Goal: Information Seeking & Learning: Learn about a topic

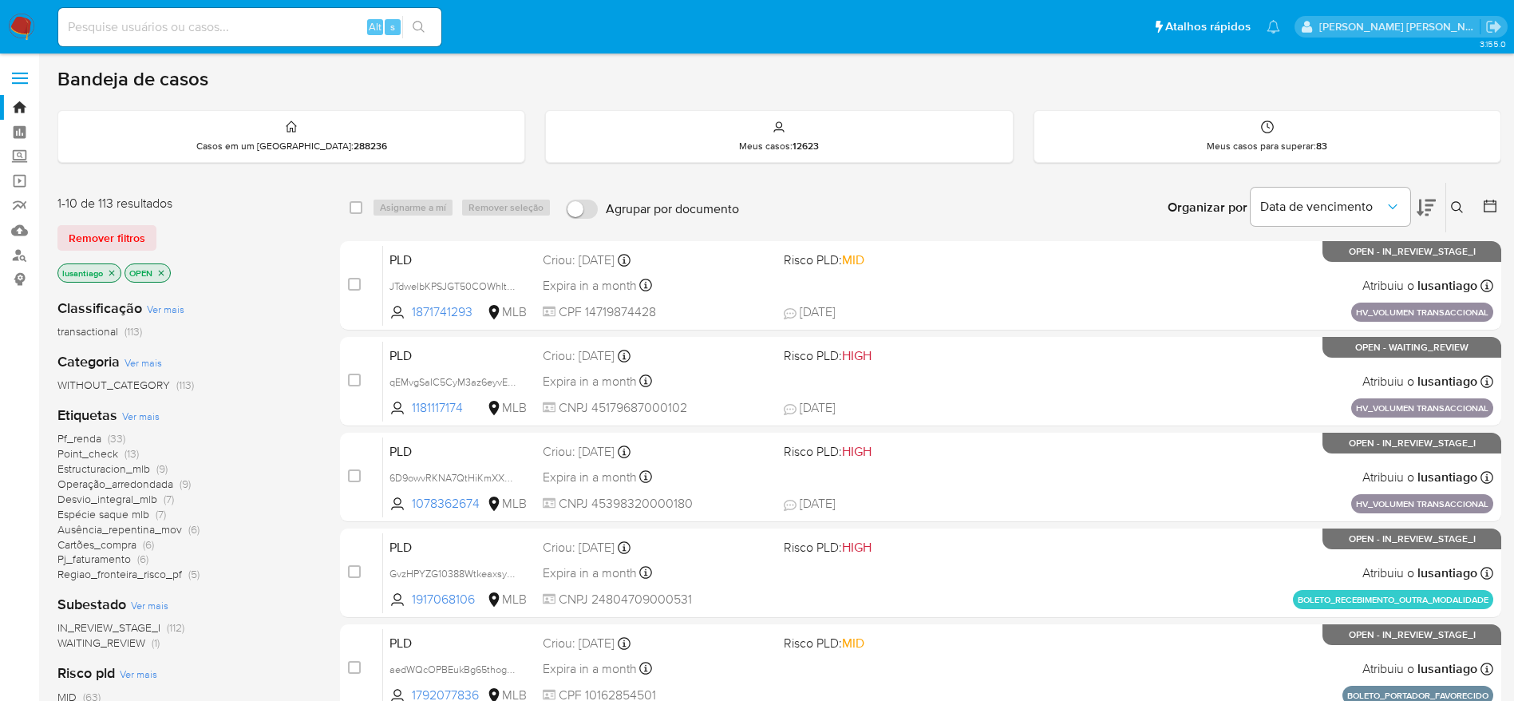
click at [253, 20] on input at bounding box center [249, 27] width 383 height 21
click at [242, 34] on input at bounding box center [249, 27] width 383 height 21
paste input "169114391"
type input "169114391"
click at [421, 22] on icon "search-icon" at bounding box center [419, 27] width 12 height 12
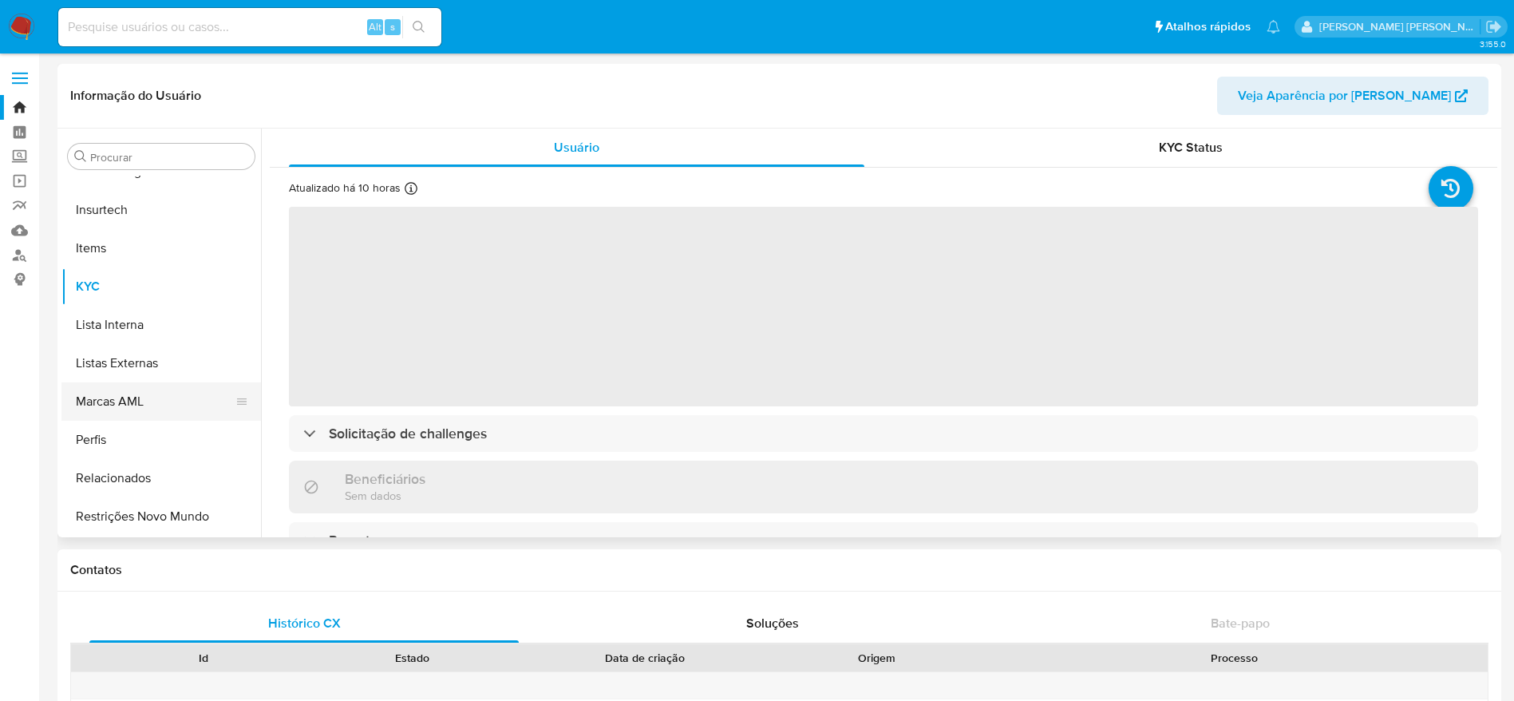
scroll to position [593, 0]
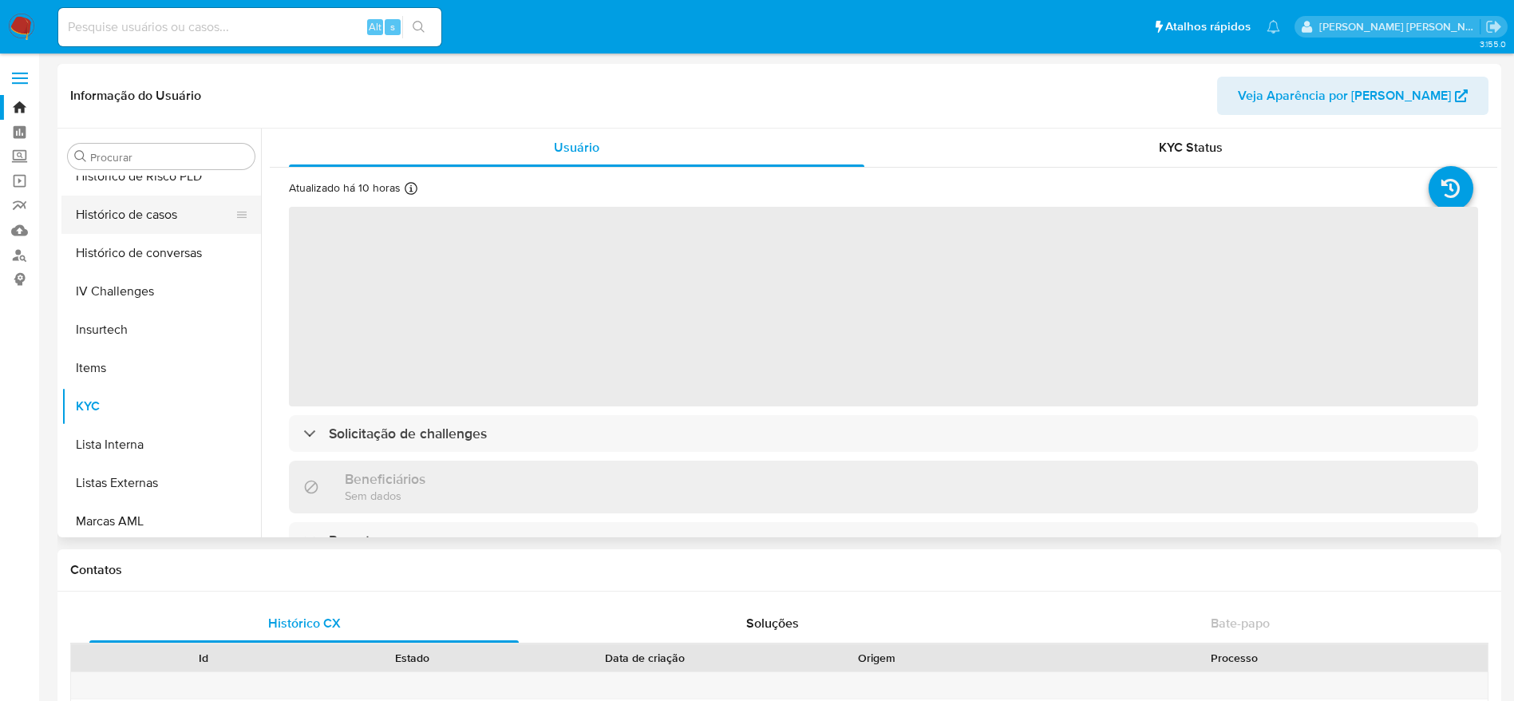
click at [131, 211] on button "Histórico de casos" at bounding box center [154, 215] width 187 height 38
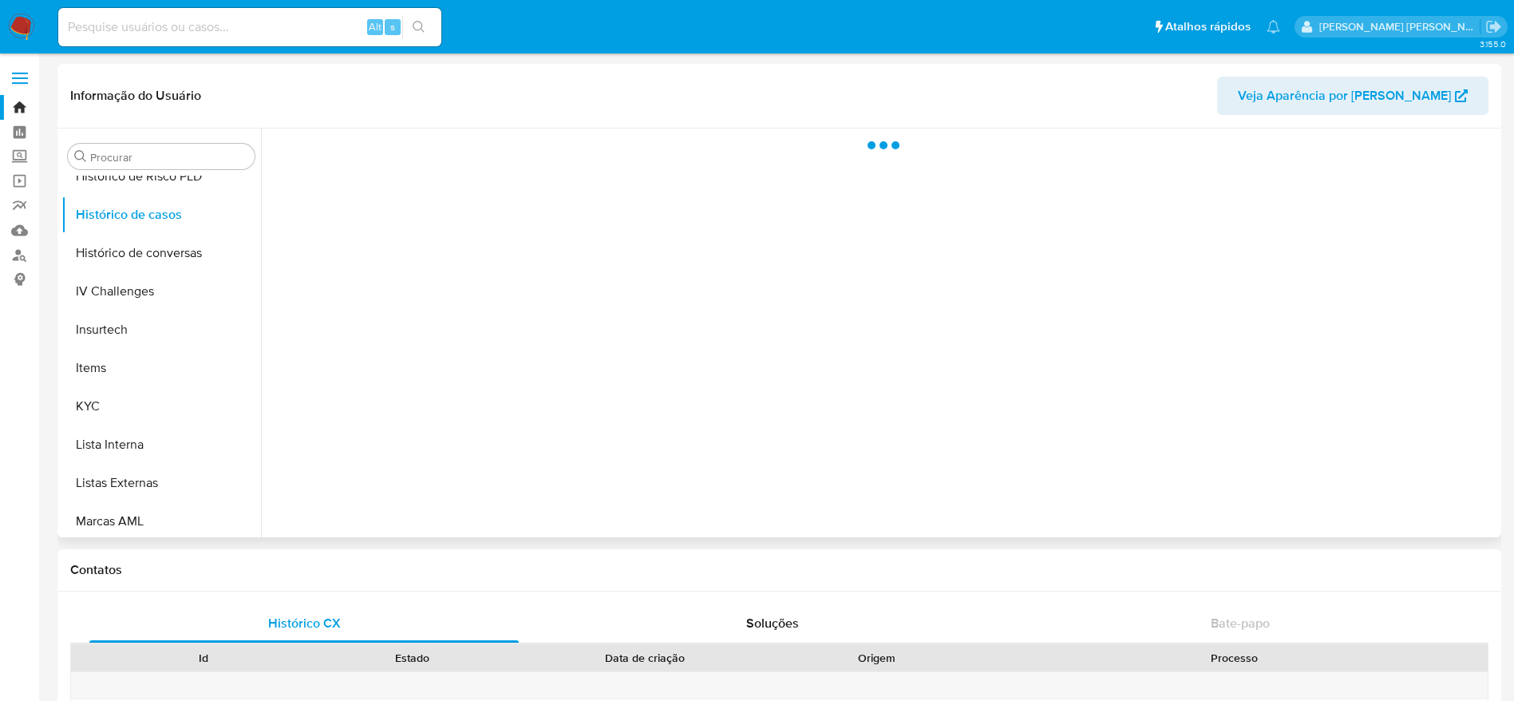
select select "10"
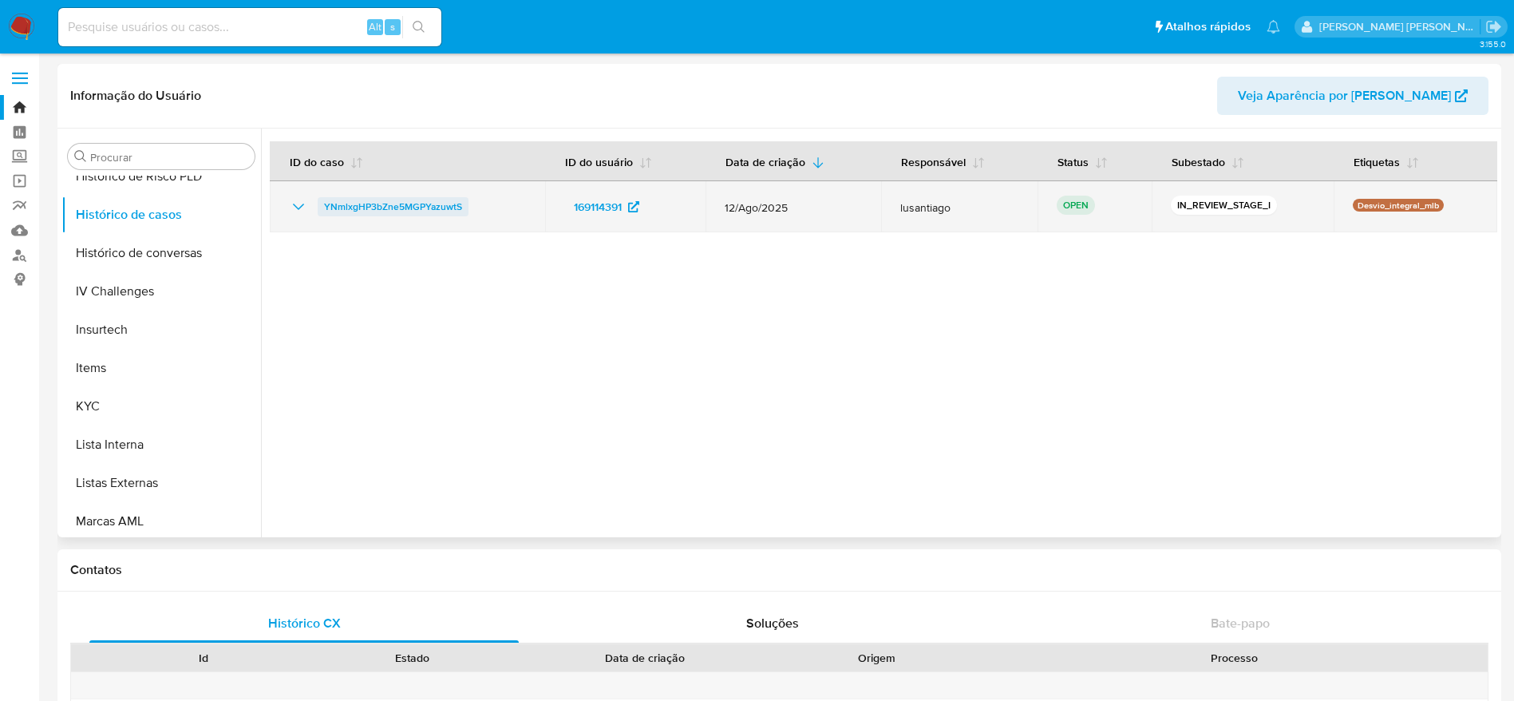
click at [417, 204] on span "YNmlxgHP3bZne5MGPYazuwtS" at bounding box center [393, 206] width 138 height 19
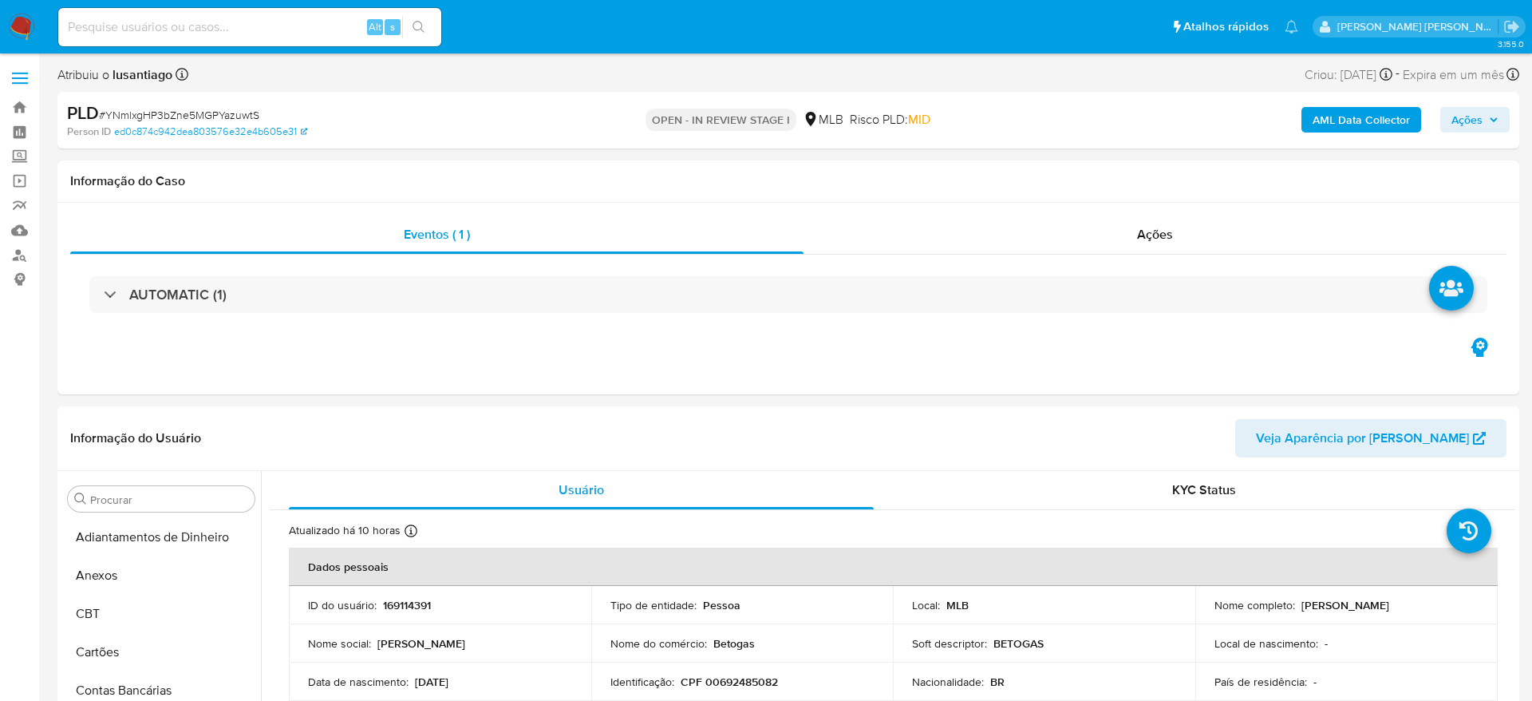
select select "10"
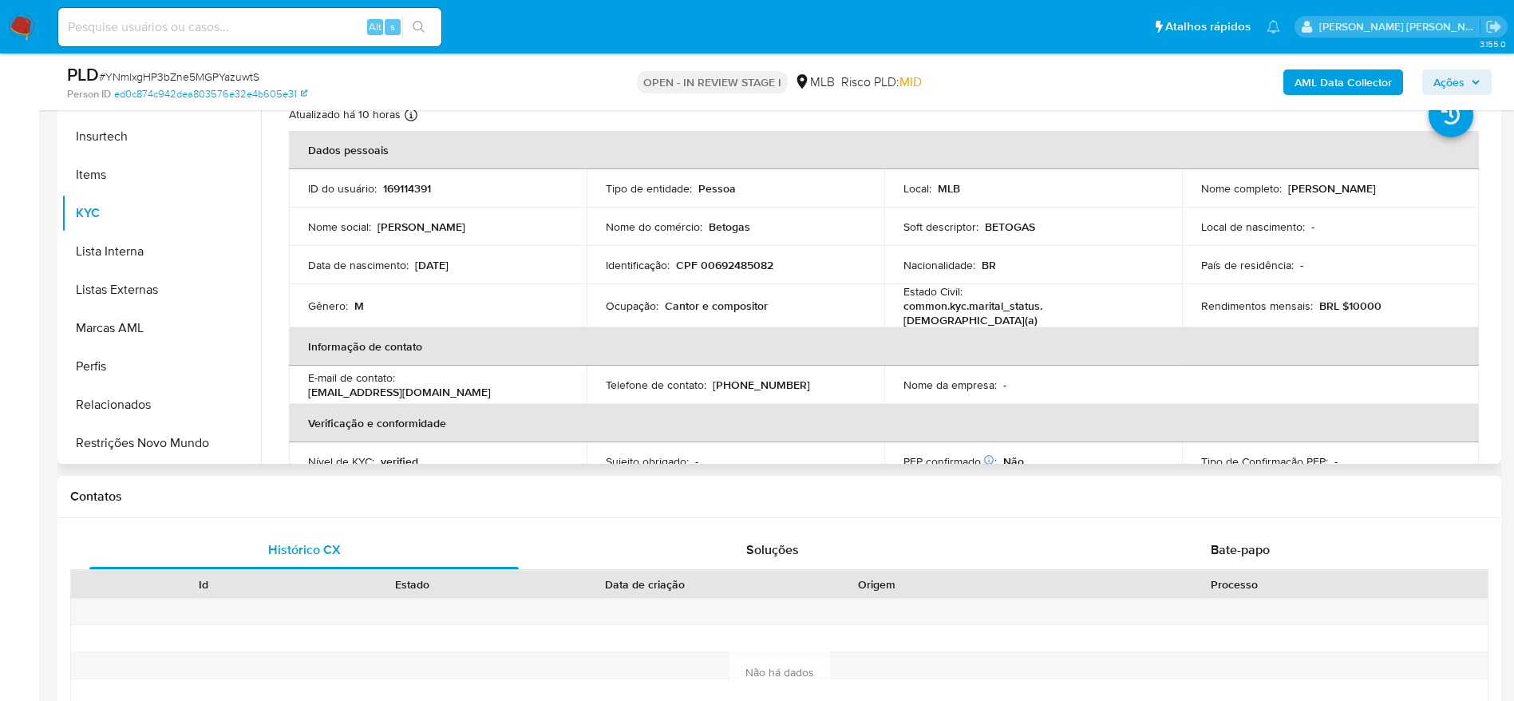
scroll to position [239, 0]
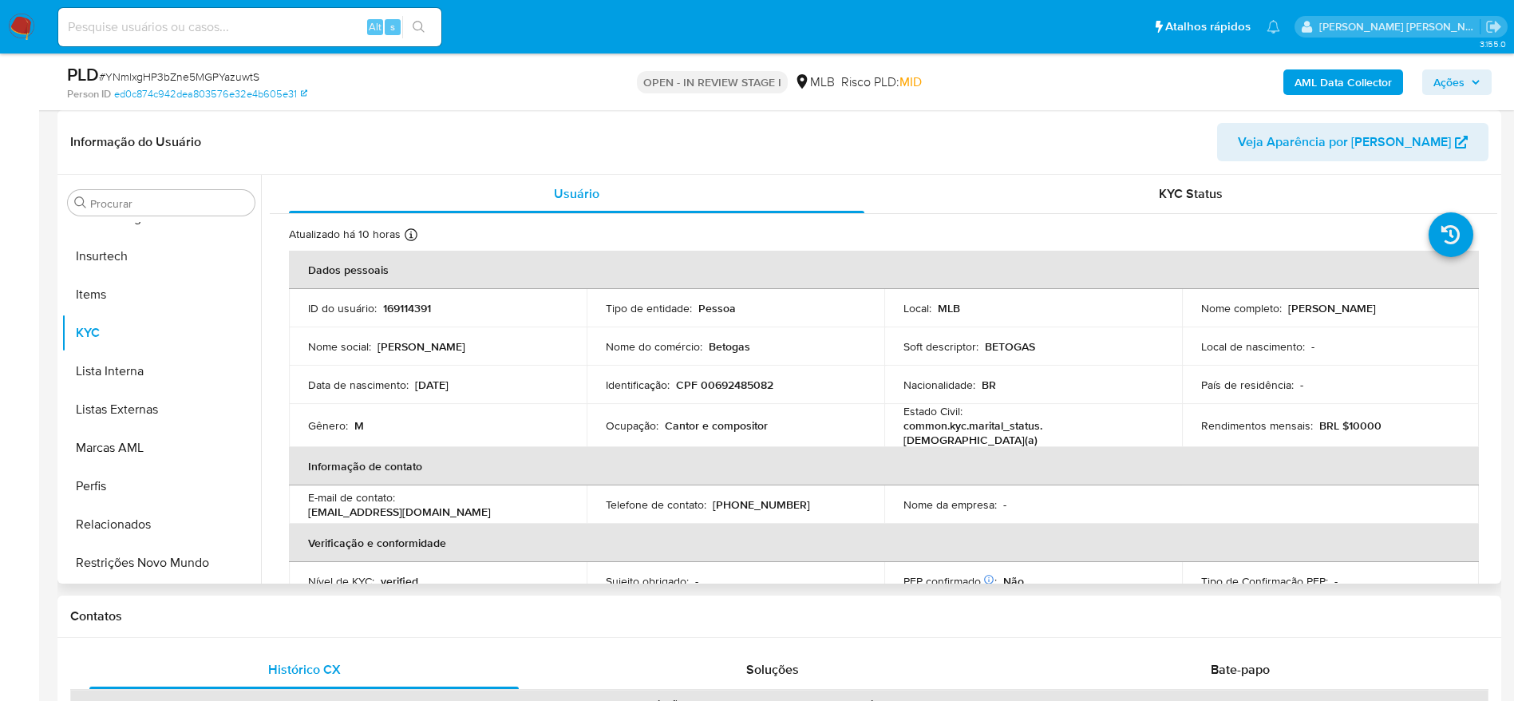
click at [737, 383] on p "CPF 00692485082" at bounding box center [724, 385] width 97 height 14
copy p "00692485082"
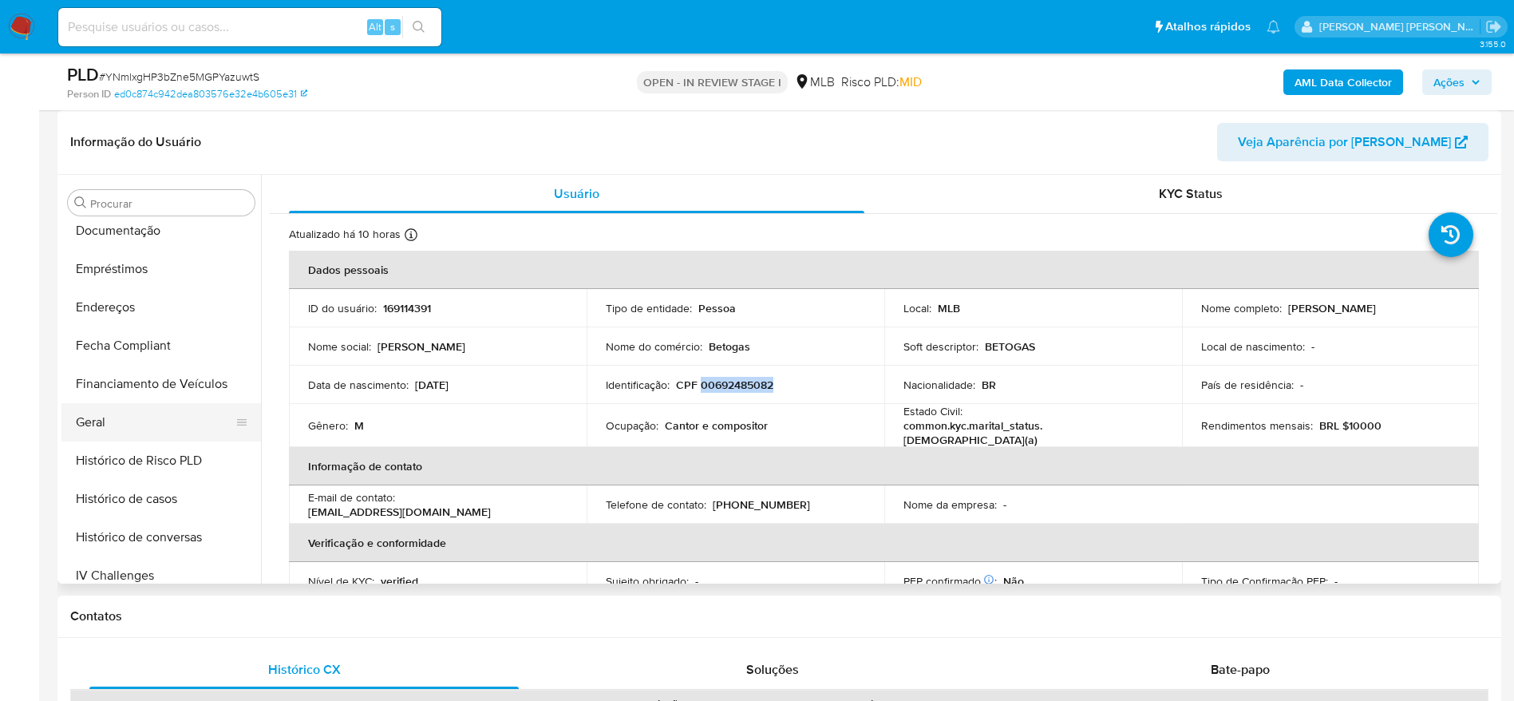
scroll to position [354, 0]
click at [121, 423] on button "Geral" at bounding box center [154, 424] width 187 height 38
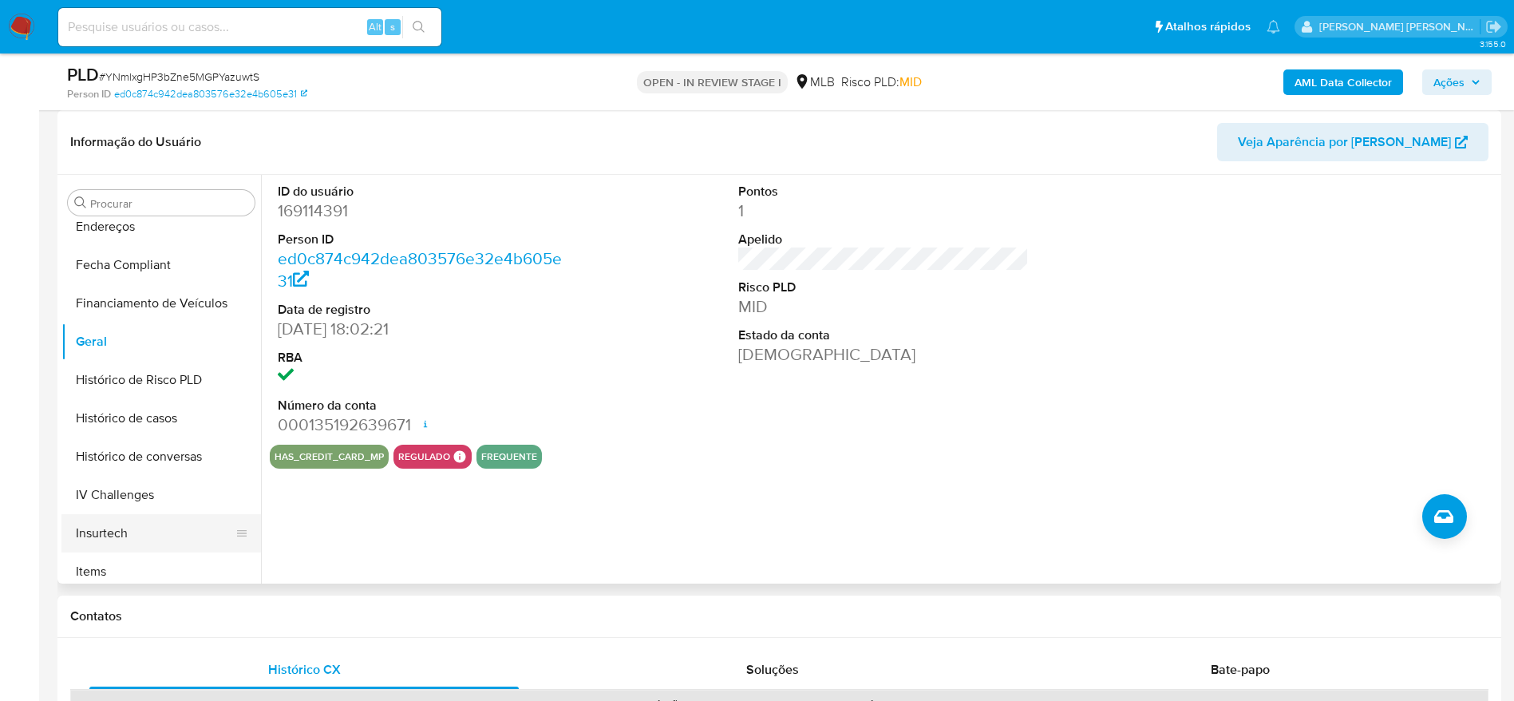
scroll to position [473, 0]
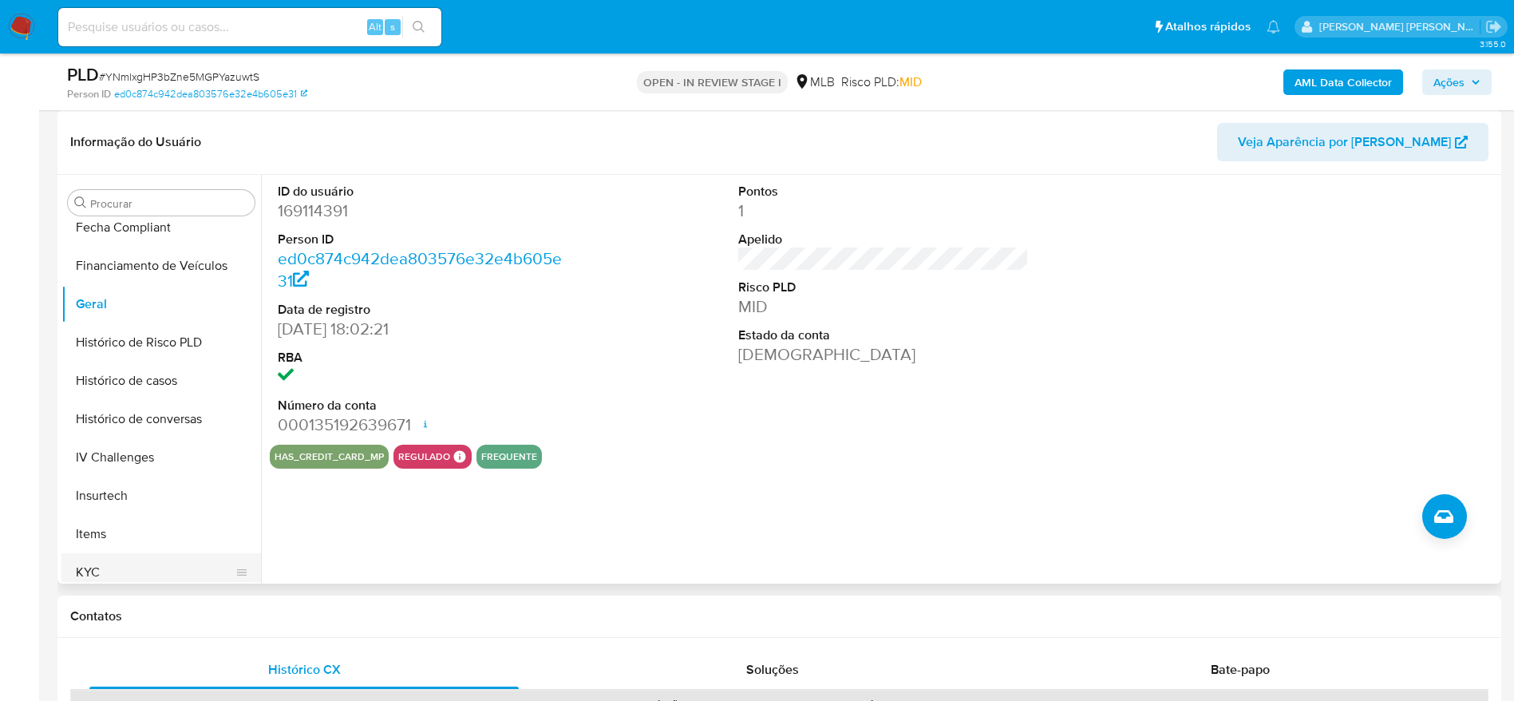
drag, startPoint x: 105, startPoint y: 566, endPoint x: 116, endPoint y: 566, distance: 10.4
click at [106, 566] on button "KYC" at bounding box center [154, 572] width 187 height 38
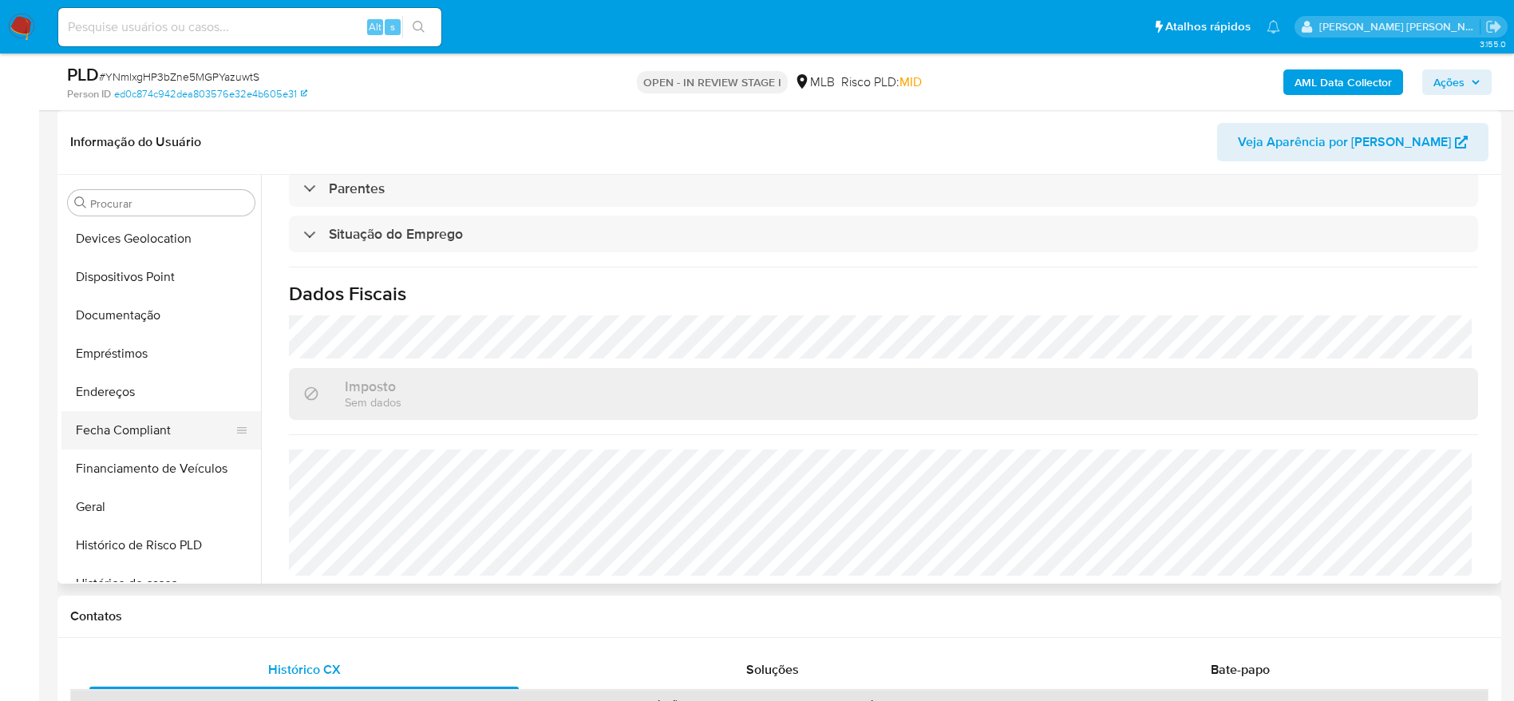
scroll to position [234, 0]
click at [126, 421] on button "Endereços" at bounding box center [154, 428] width 187 height 38
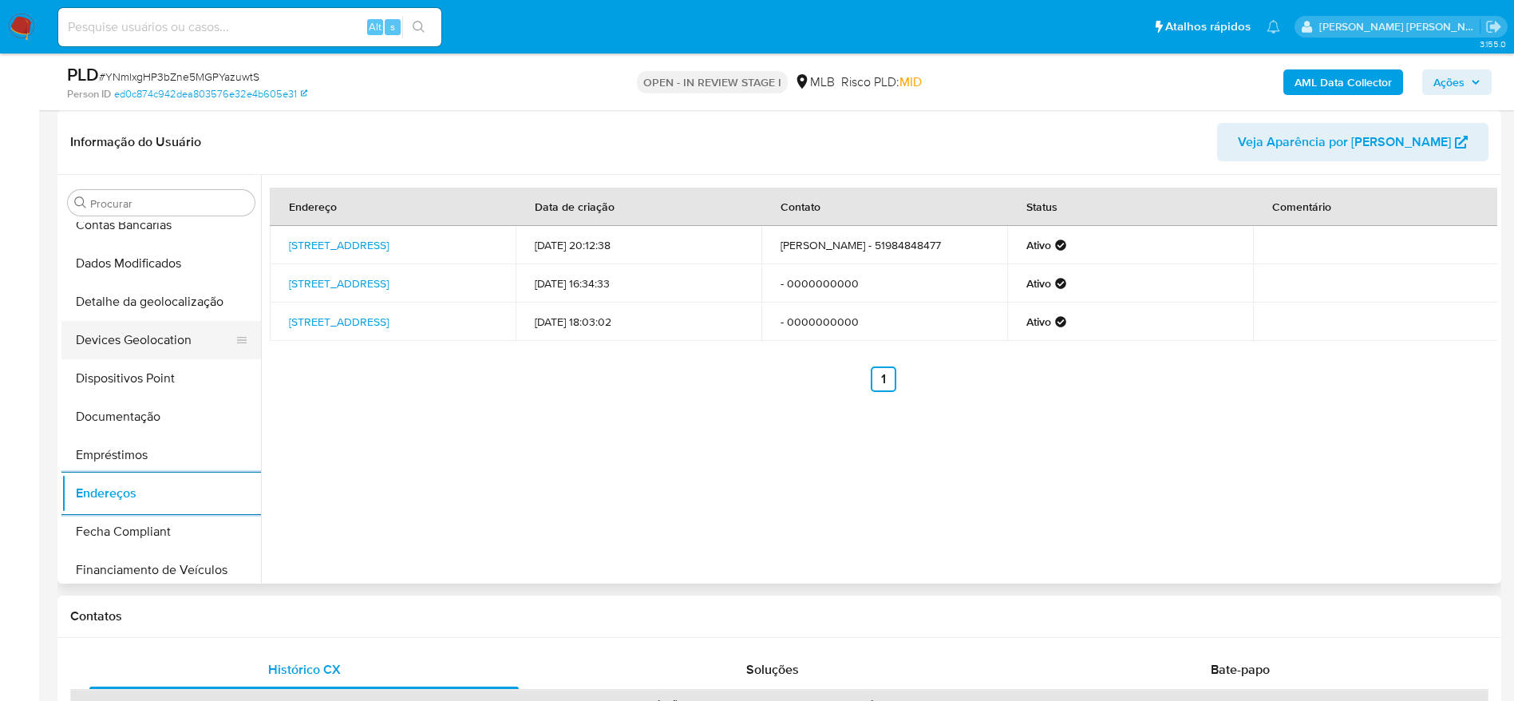
scroll to position [114, 0]
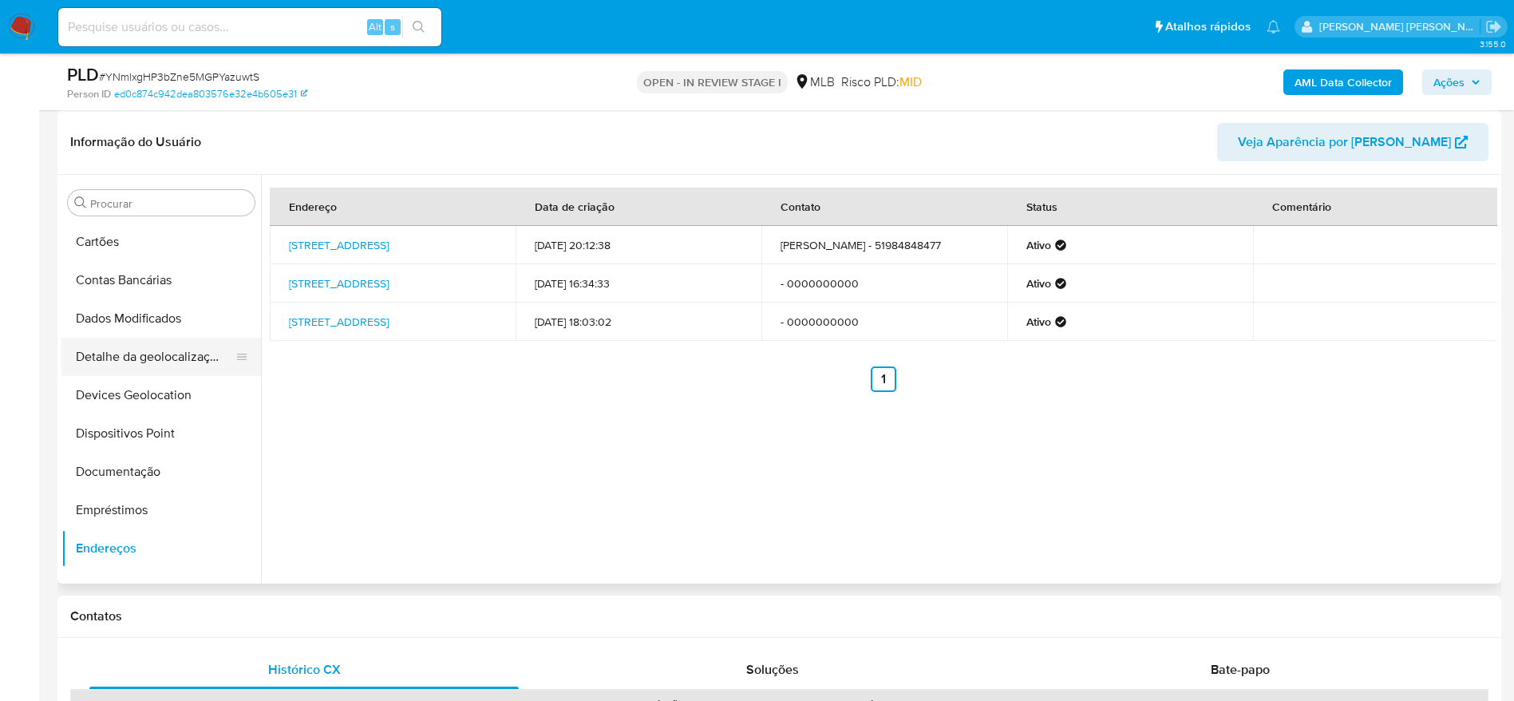
click at [206, 361] on button "Detalhe da geolocalização" at bounding box center [154, 357] width 187 height 38
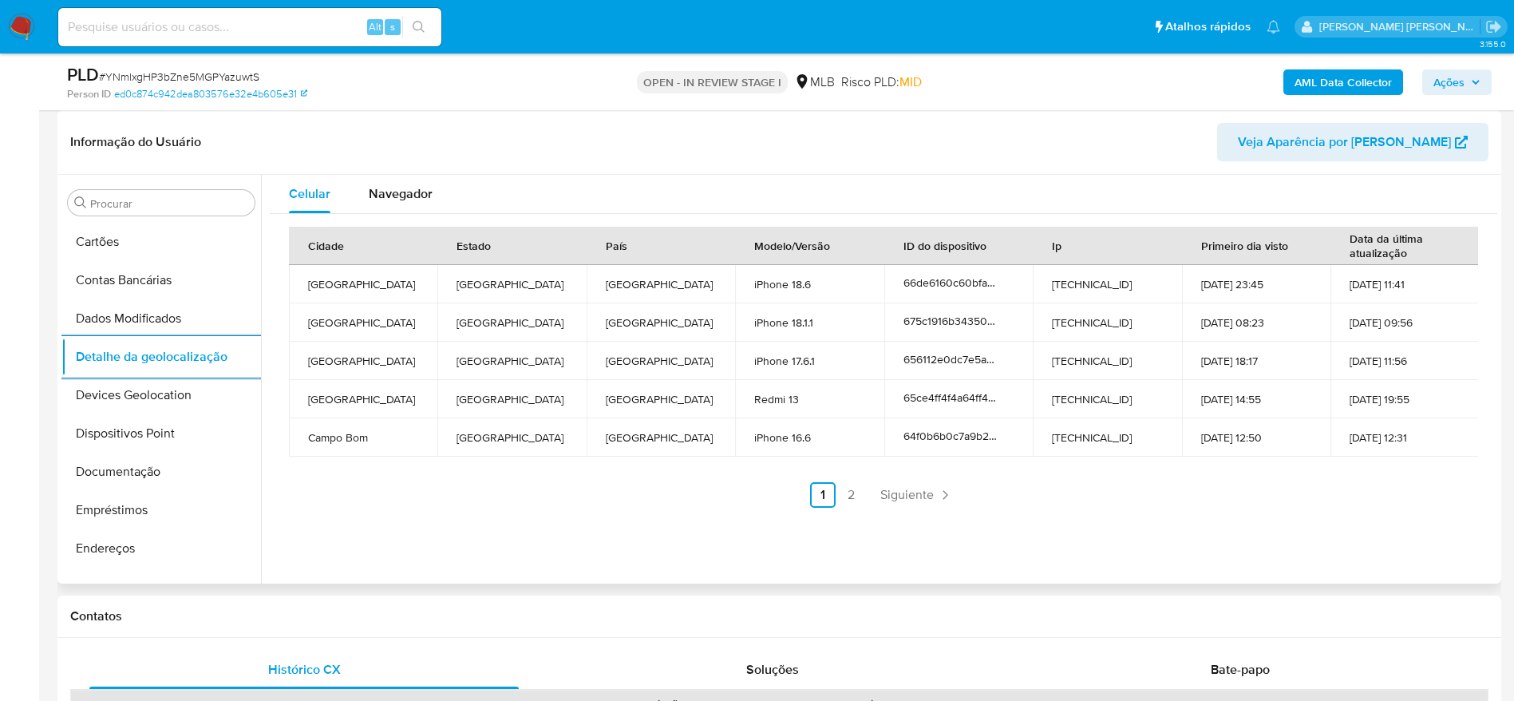
scroll to position [713, 0]
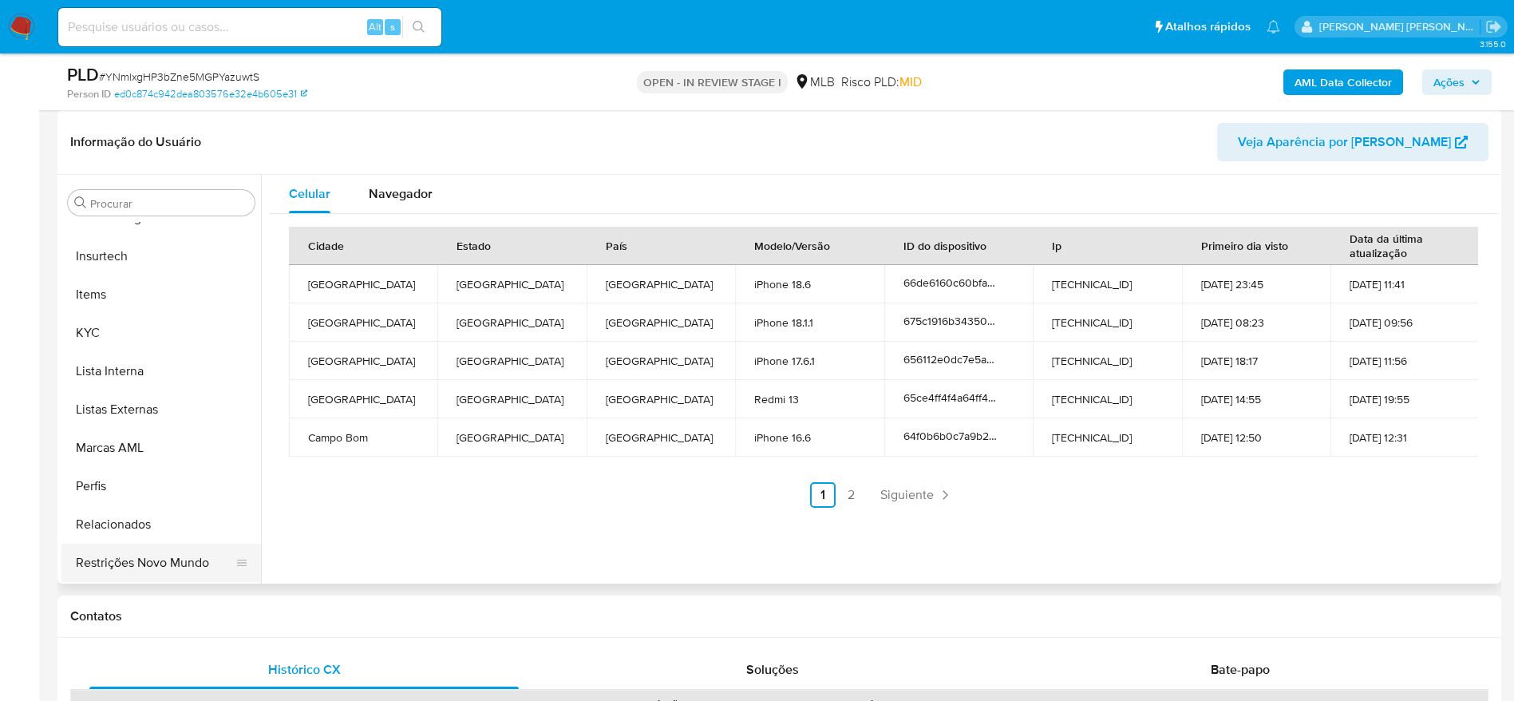
click at [144, 563] on button "Restrições Novo Mundo" at bounding box center [154, 563] width 187 height 38
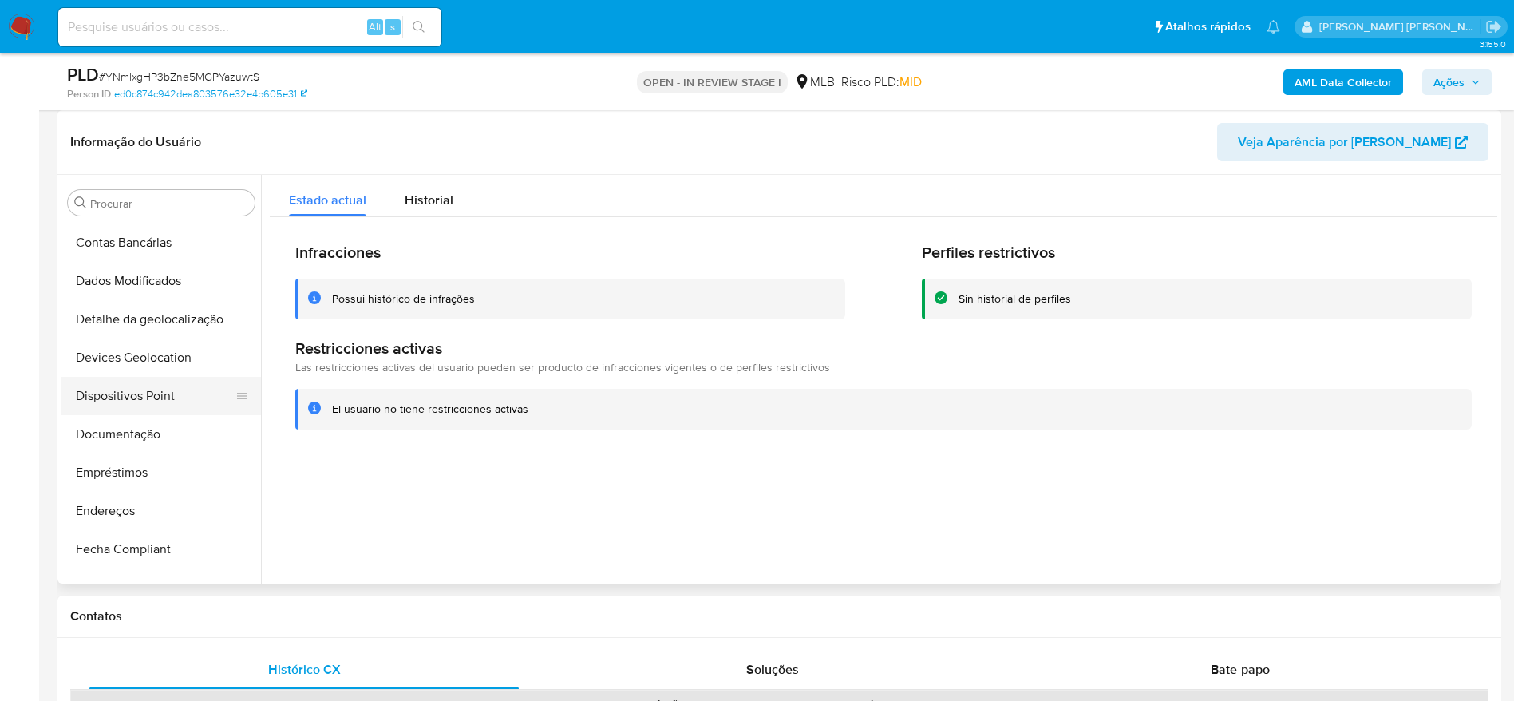
scroll to position [114, 0]
click at [134, 423] on button "Dispositivos Point" at bounding box center [154, 433] width 187 height 38
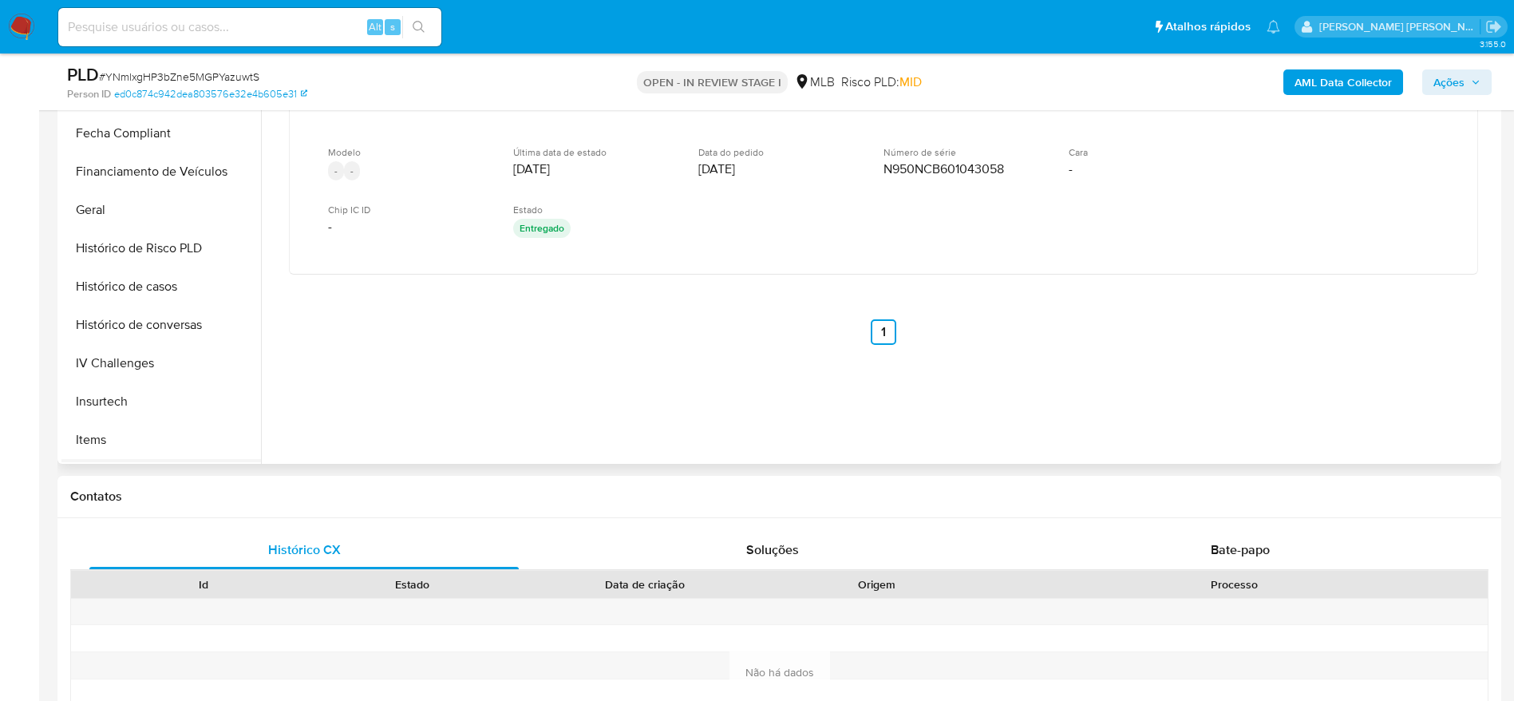
scroll to position [593, 0]
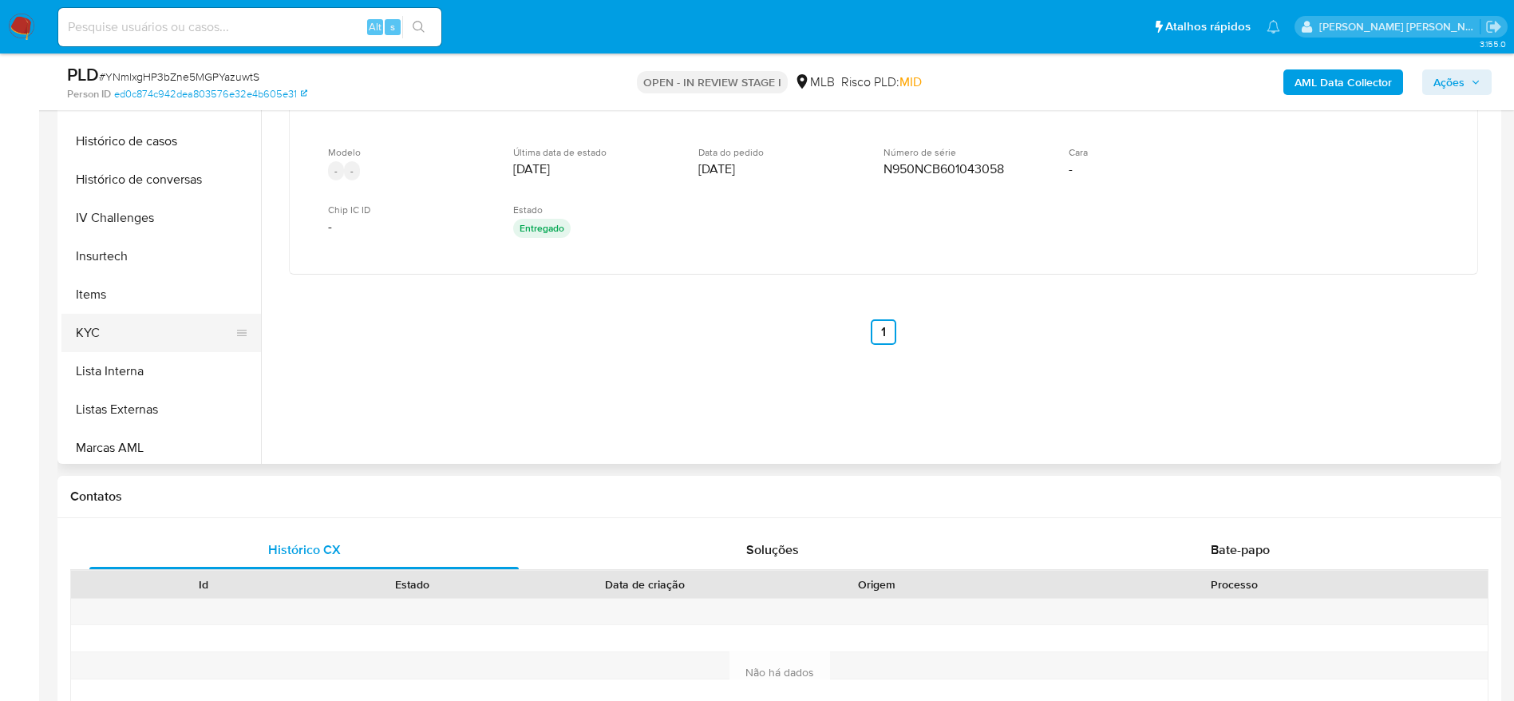
click at [140, 324] on button "KYC" at bounding box center [154, 333] width 187 height 38
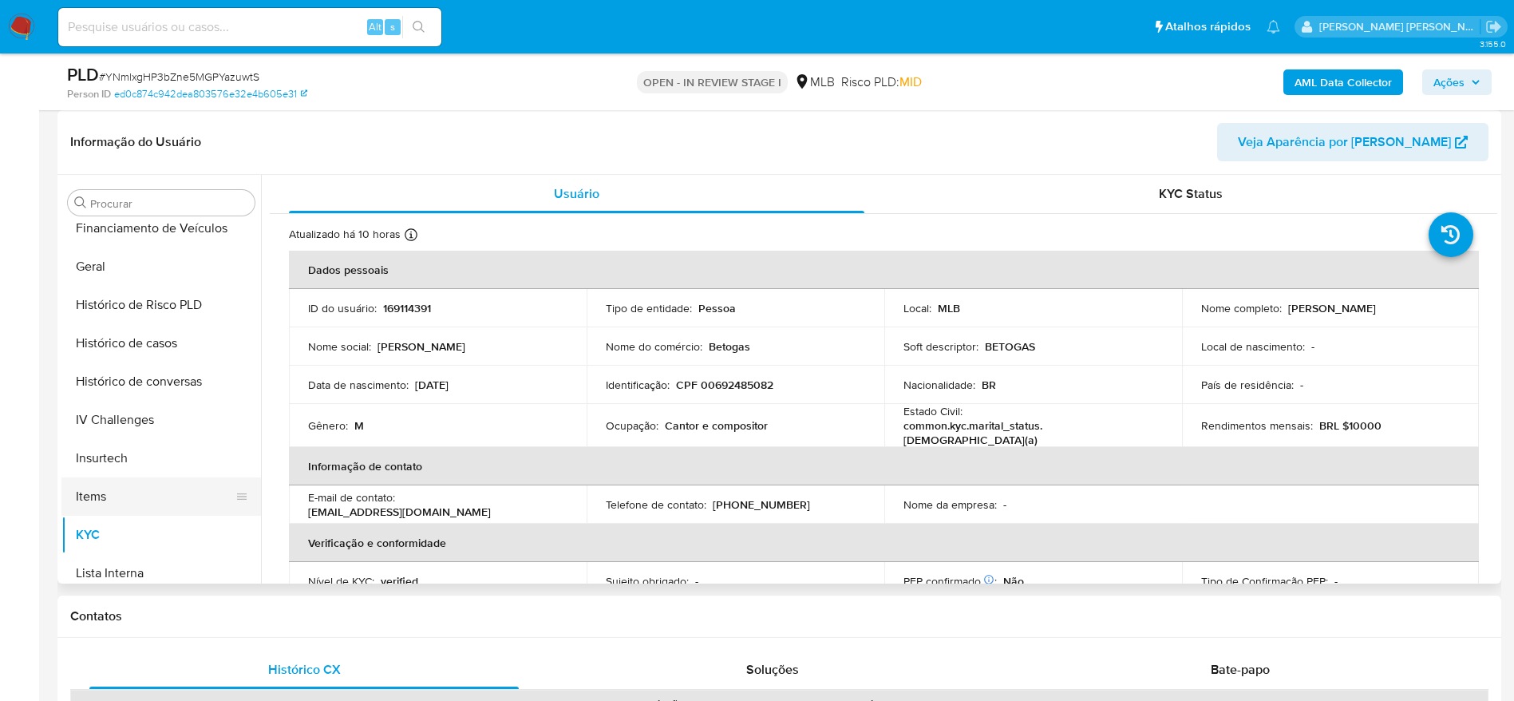
scroll to position [473, 0]
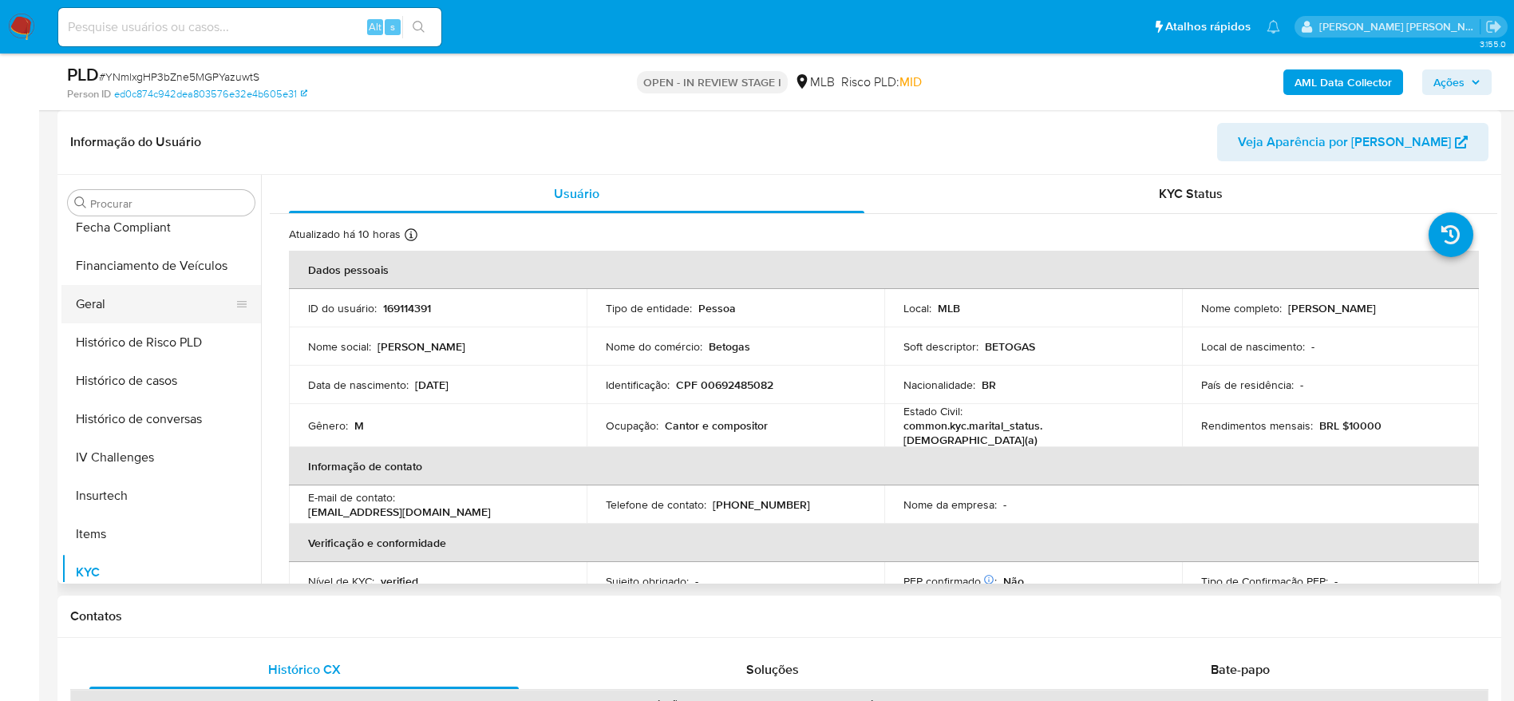
click at [140, 300] on button "Geral" at bounding box center [154, 304] width 187 height 38
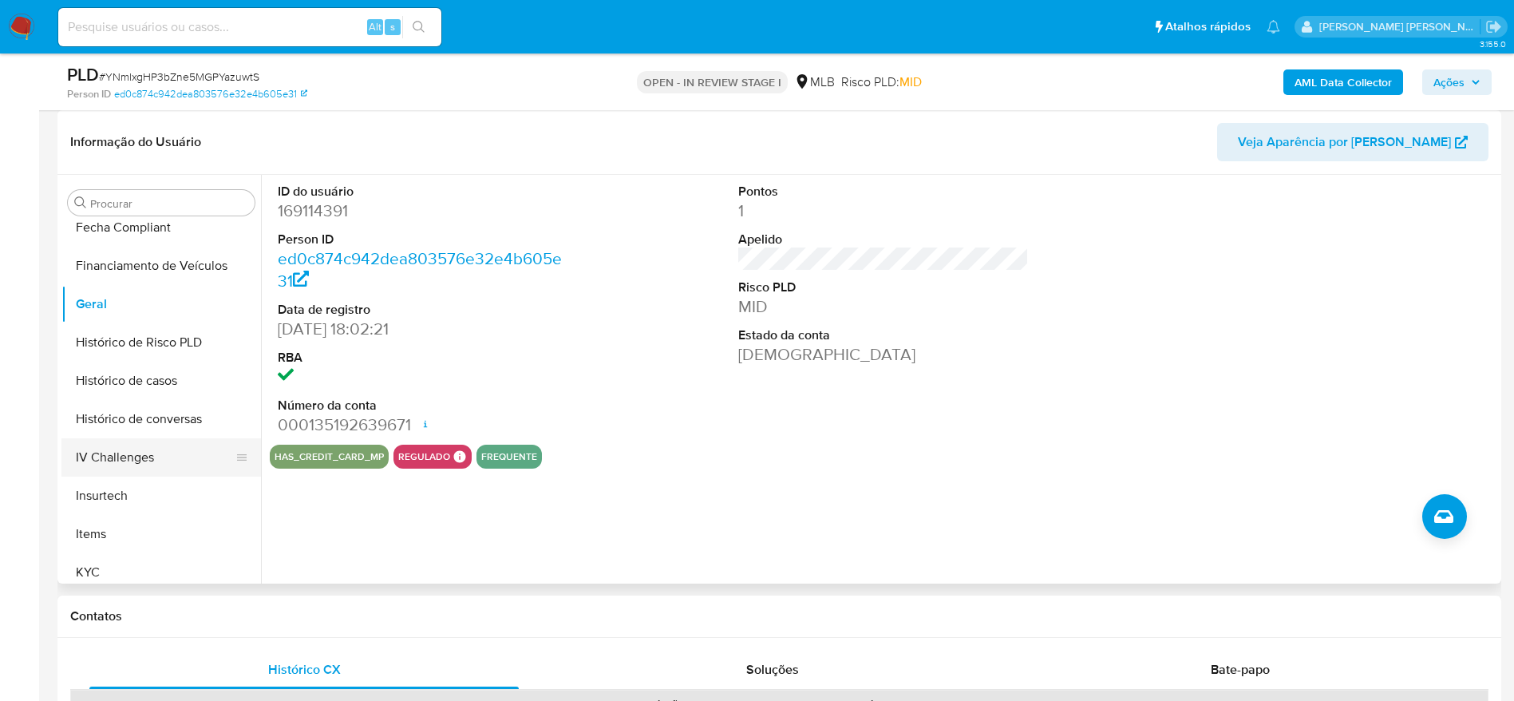
scroll to position [593, 0]
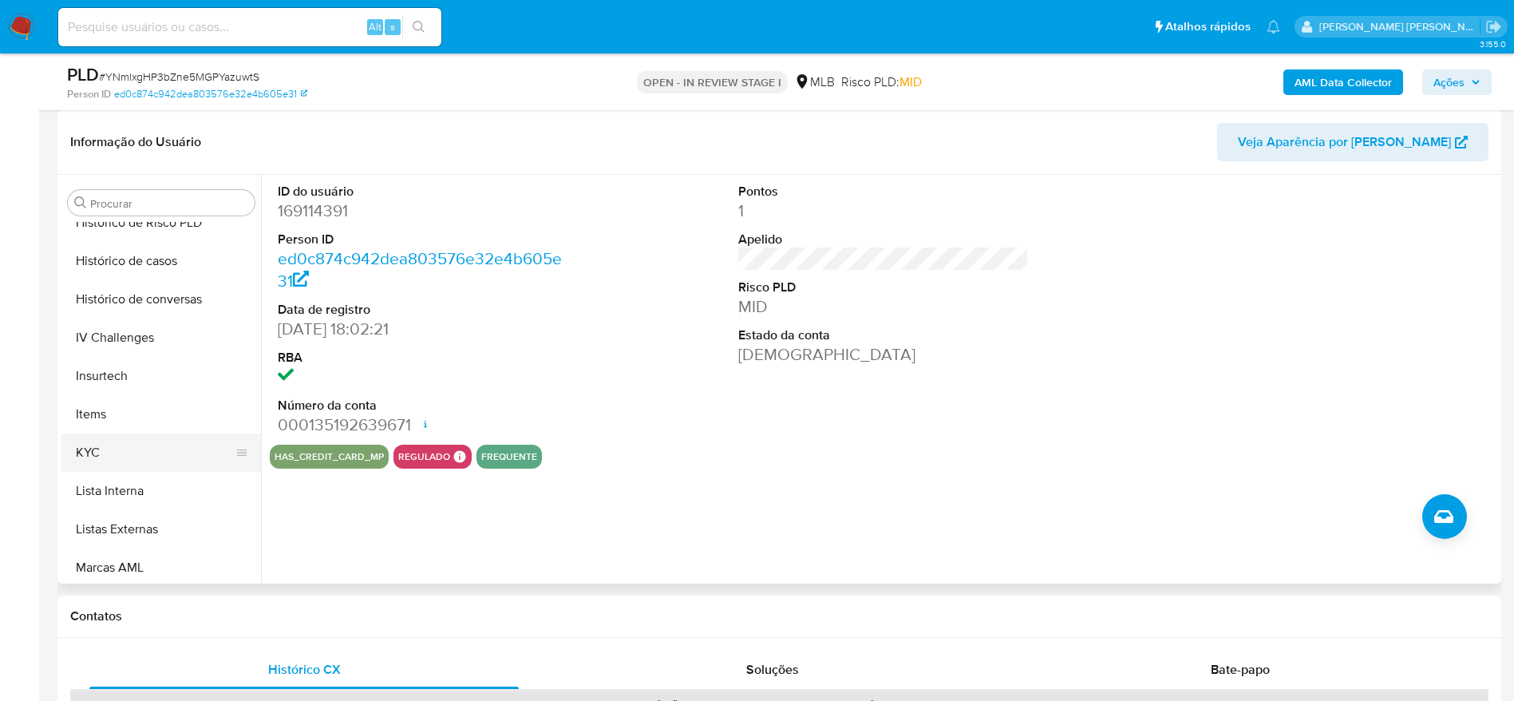
click at [149, 461] on button "KYC" at bounding box center [154, 452] width 187 height 38
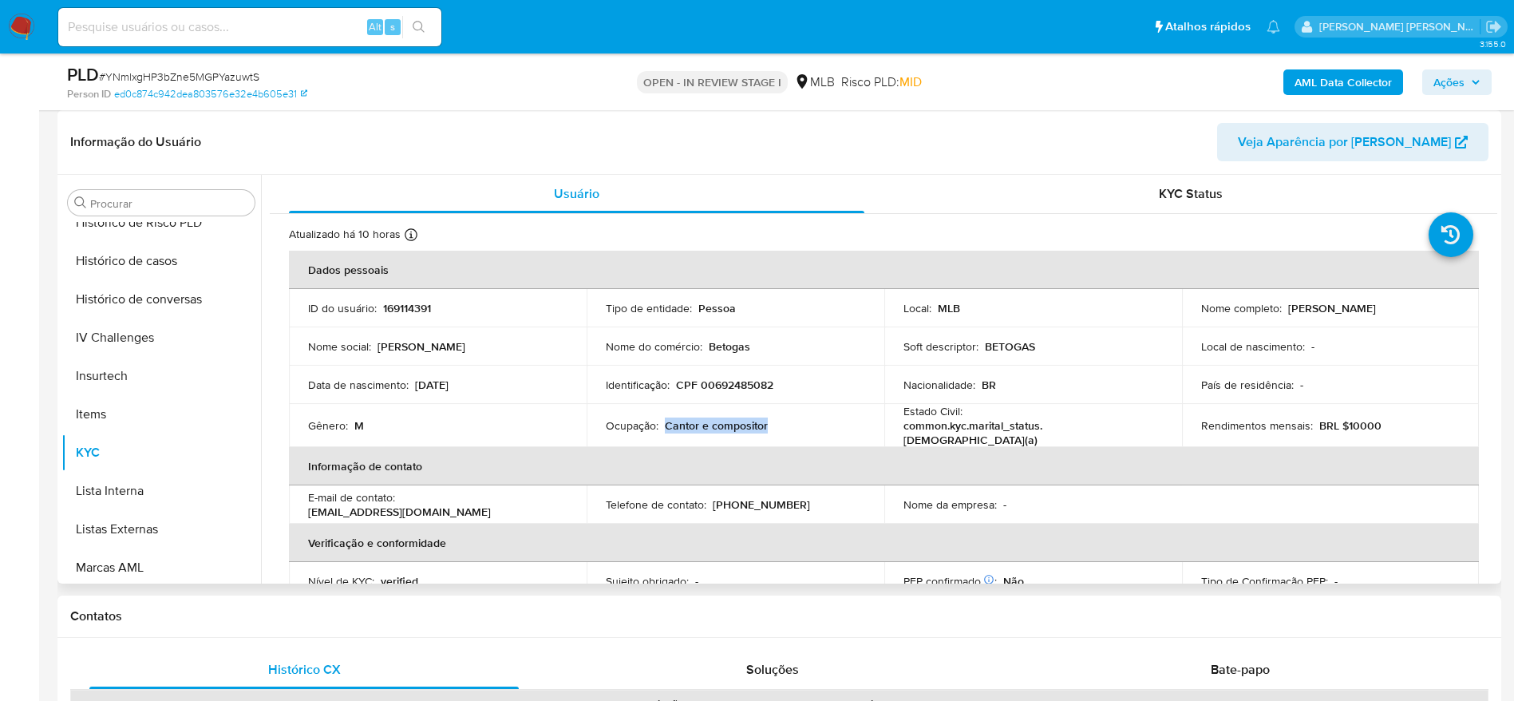
drag, startPoint x: 776, startPoint y: 426, endPoint x: 665, endPoint y: 421, distance: 111.1
click at [665, 421] on div "Ocupação : Cantor e compositor" at bounding box center [735, 425] width 259 height 14
copy p "Cantor e compositor"
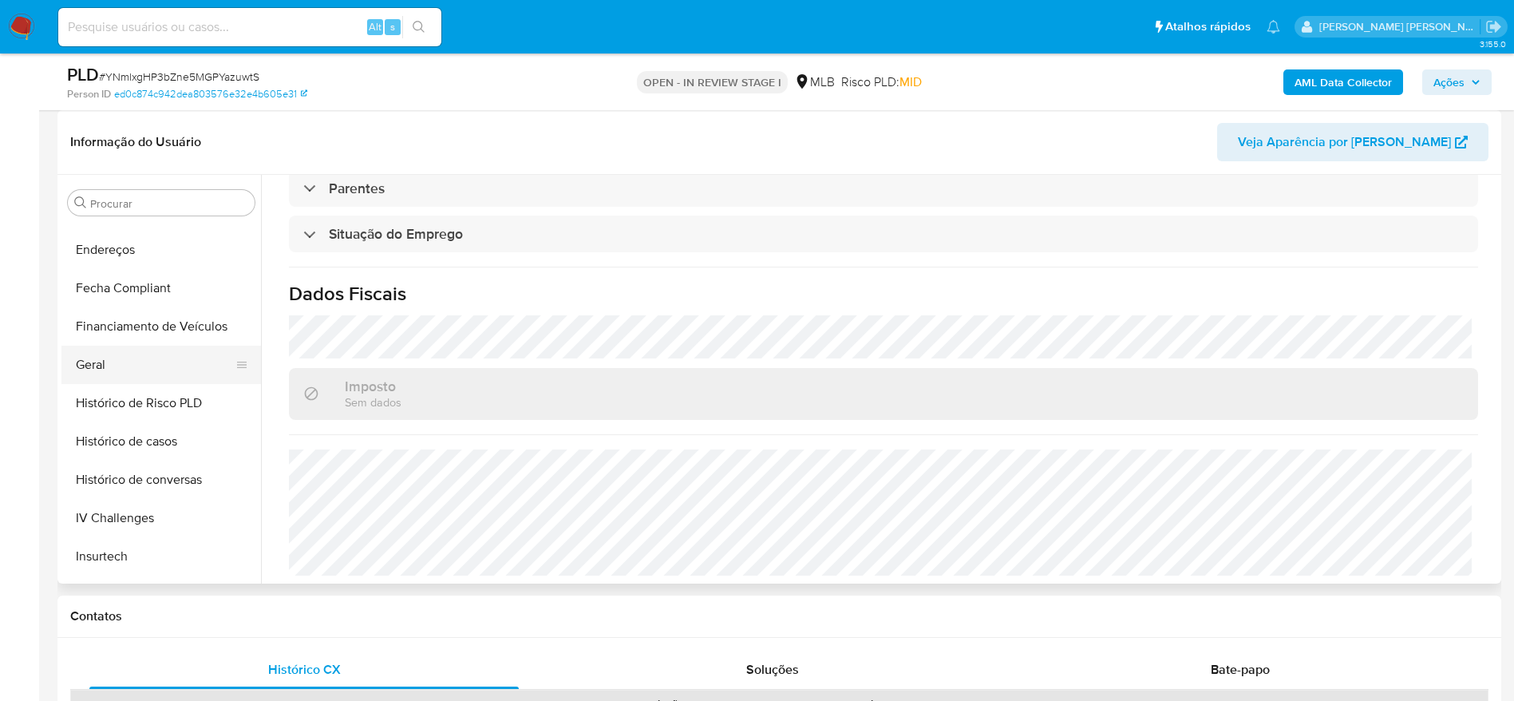
scroll to position [354, 0]
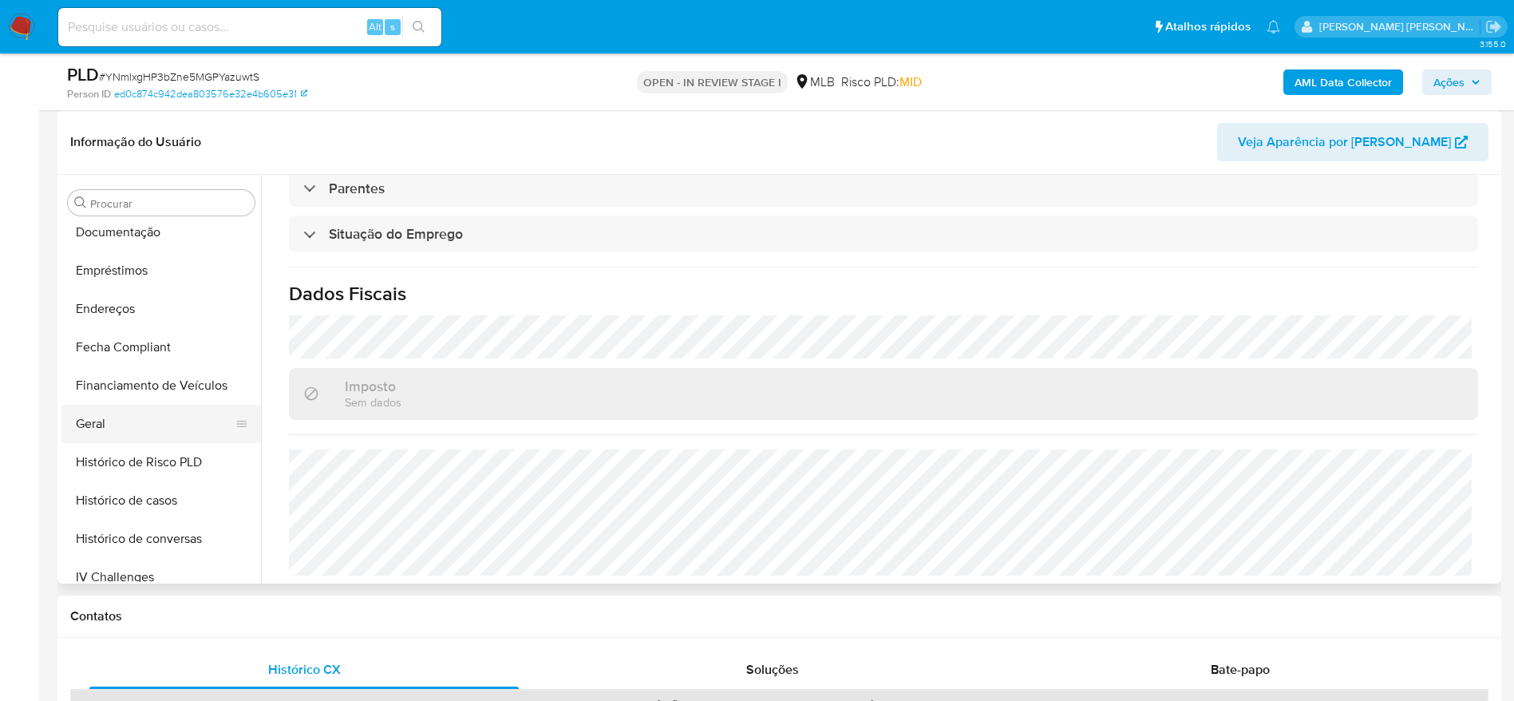
click at [140, 413] on button "Geral" at bounding box center [154, 424] width 187 height 38
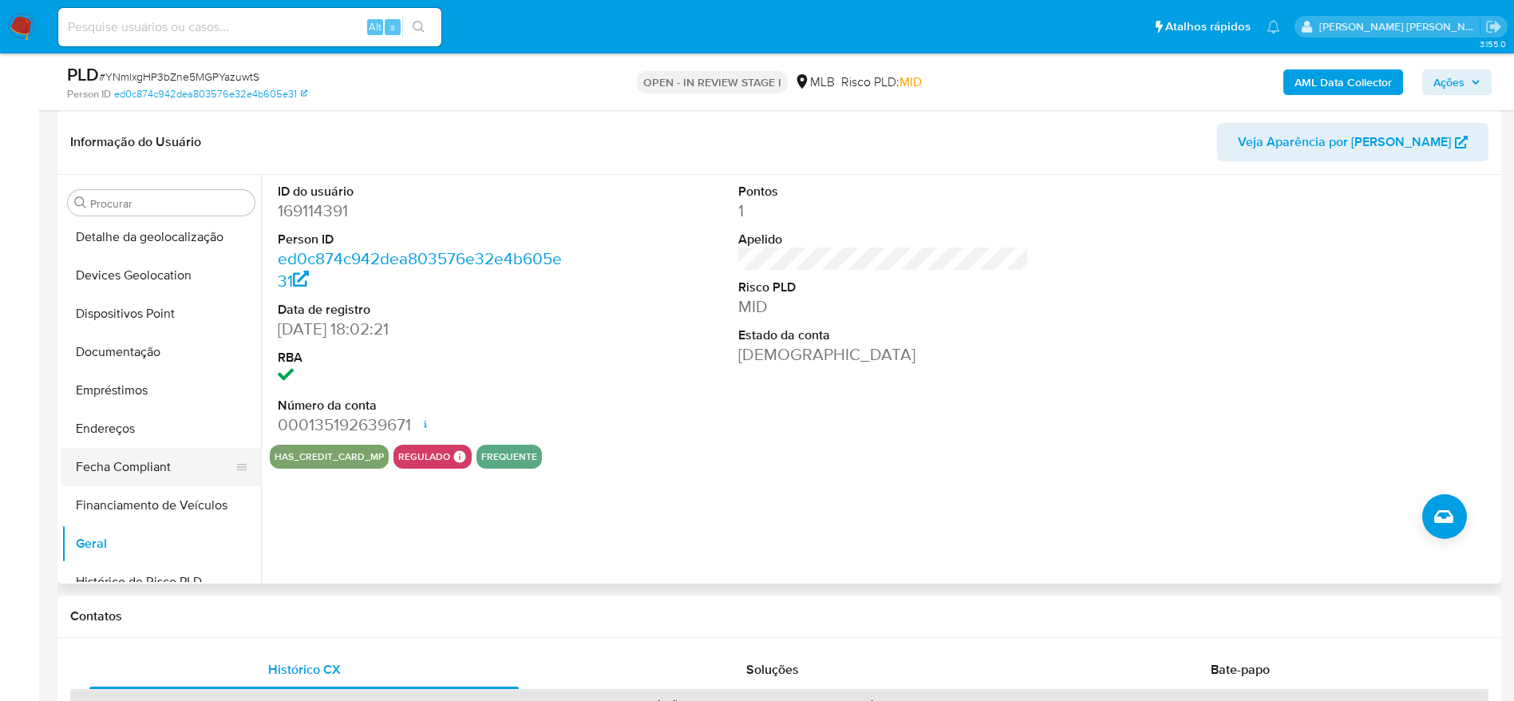
scroll to position [114, 0]
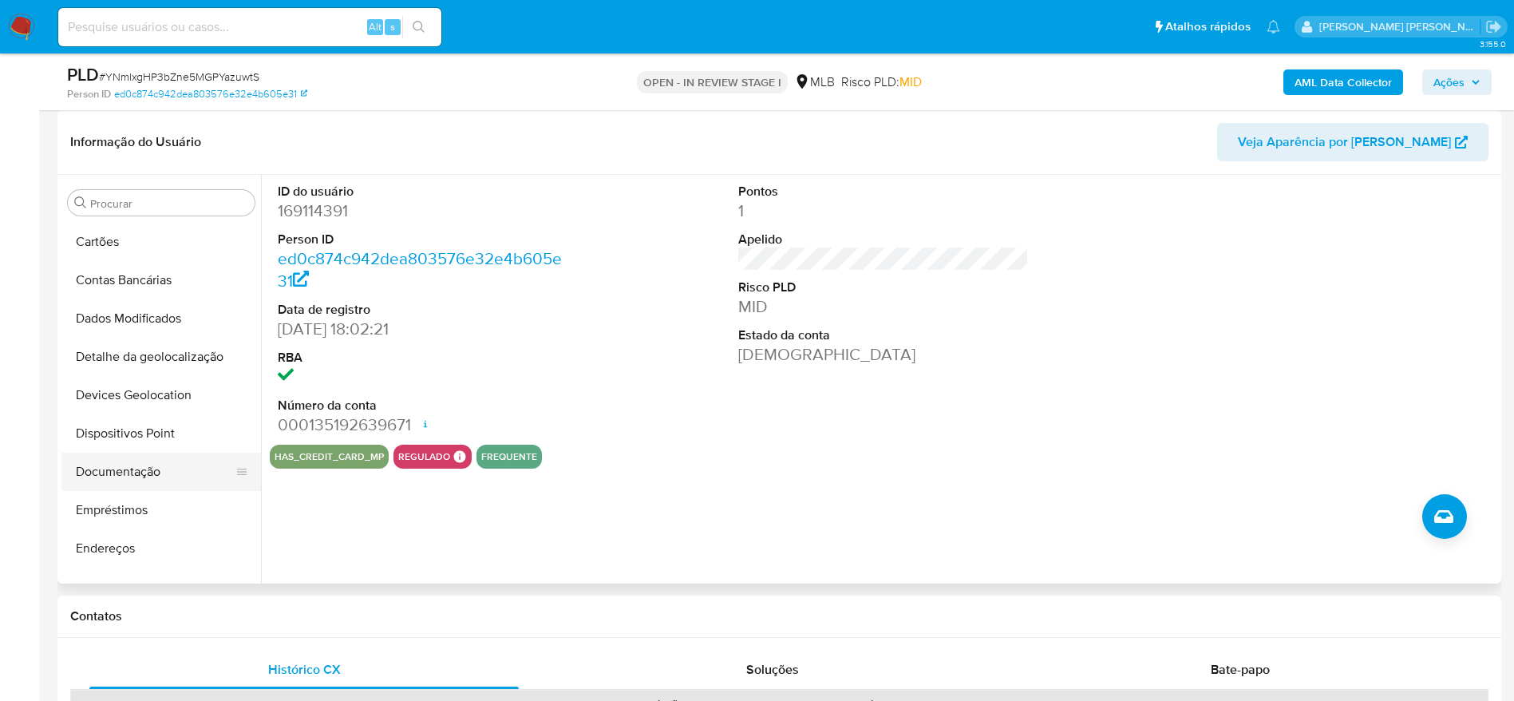
click at [137, 469] on button "Documentação" at bounding box center [154, 472] width 187 height 38
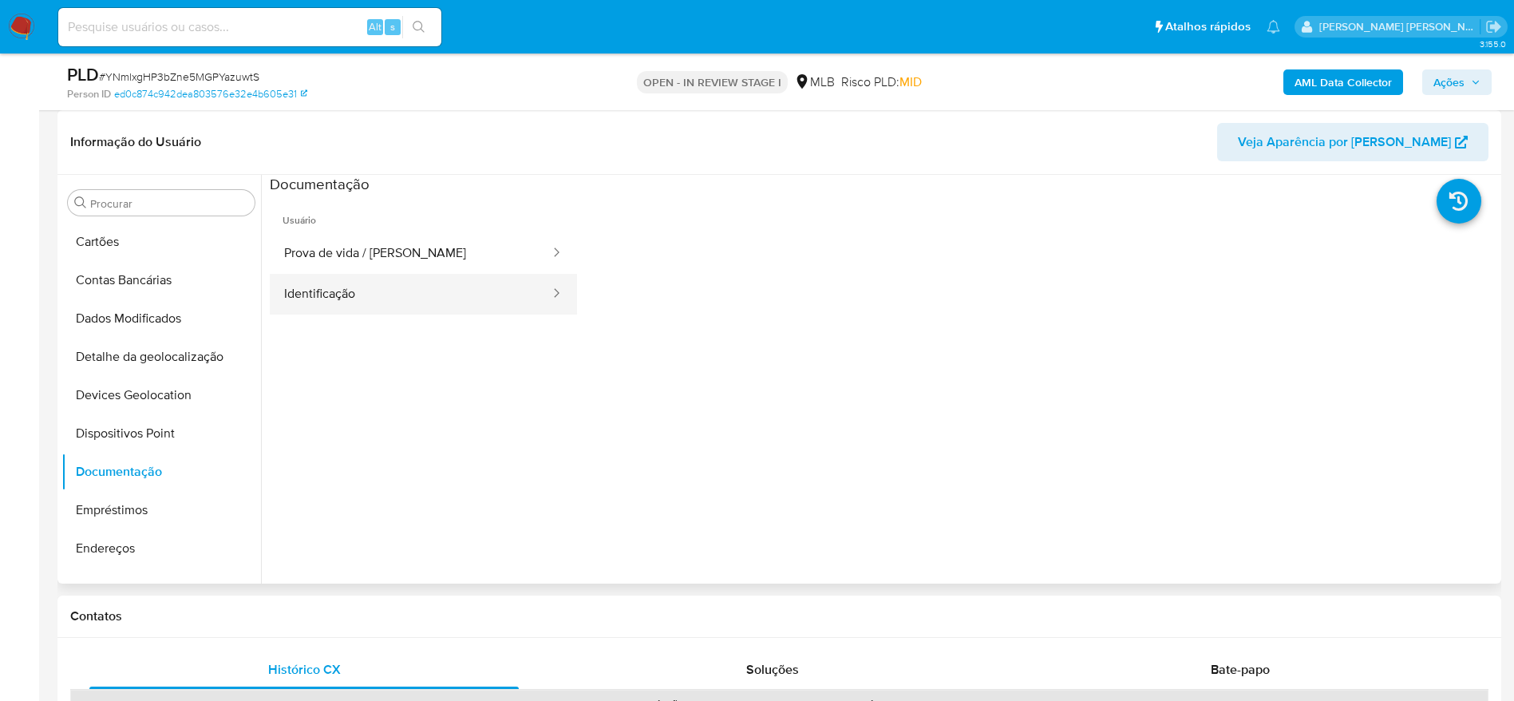
click at [406, 292] on button "Identificação" at bounding box center [411, 294] width 282 height 41
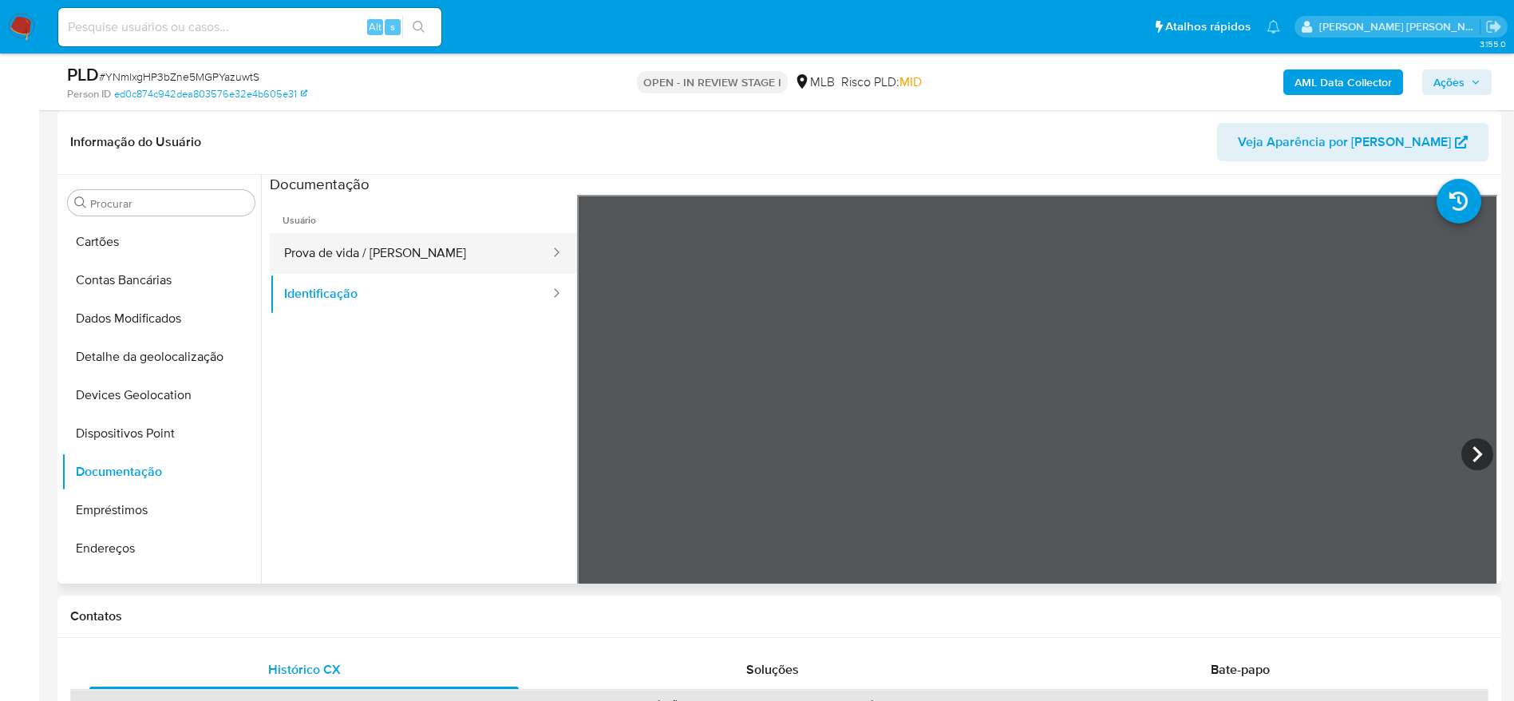
click at [333, 250] on button "Prova de vida / Selfie" at bounding box center [411, 253] width 282 height 41
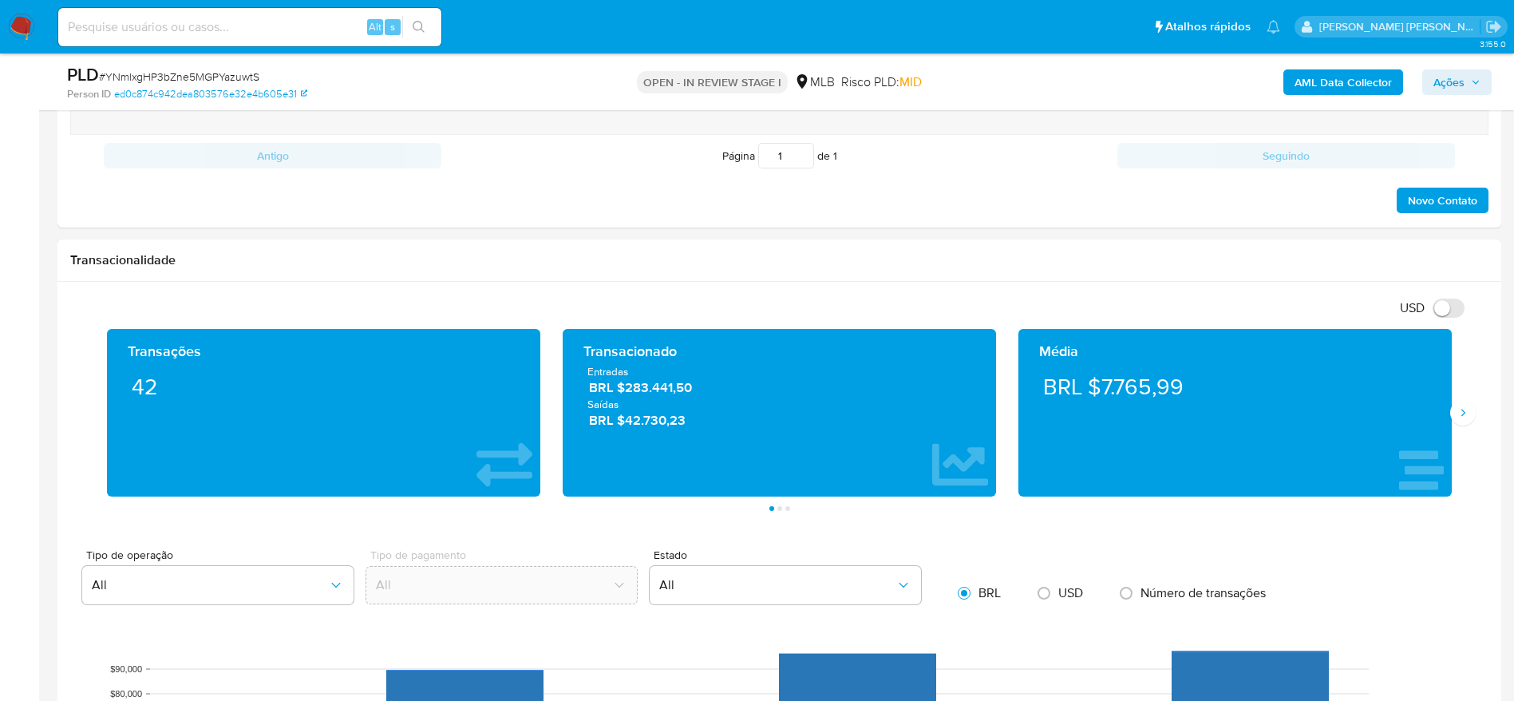
scroll to position [1676, 0]
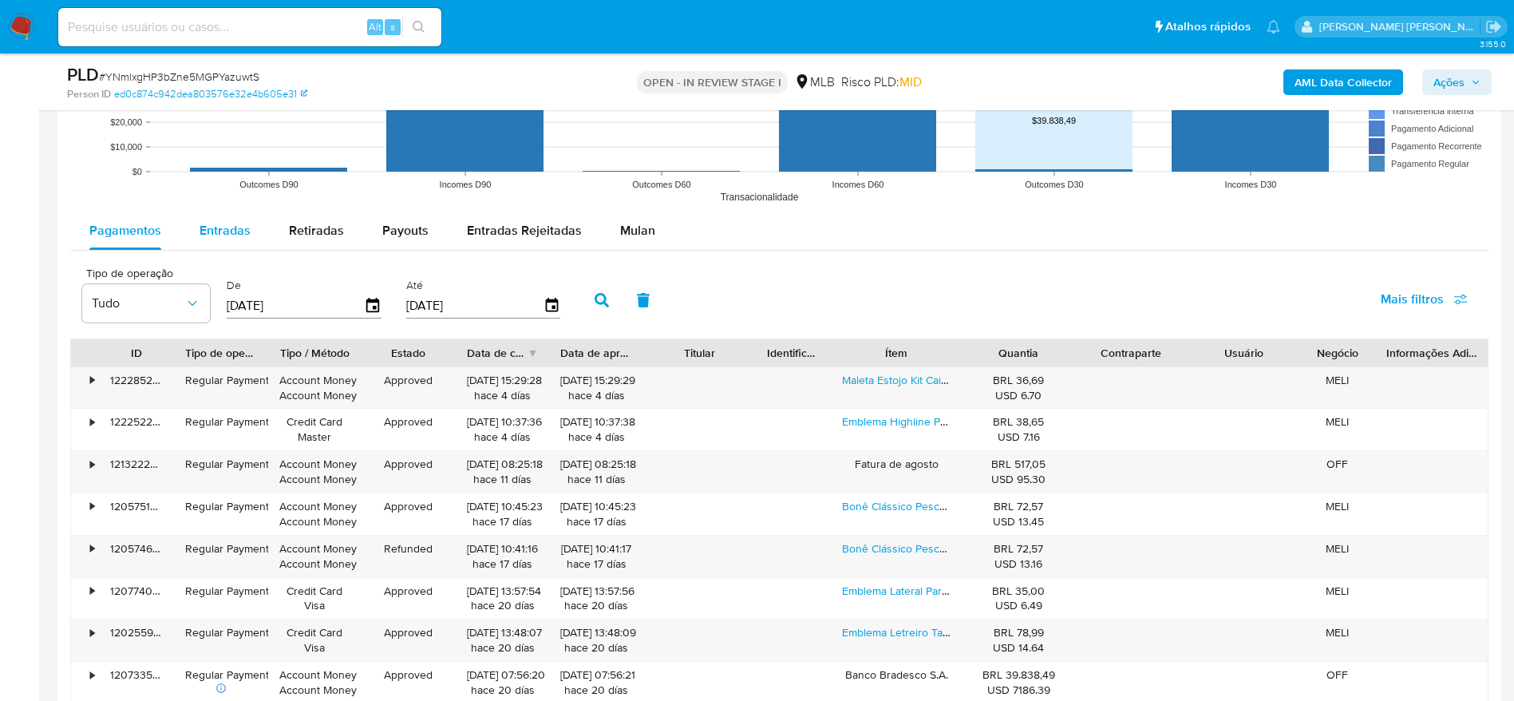
click at [235, 241] on div "Entradas" at bounding box center [225, 231] width 51 height 38
select select "10"
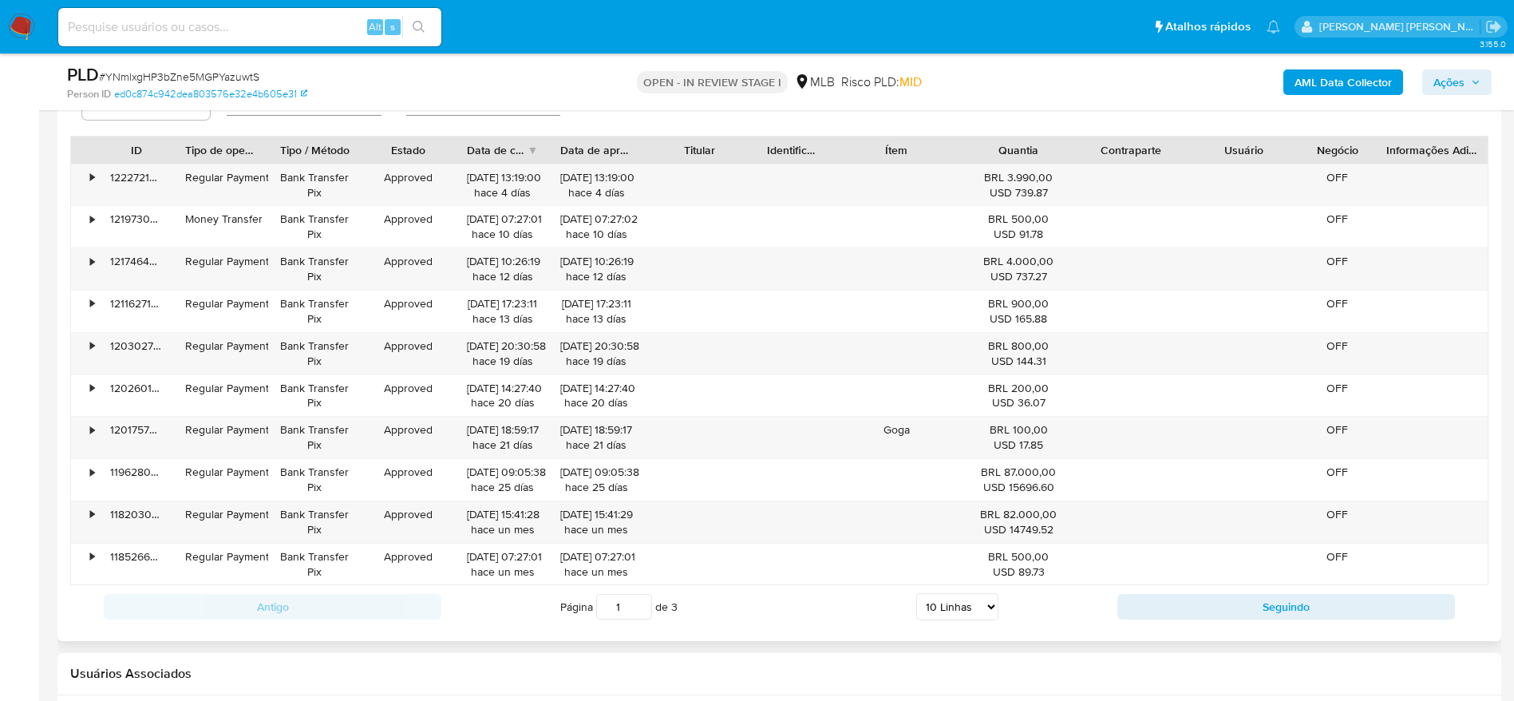
scroll to position [1916, 0]
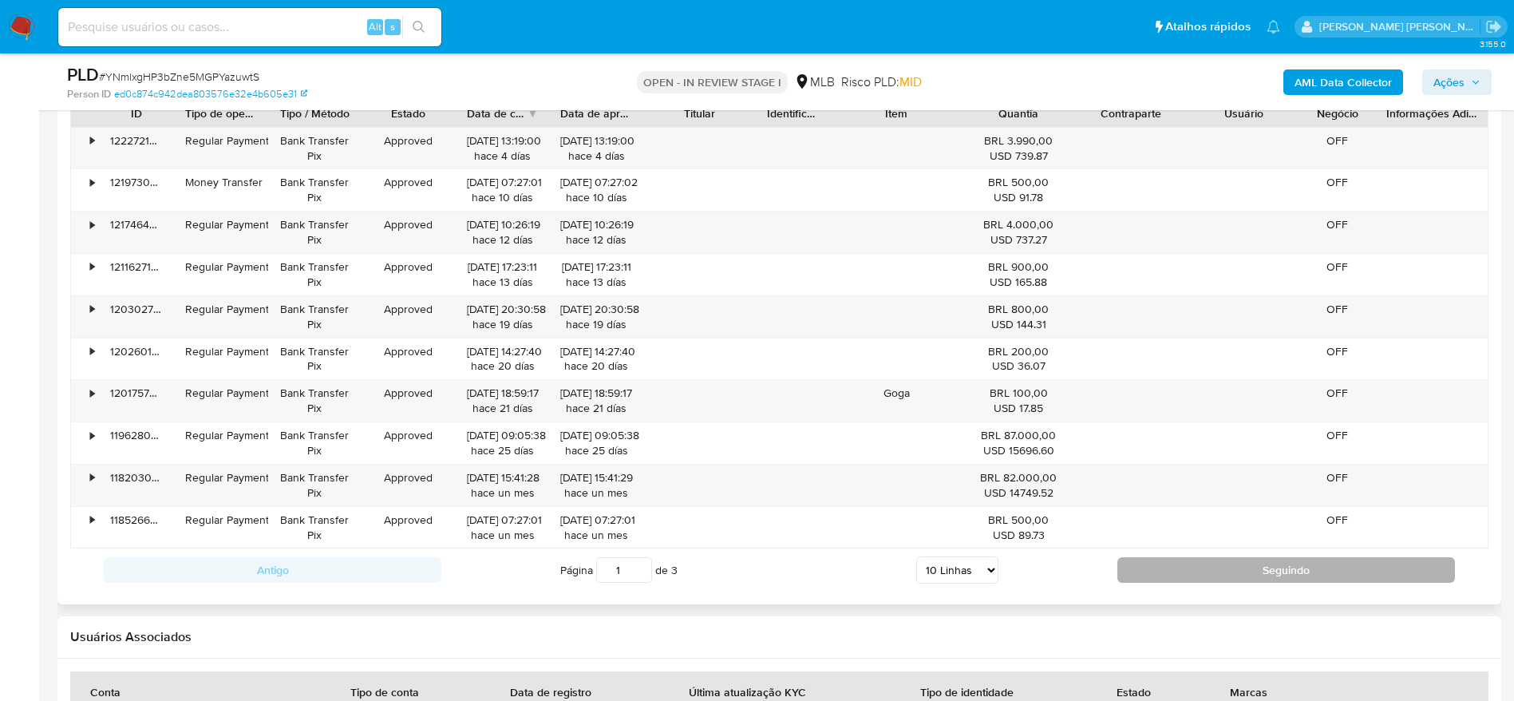
click at [1220, 568] on button "Seguindo" at bounding box center [1286, 570] width 338 height 26
click at [1169, 561] on button "Seguindo" at bounding box center [1286, 570] width 338 height 26
type input "3"
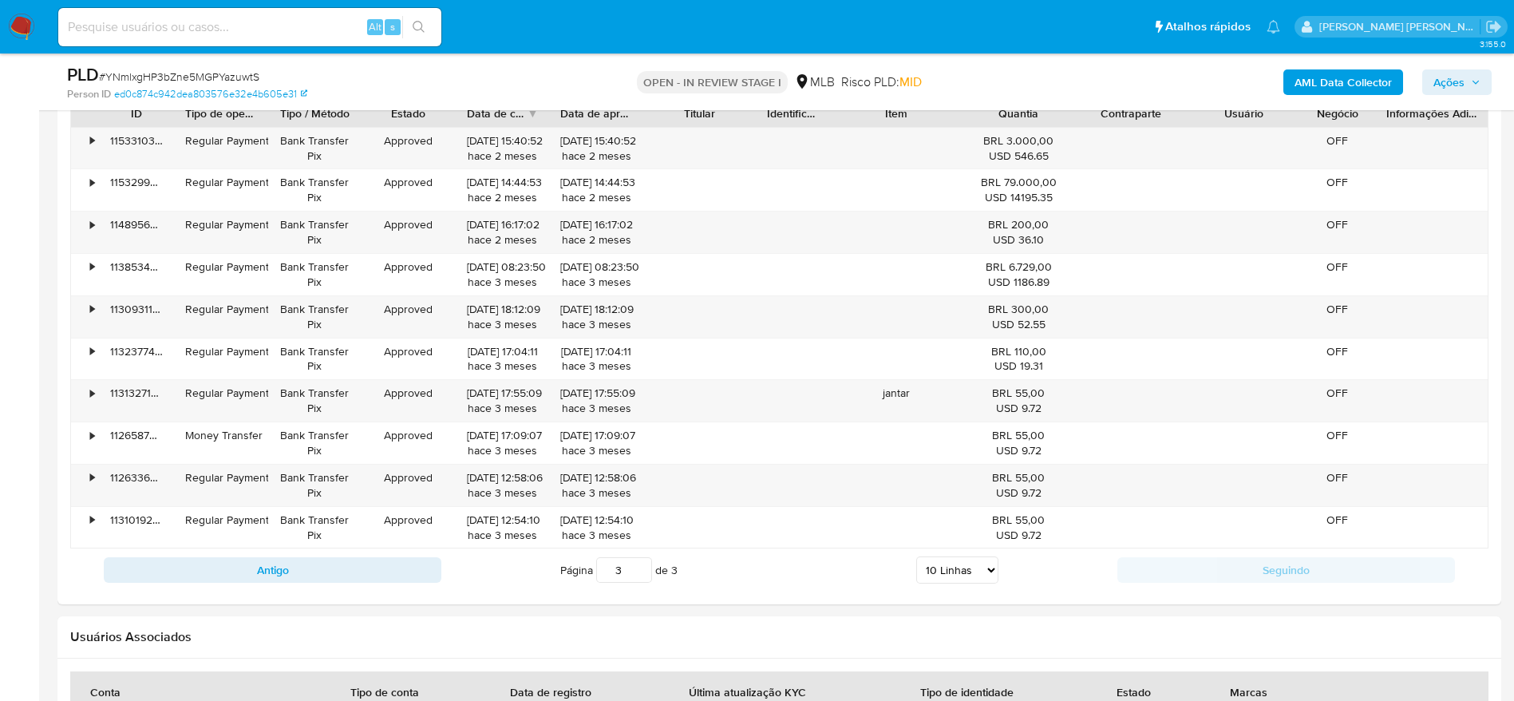
click at [1457, 89] on span "Ações" at bounding box center [1448, 82] width 31 height 26
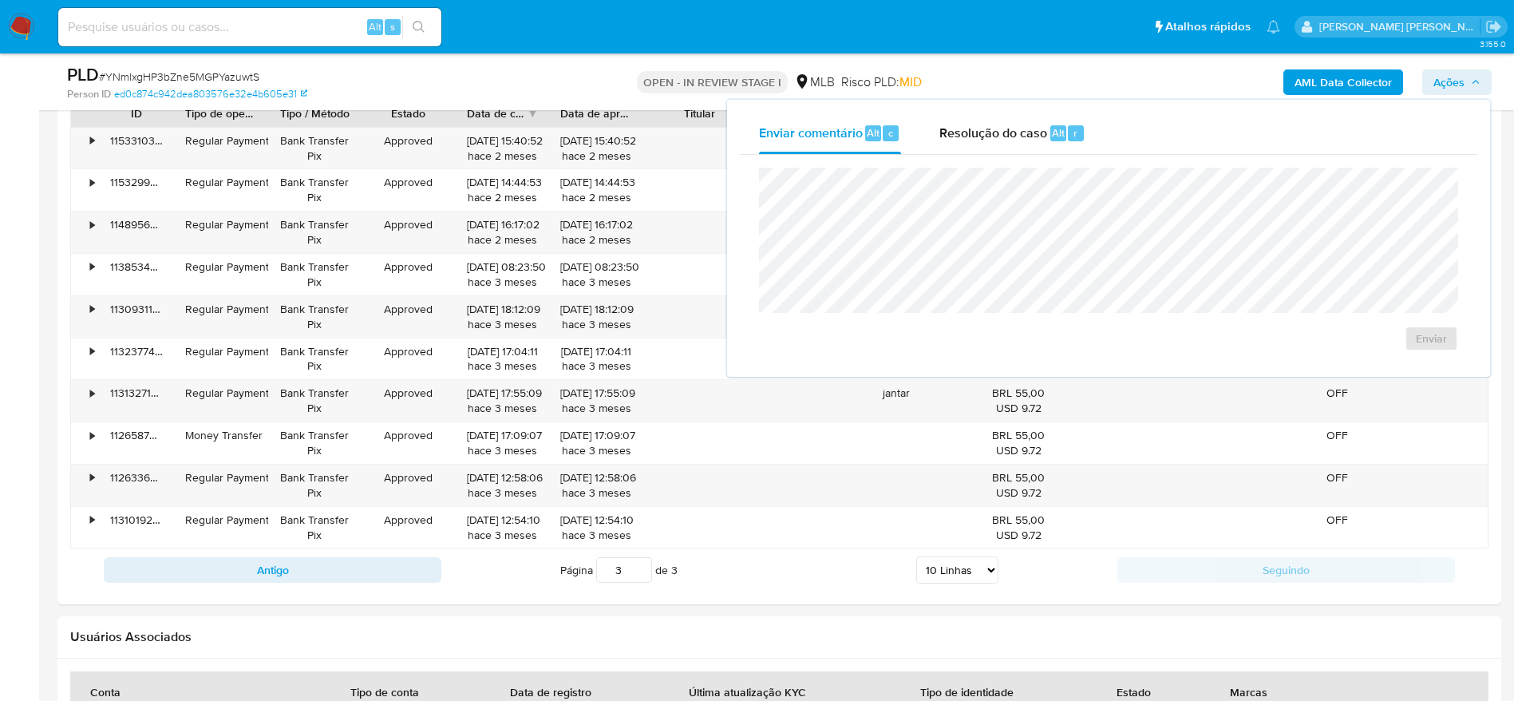
drag, startPoint x: 988, startPoint y: 129, endPoint x: 961, endPoint y: 159, distance: 40.1
click at [986, 132] on span "Resolução do caso" at bounding box center [993, 132] width 108 height 18
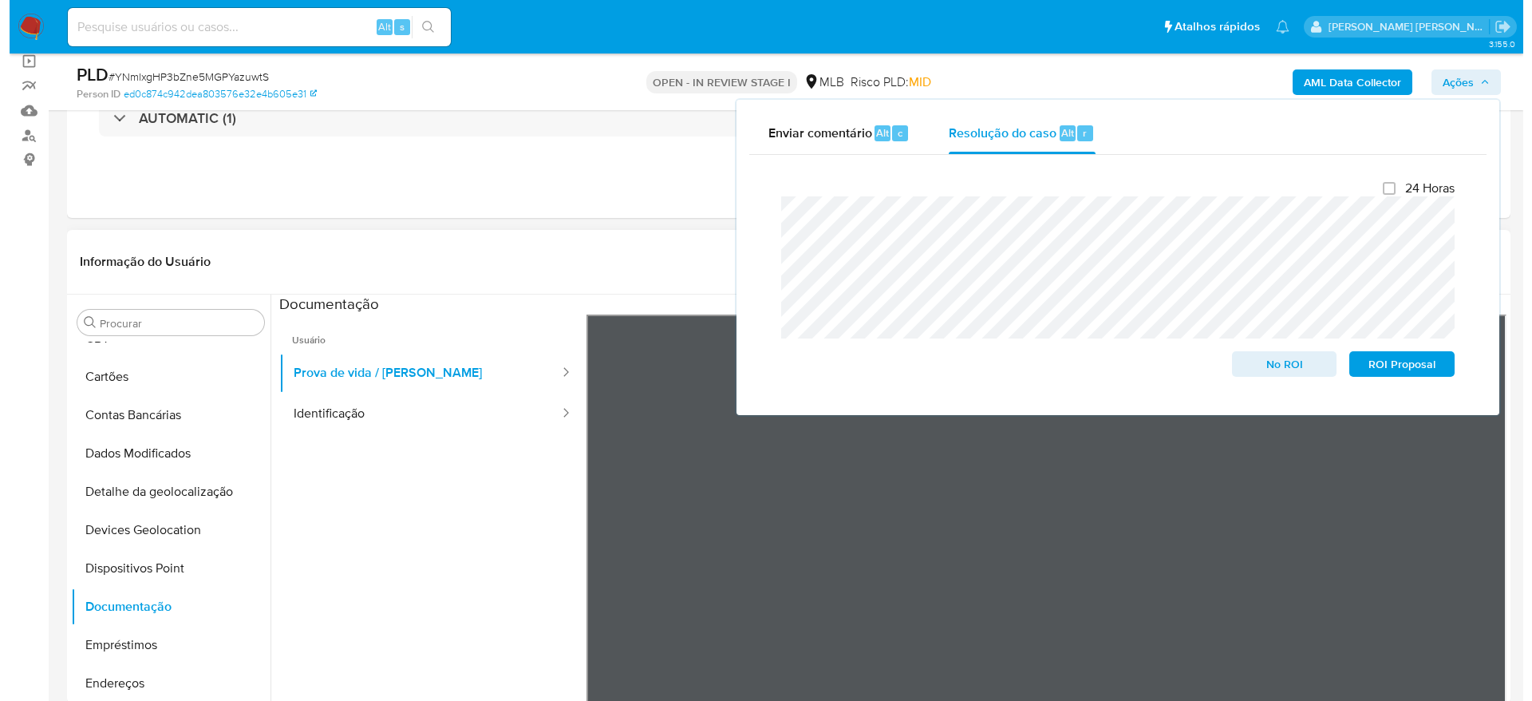
scroll to position [0, 0]
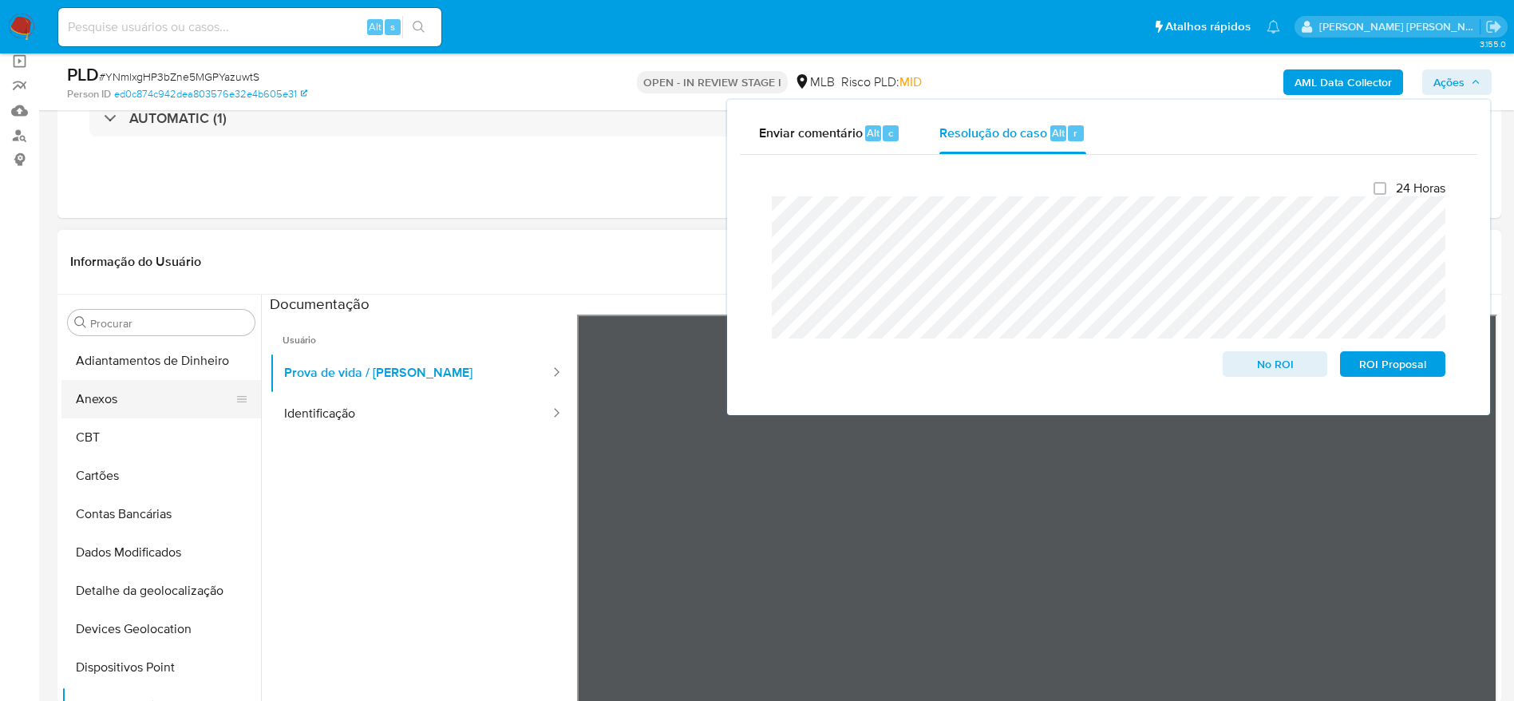
click at [132, 409] on button "Anexos" at bounding box center [154, 399] width 187 height 38
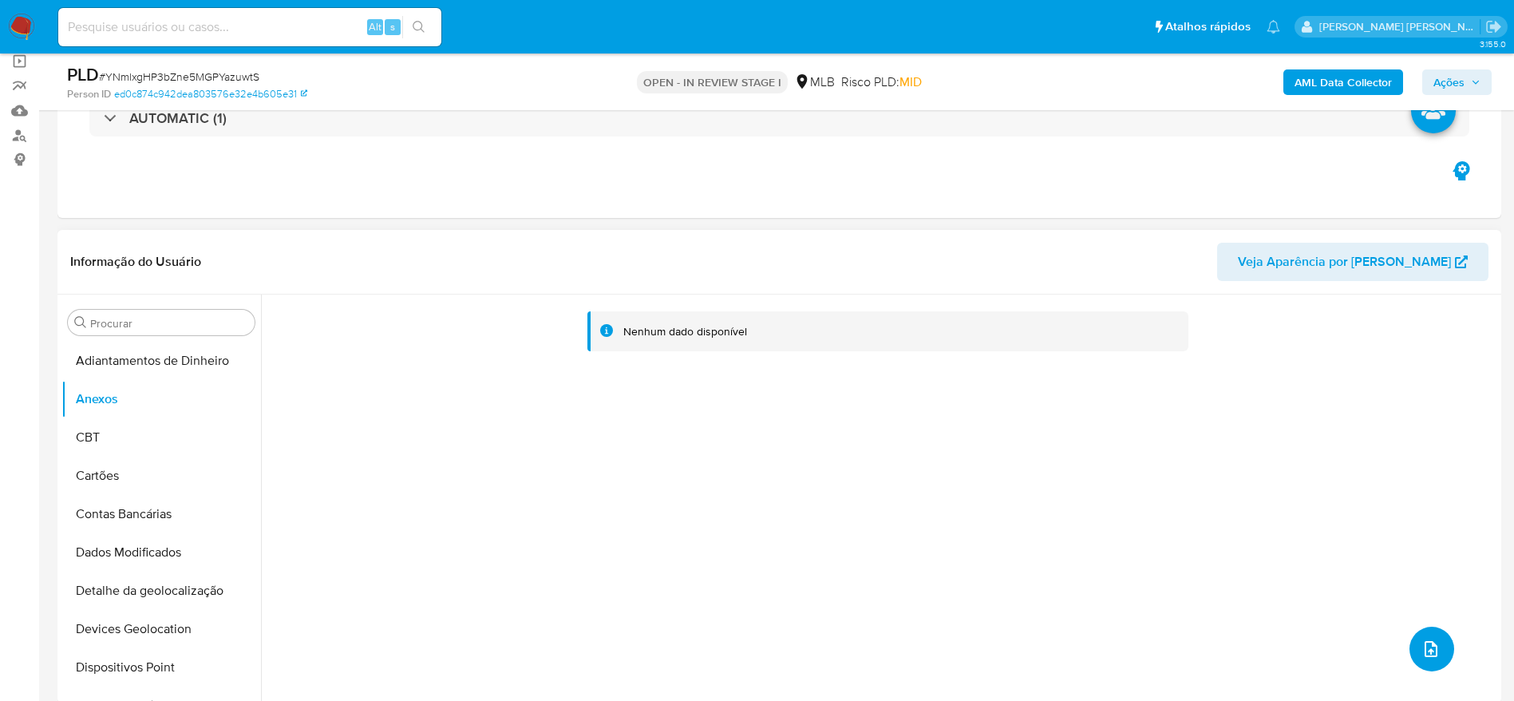
click at [1423, 650] on icon "upload-file" at bounding box center [1431, 648] width 19 height 19
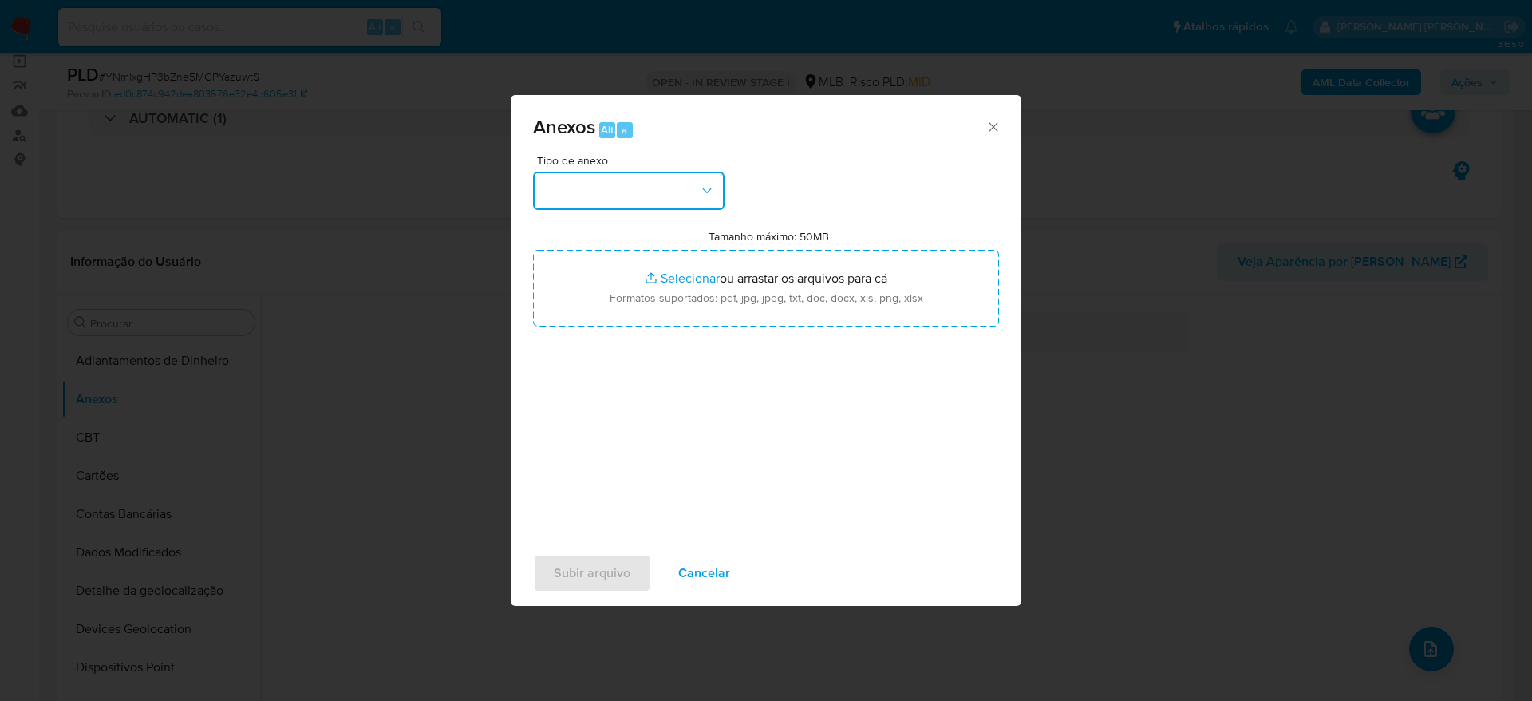
click at [661, 188] on button "button" at bounding box center [629, 191] width 192 height 38
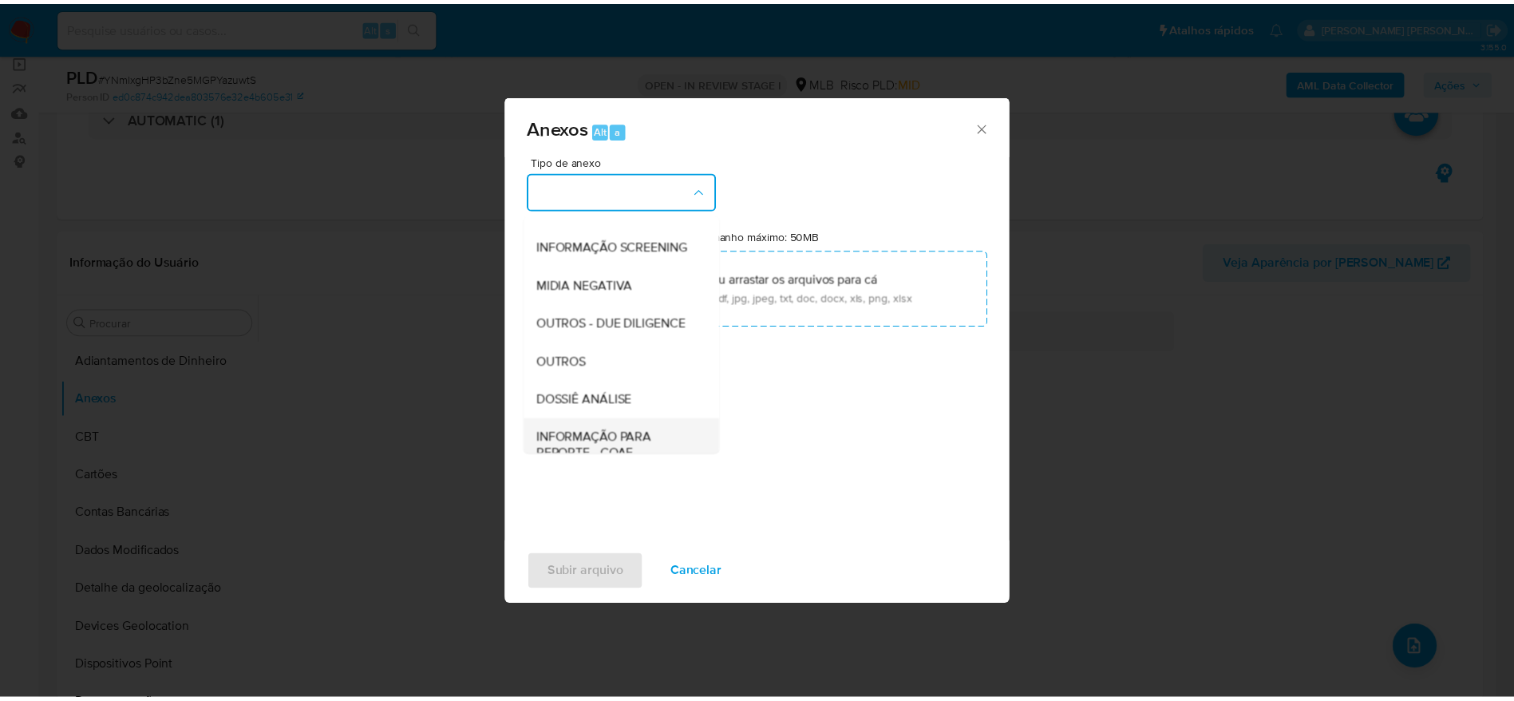
scroll to position [246, 0]
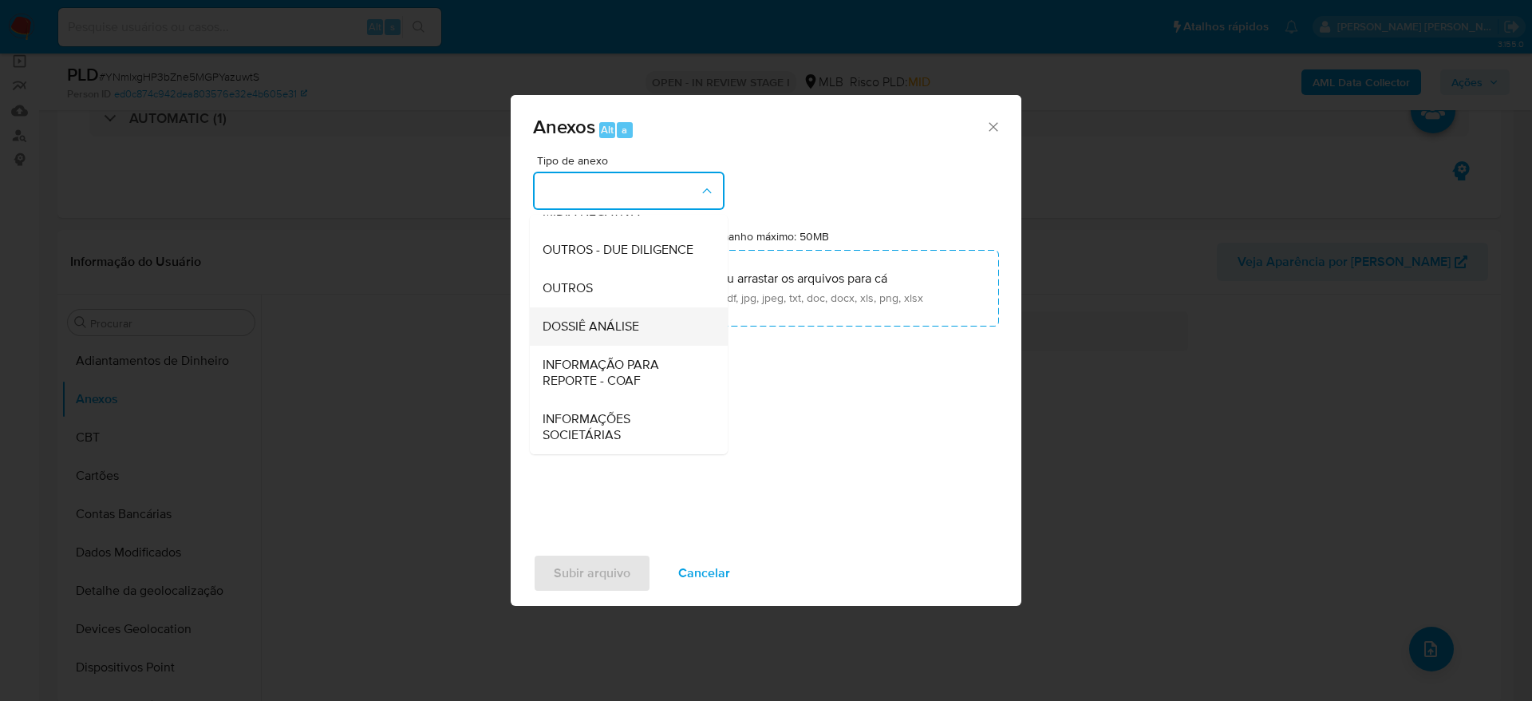
click at [611, 330] on span "DOSSIÊ ANÁLISE" at bounding box center [591, 326] width 97 height 16
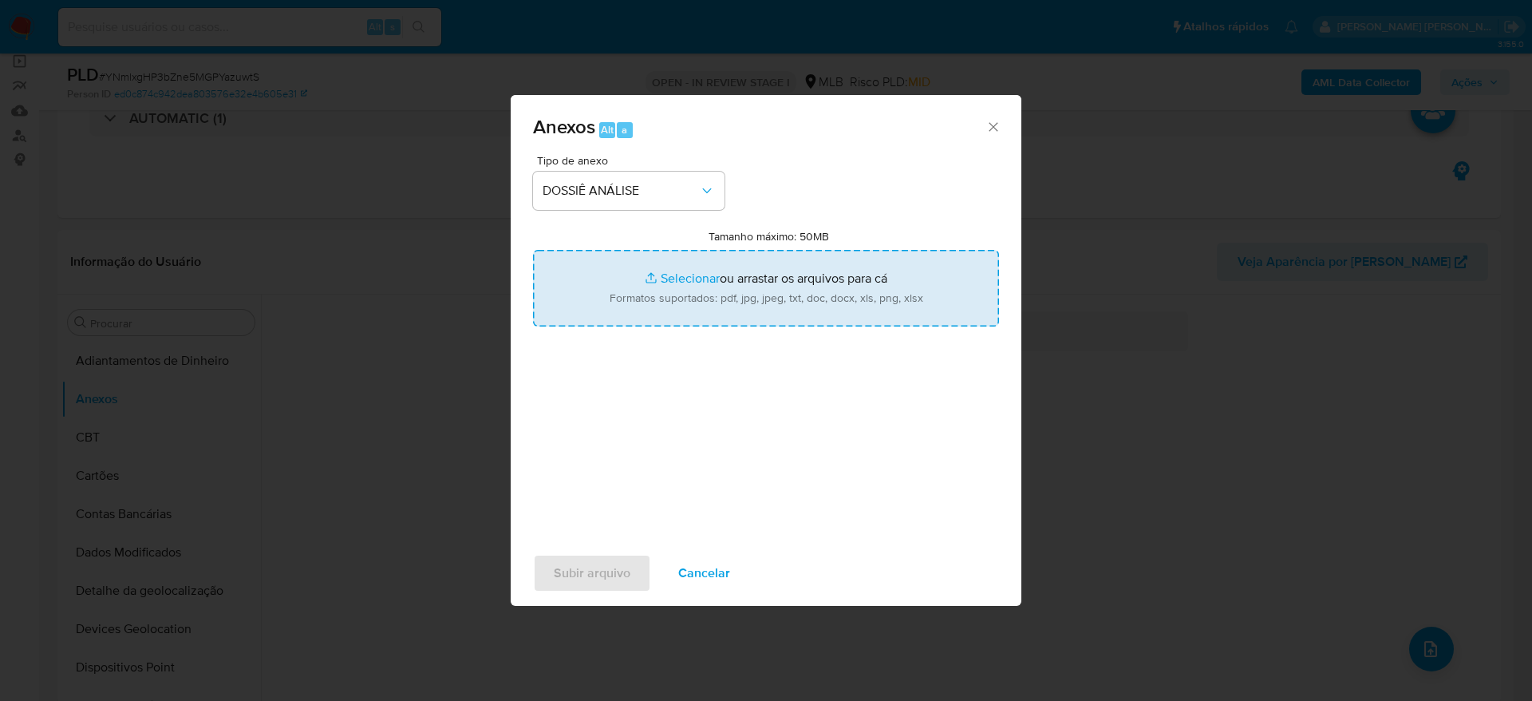
type input "C:\fakepath\Caselog YNmlxgHP3bZne5MGPYazuwtS_2025_08_21_16_24_00 - CPF 00692485…"
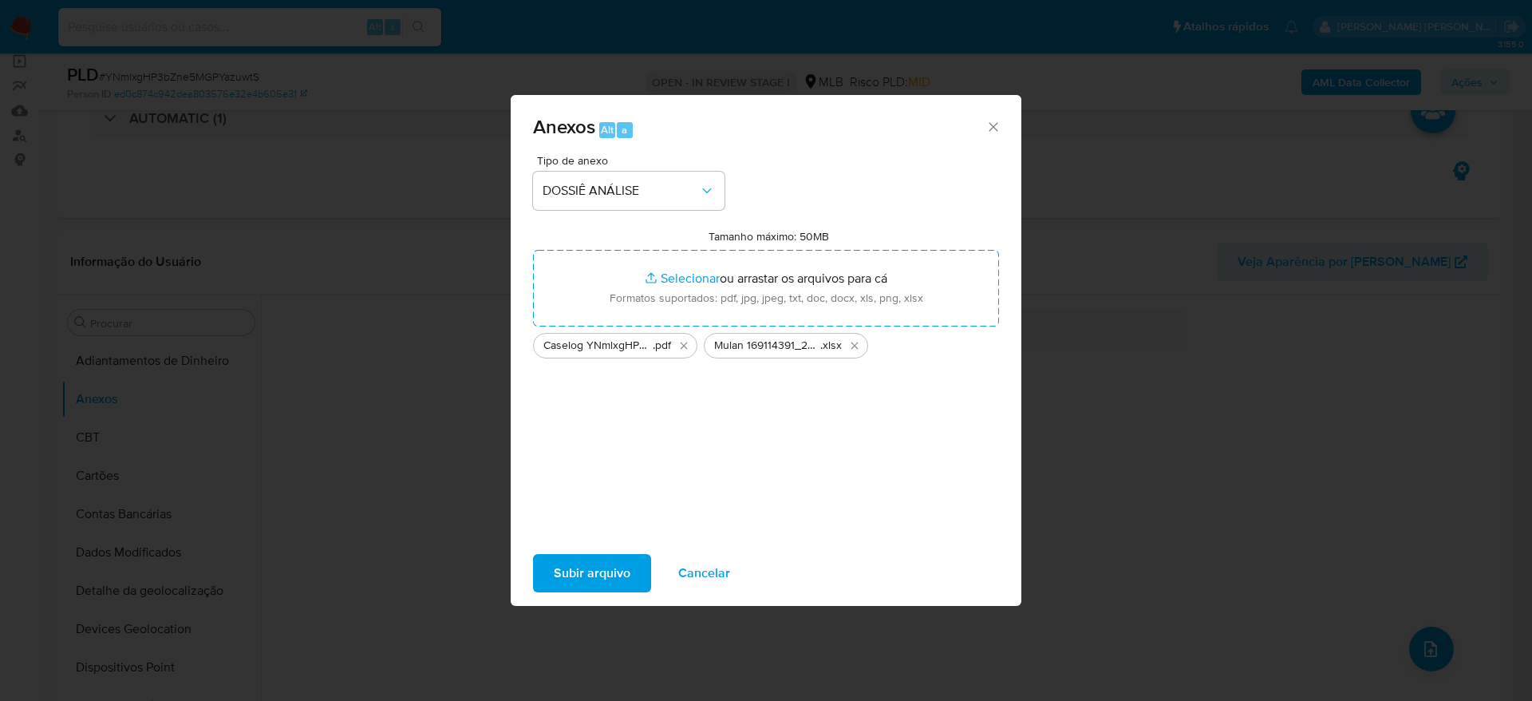
click at [600, 569] on span "Subir arquivo" at bounding box center [592, 573] width 77 height 35
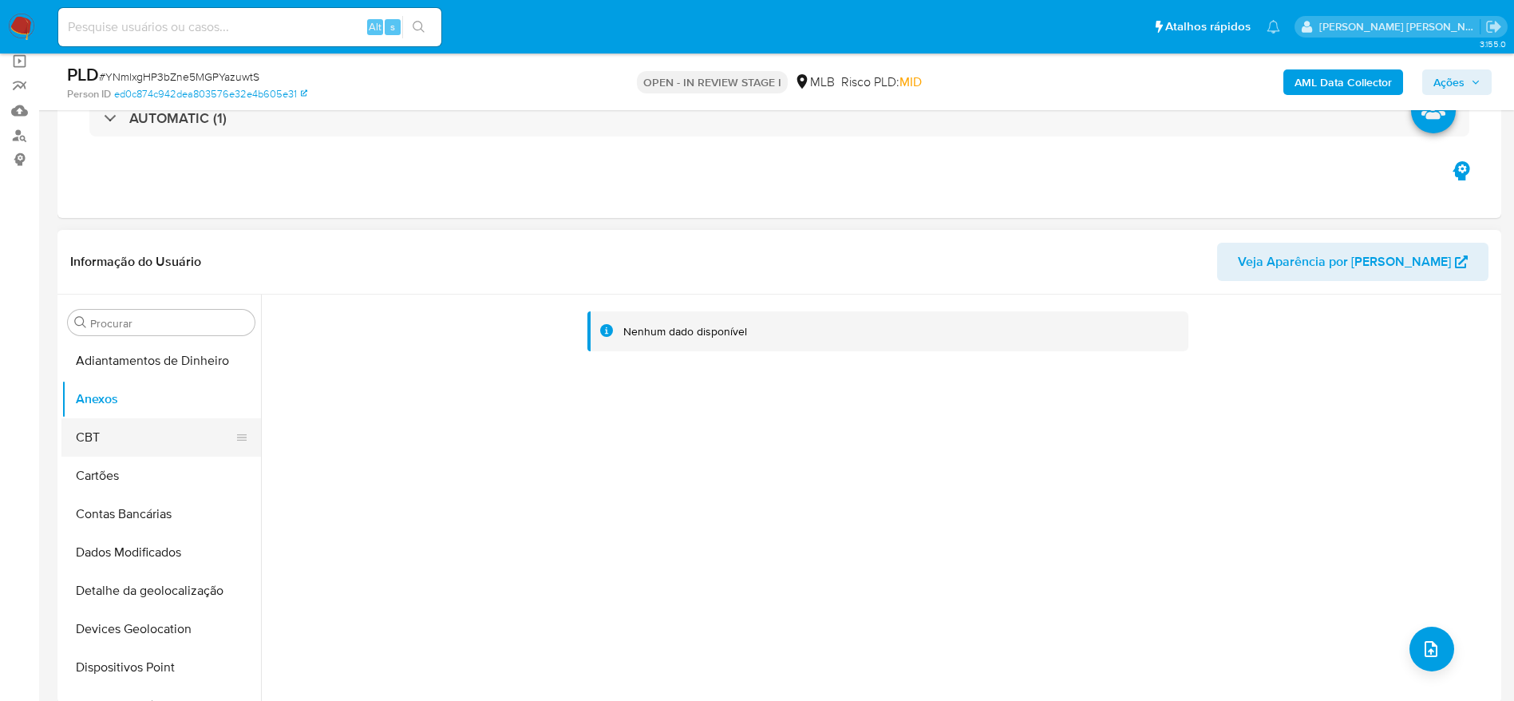
click at [172, 440] on button "CBT" at bounding box center [154, 437] width 187 height 38
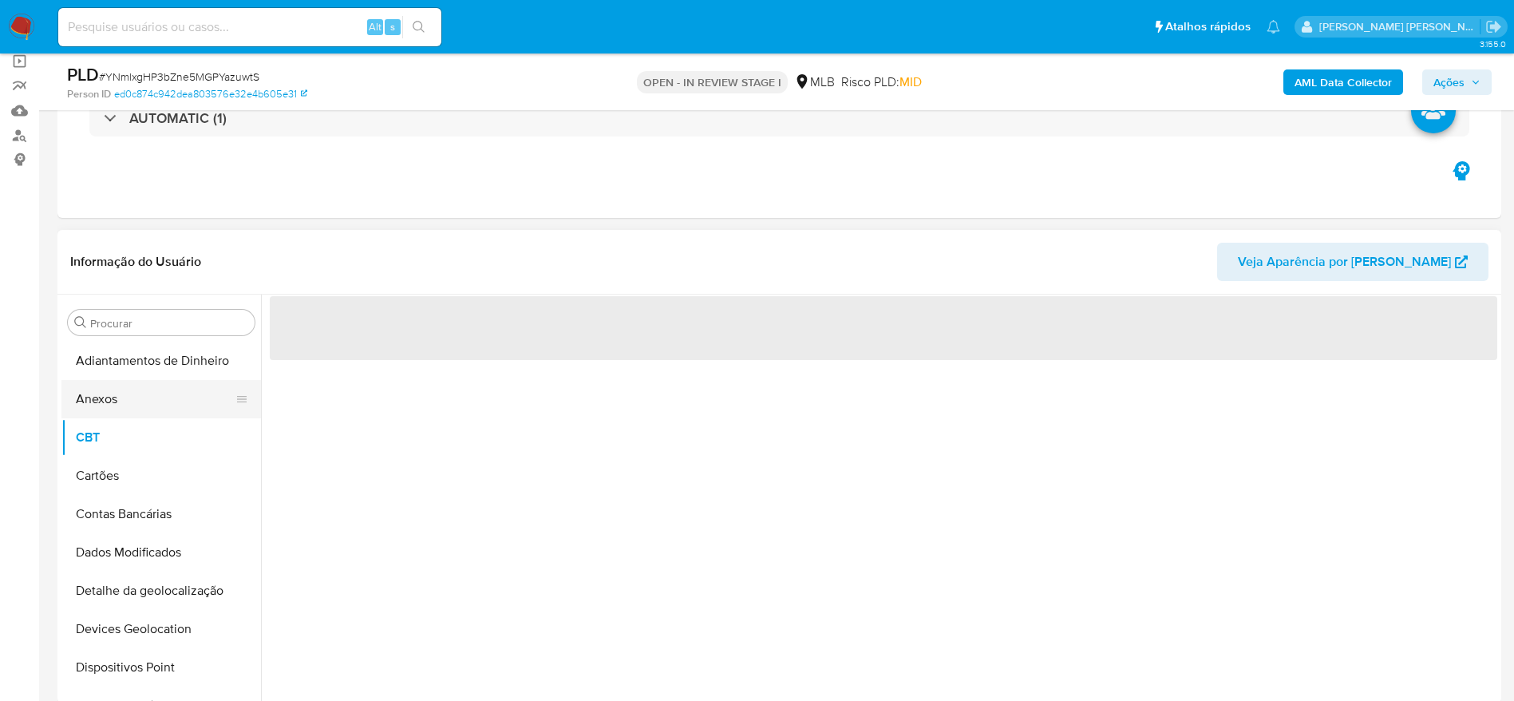
click at [156, 408] on button "Anexos" at bounding box center [154, 399] width 187 height 38
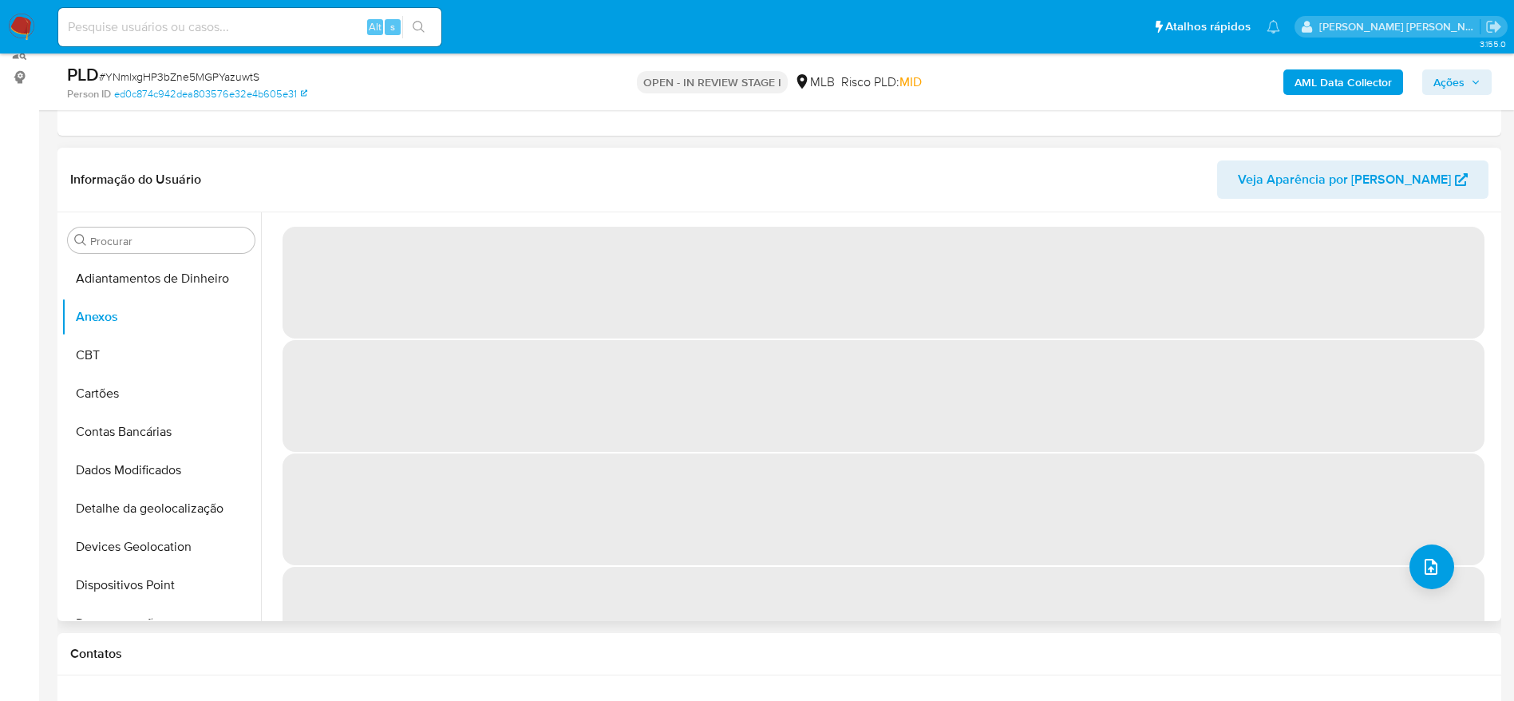
scroll to position [239, 0]
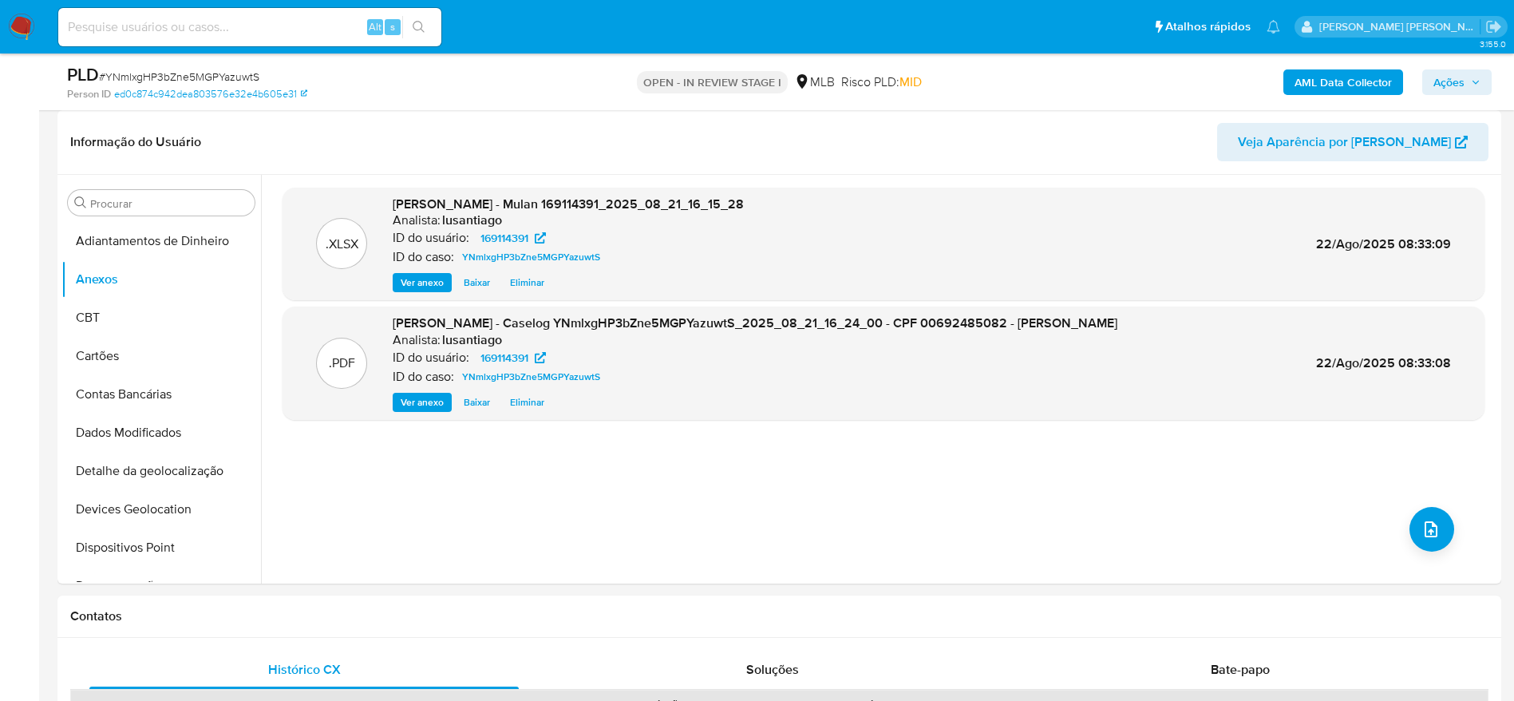
click at [1312, 85] on b "AML Data Collector" at bounding box center [1343, 82] width 97 height 26
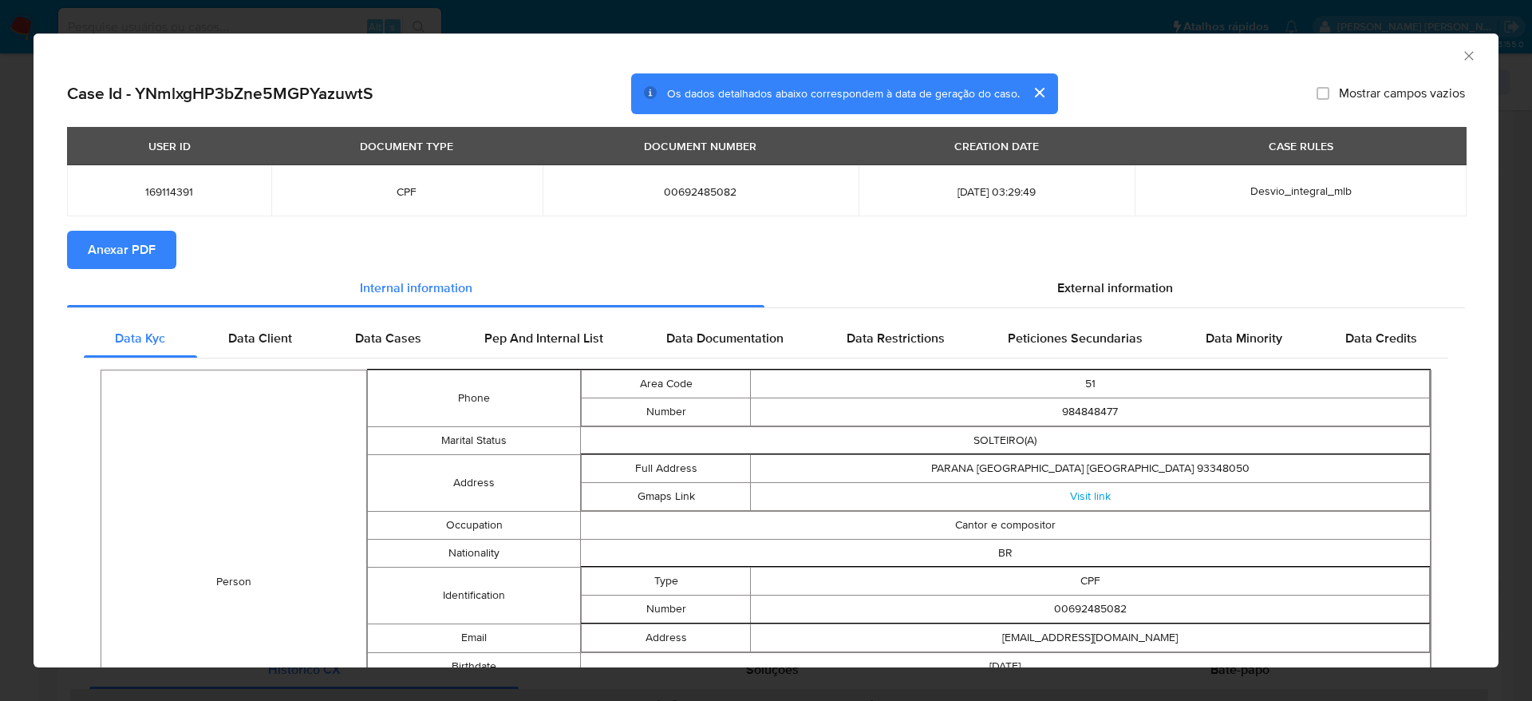
click at [133, 244] on span "Anexar PDF" at bounding box center [122, 249] width 68 height 35
click at [1461, 49] on icon "Fechar a janela" at bounding box center [1469, 56] width 16 height 16
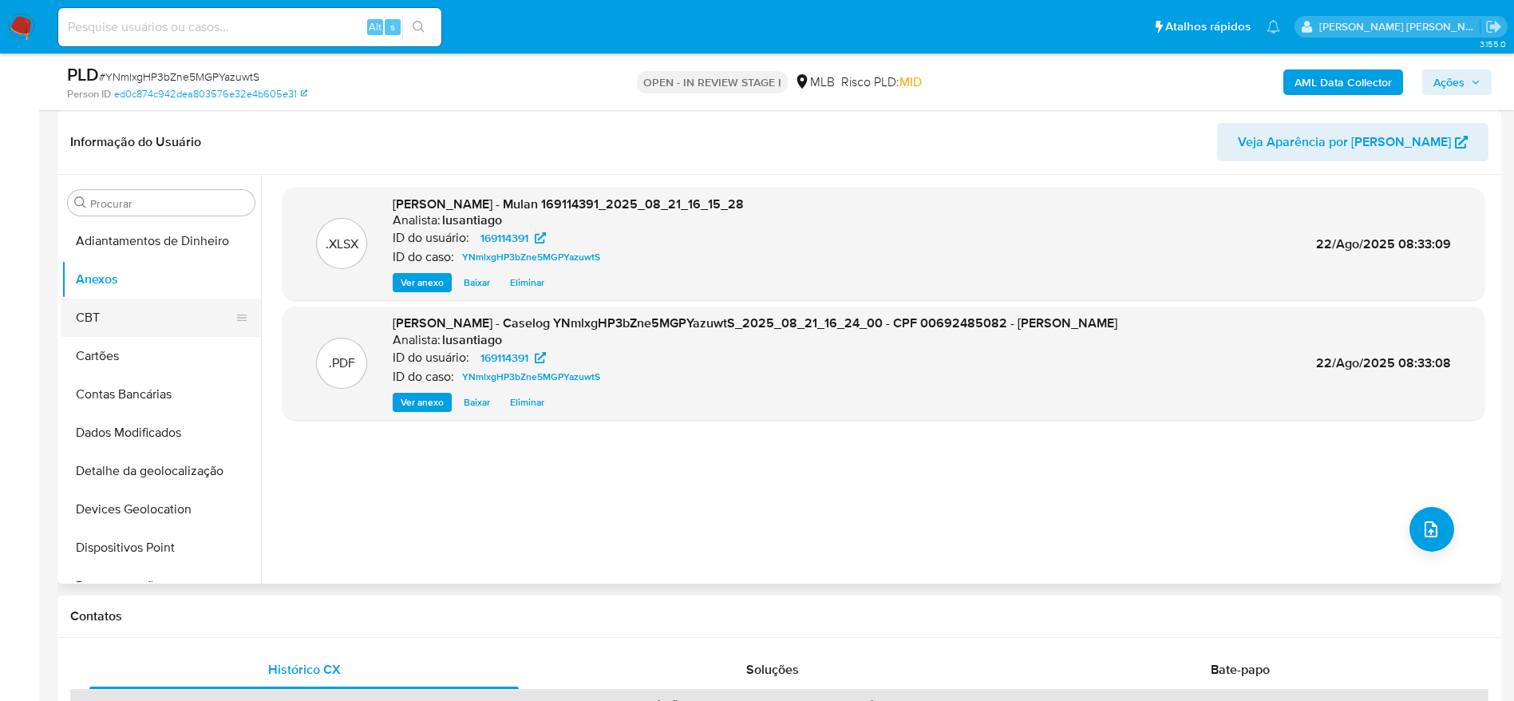
click at [144, 332] on button "CBT" at bounding box center [154, 318] width 187 height 38
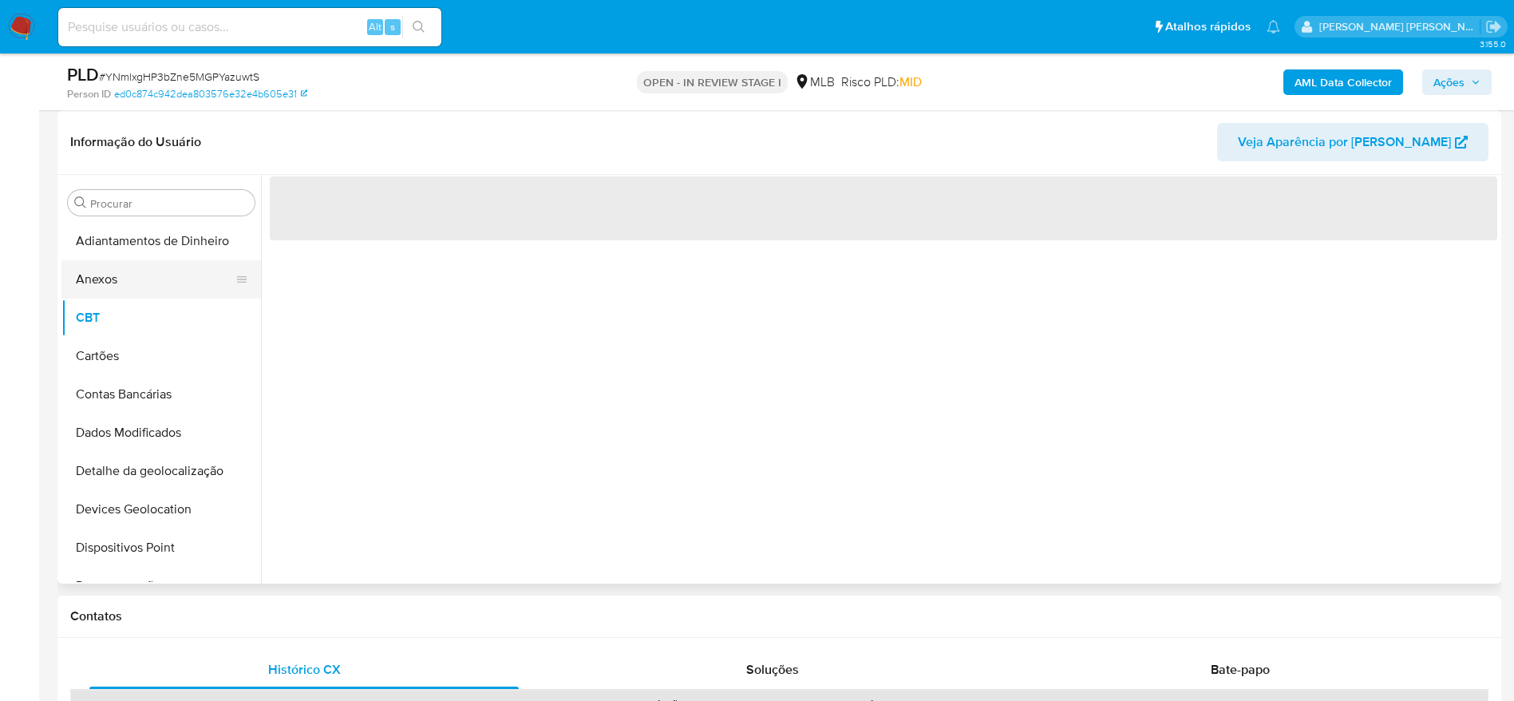
click at [147, 295] on button "Anexos" at bounding box center [154, 279] width 187 height 38
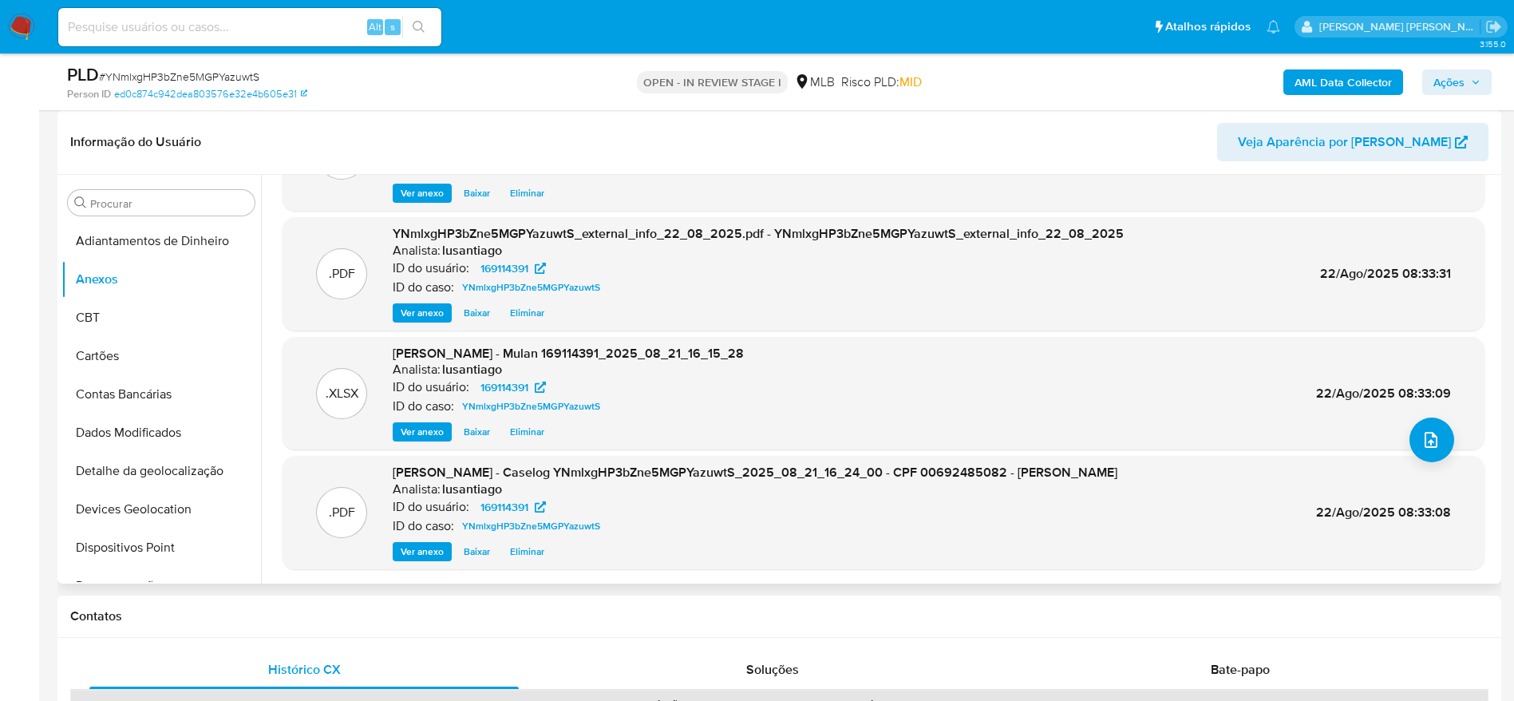
scroll to position [0, 0]
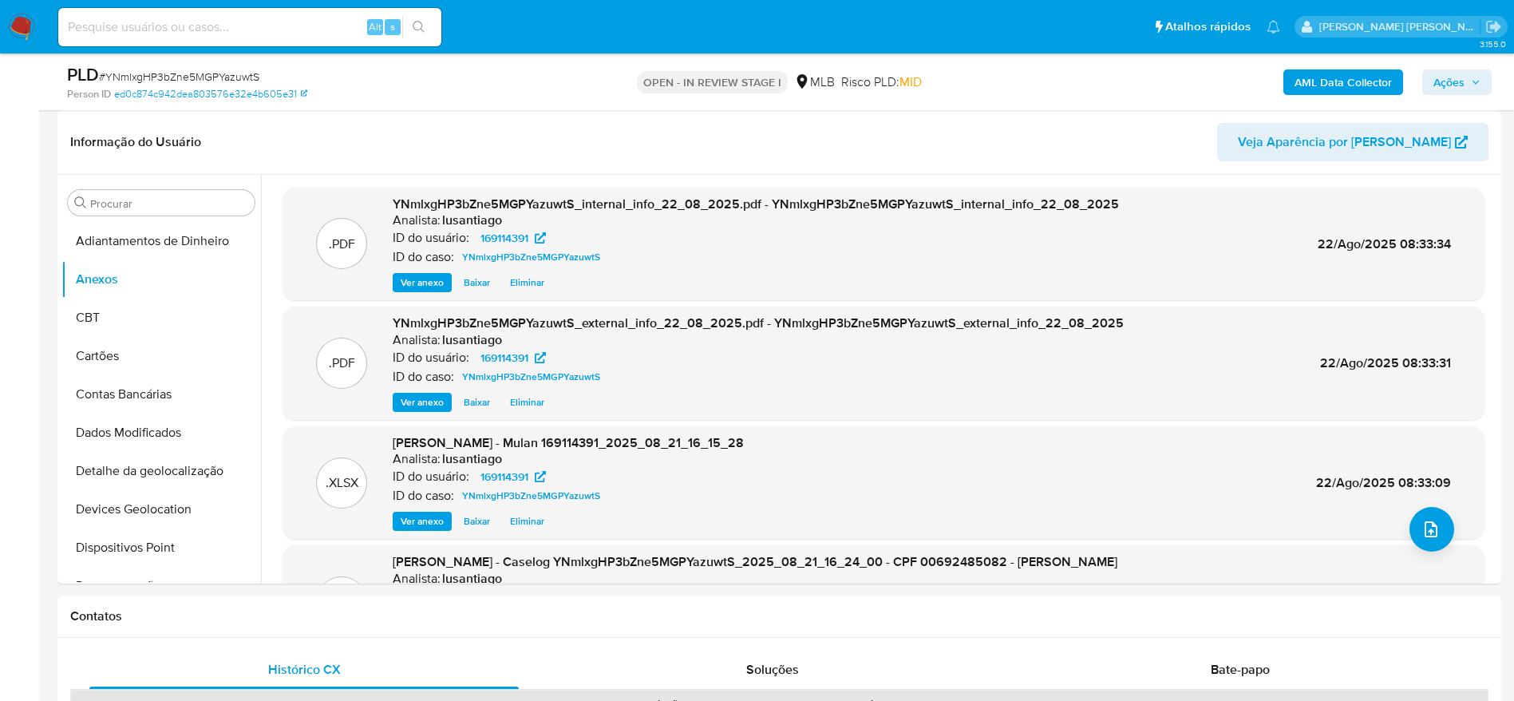
click at [1454, 83] on span "Ações" at bounding box center [1448, 82] width 31 height 26
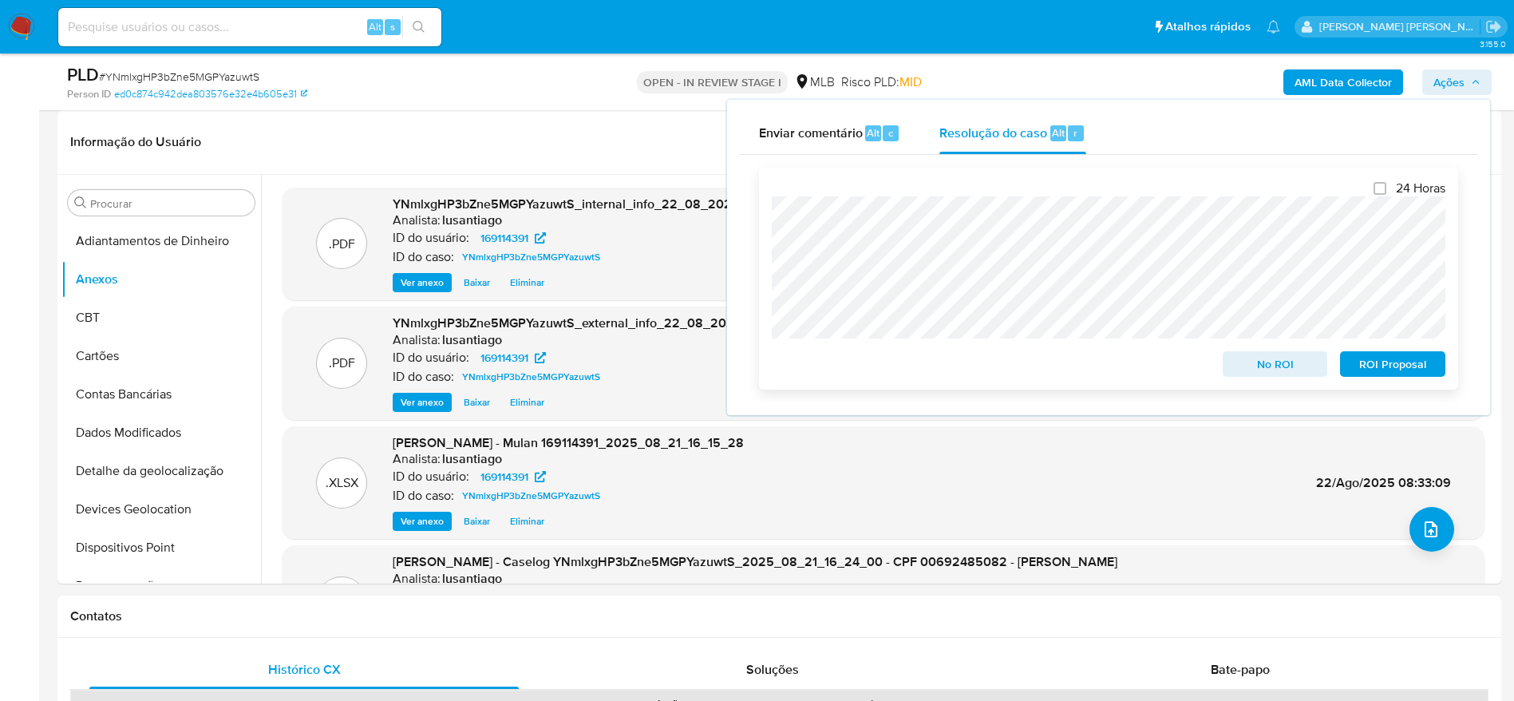
click at [1272, 373] on span "No ROI" at bounding box center [1275, 364] width 83 height 22
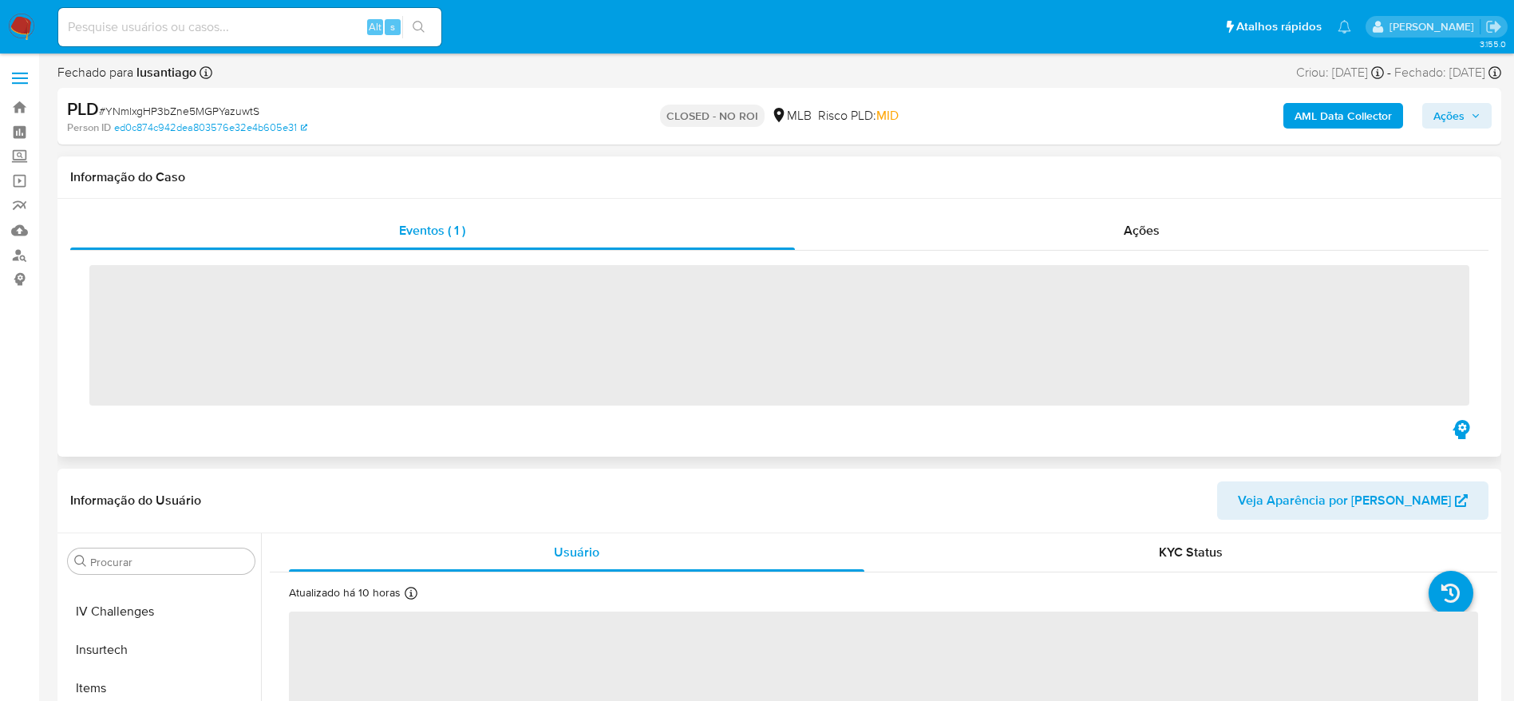
scroll to position [713, 0]
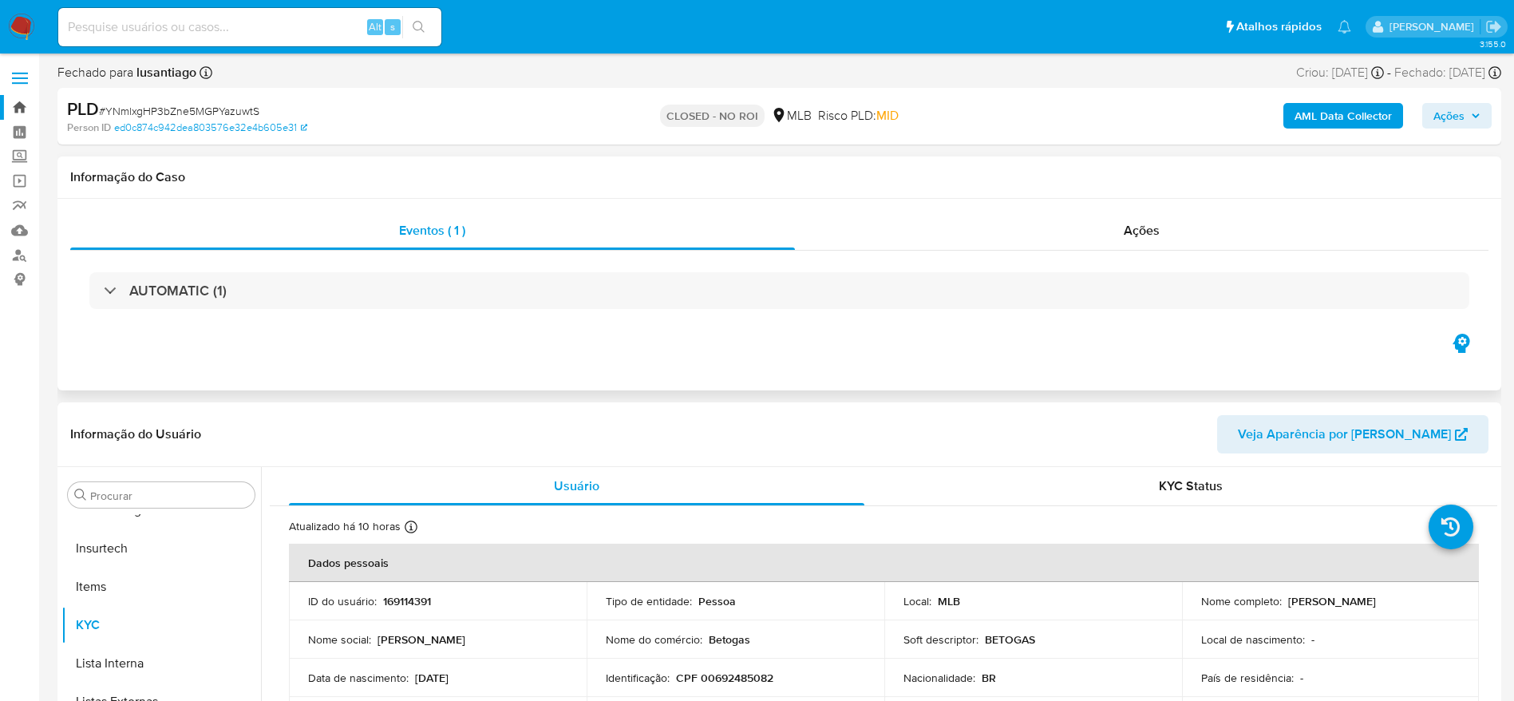
click at [16, 103] on link "Bandeja" at bounding box center [95, 107] width 190 height 25
select select "10"
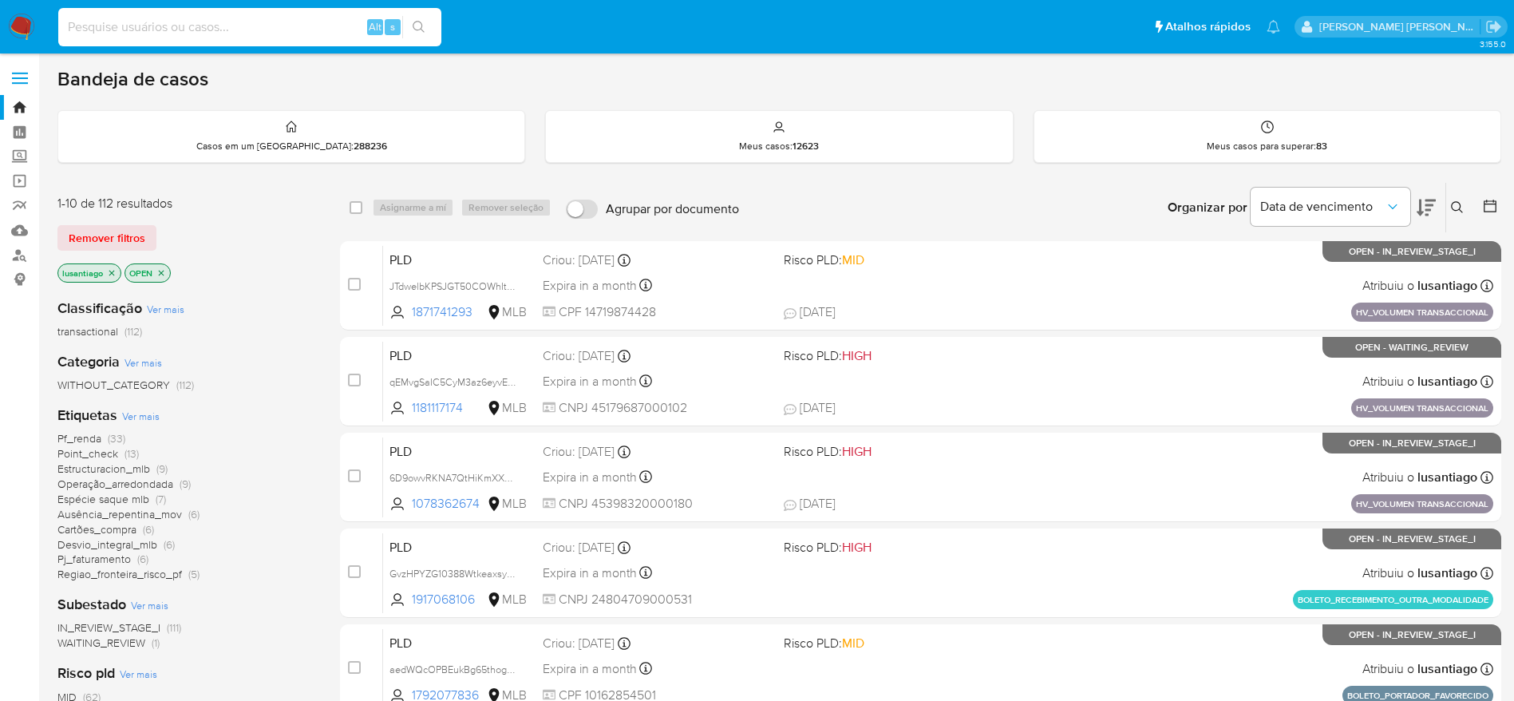
click at [310, 24] on input at bounding box center [249, 27] width 383 height 21
paste input "36383229"
type input "36383229"
click at [417, 26] on icon "search-icon" at bounding box center [419, 27] width 13 height 13
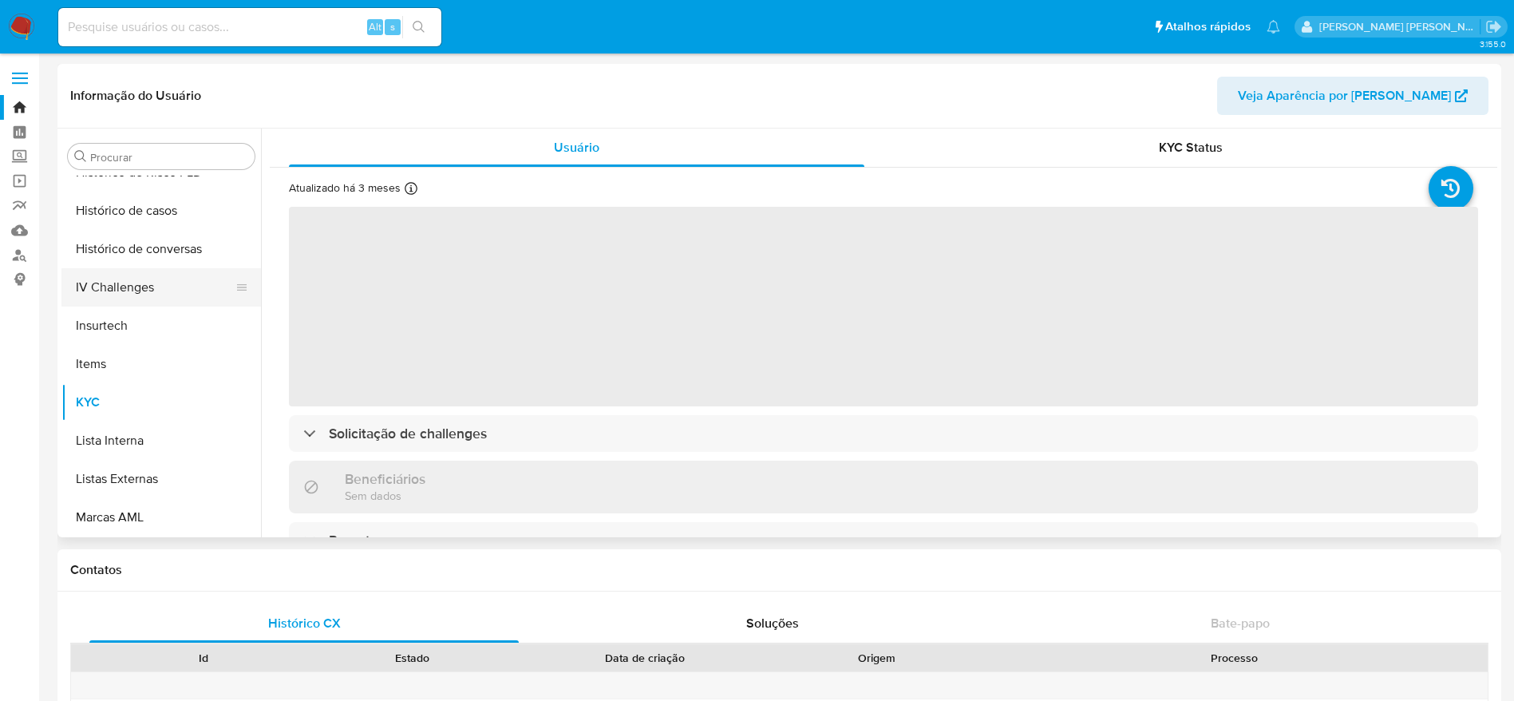
scroll to position [473, 0]
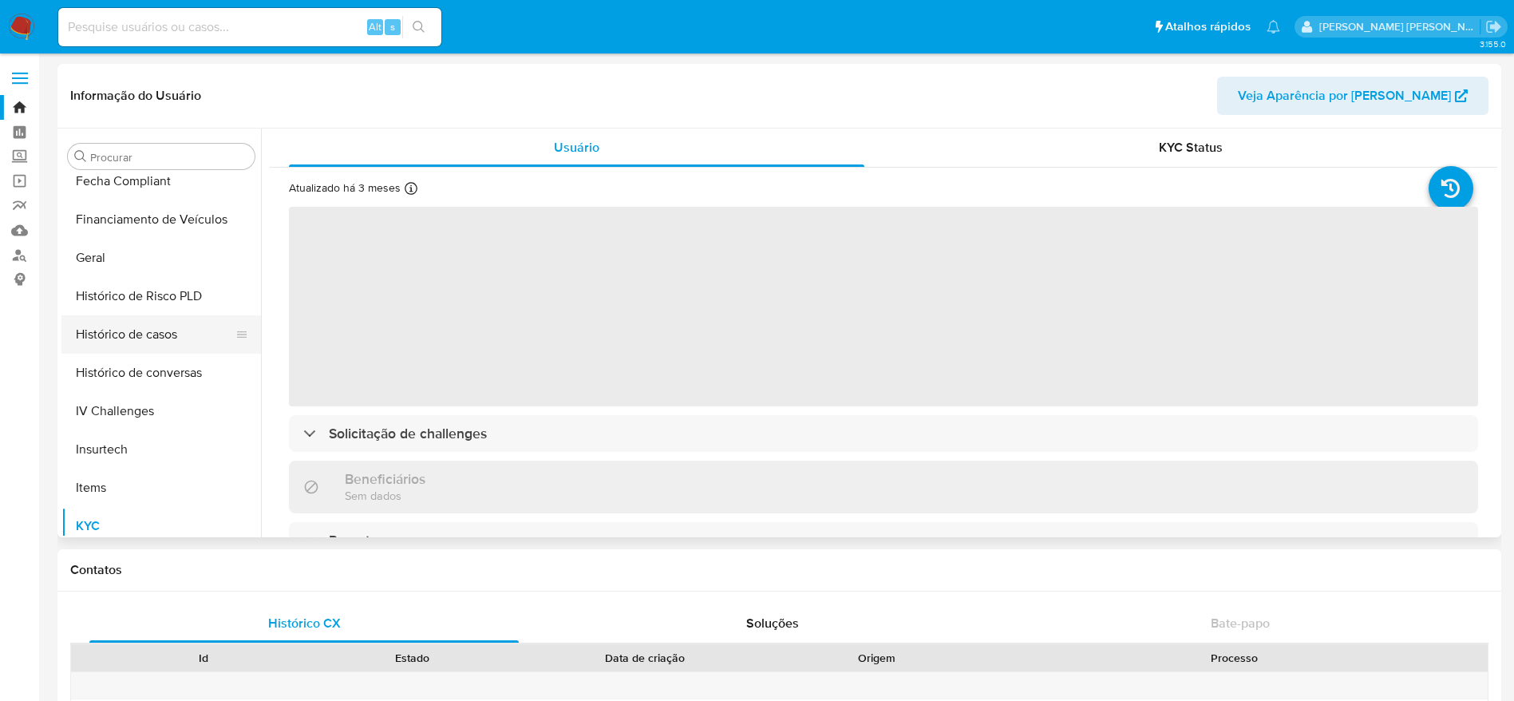
click at [144, 352] on button "Histórico de casos" at bounding box center [154, 334] width 187 height 38
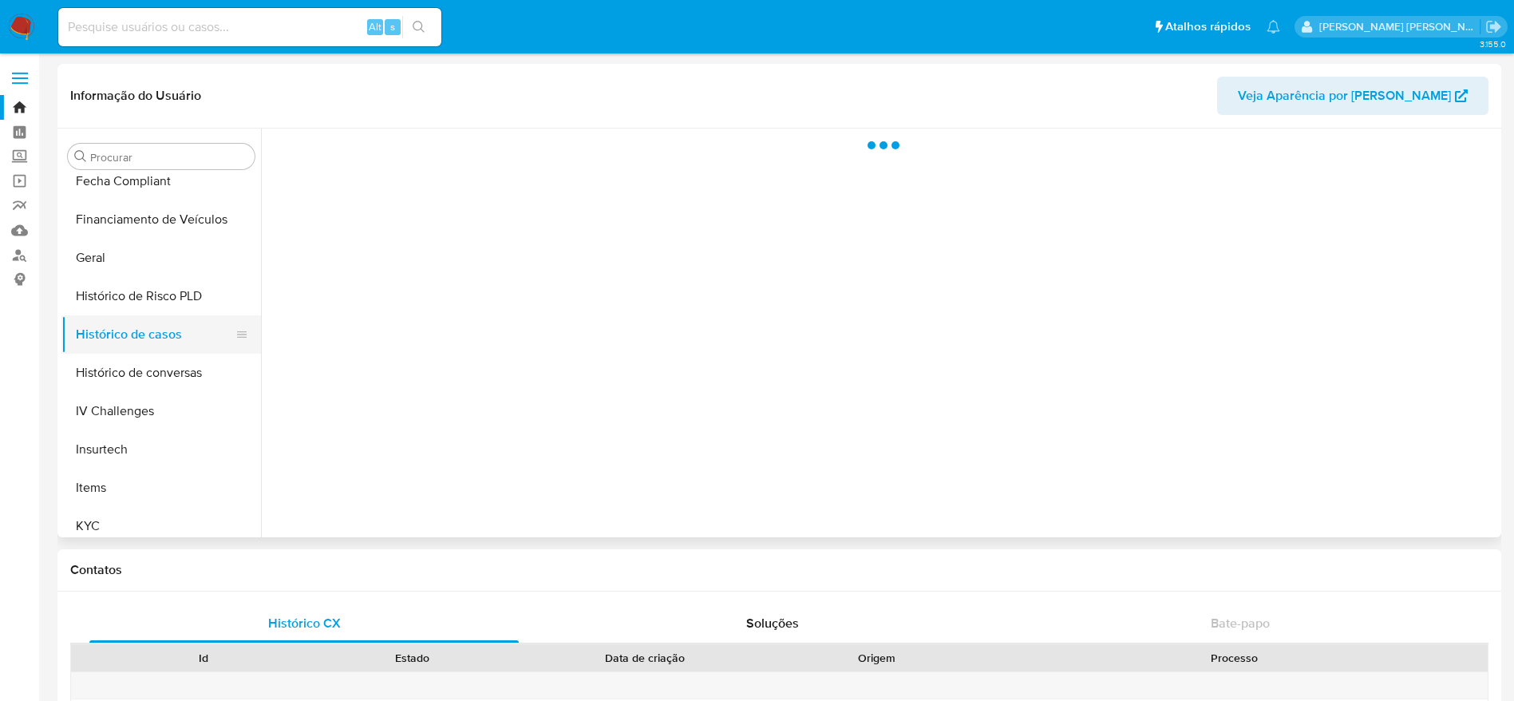
select select "10"
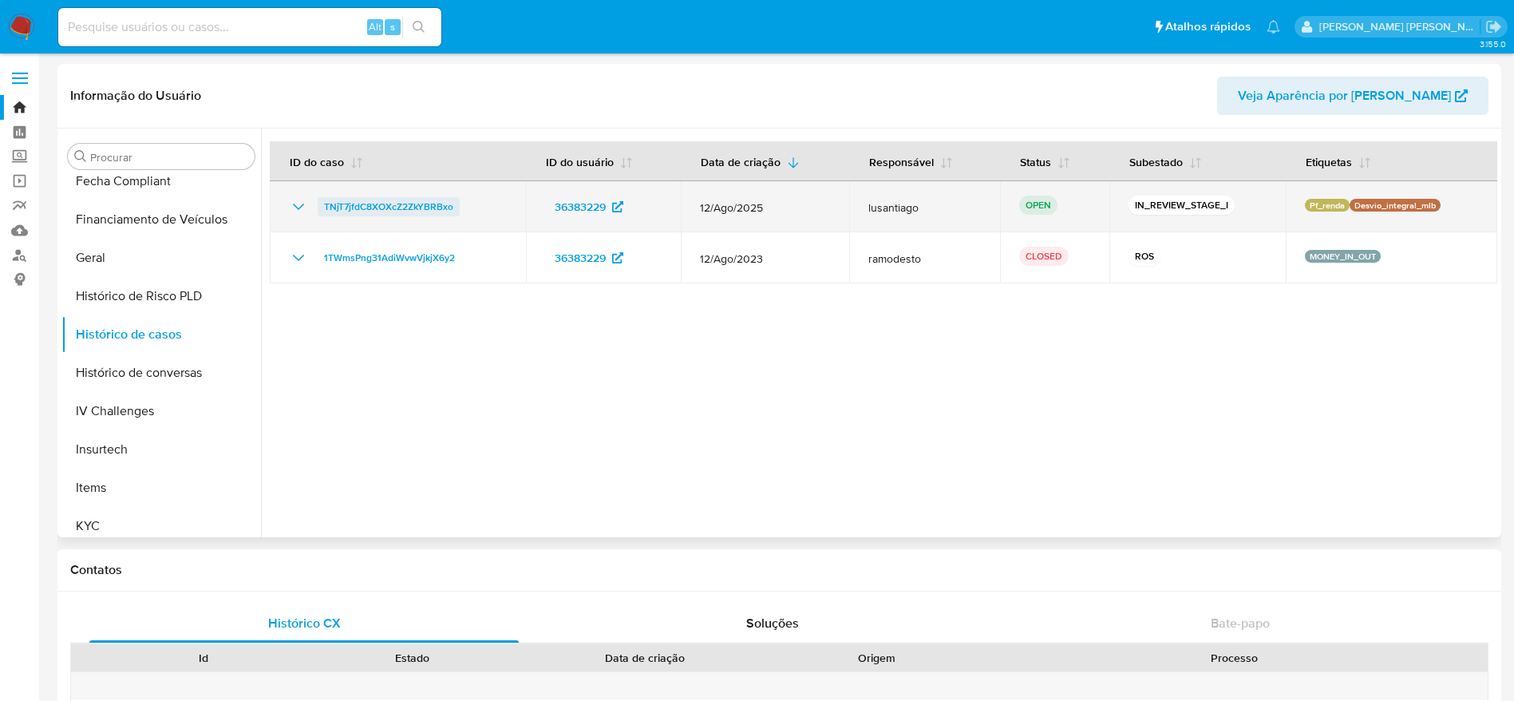
click at [415, 208] on span "TNjT7jfdC8XOXcZ2ZkYBRBxo" at bounding box center [388, 206] width 129 height 19
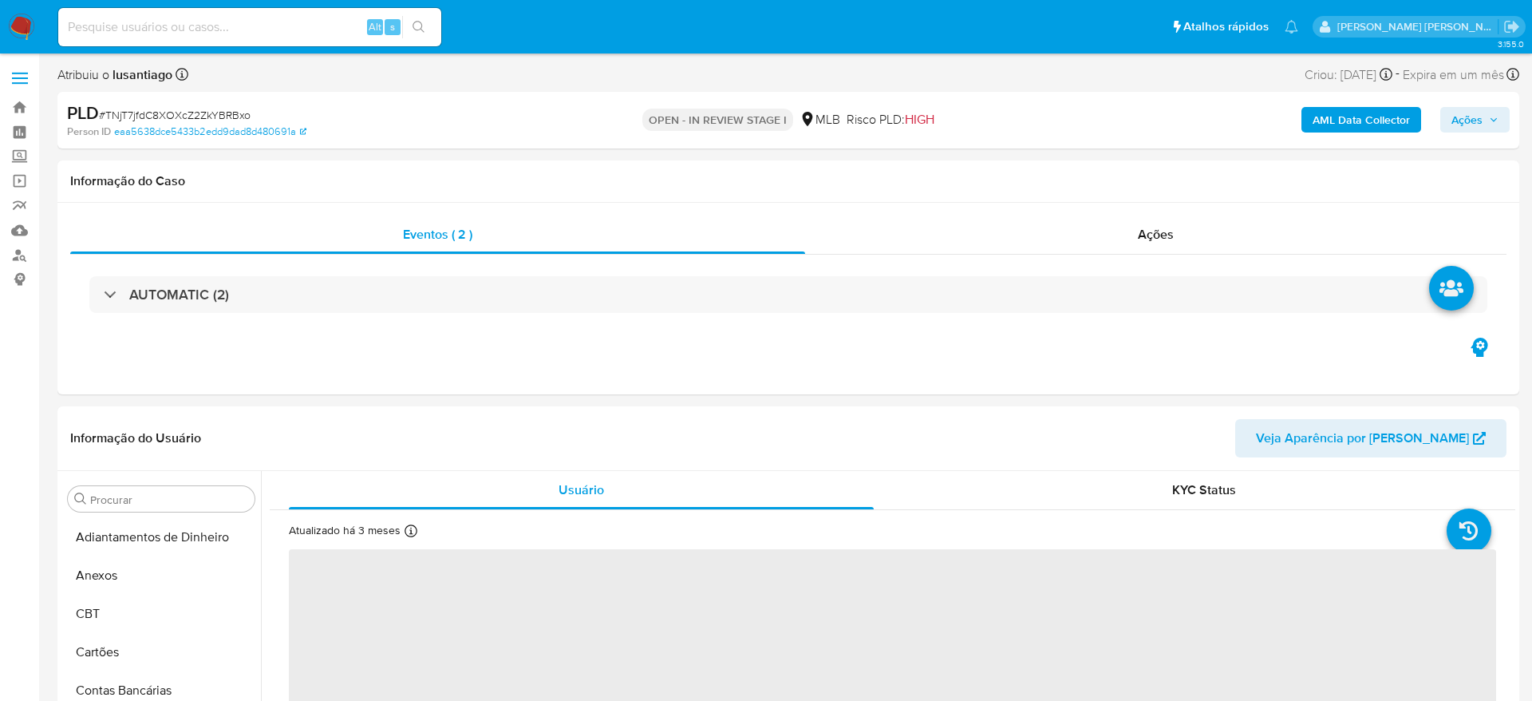
select select "10"
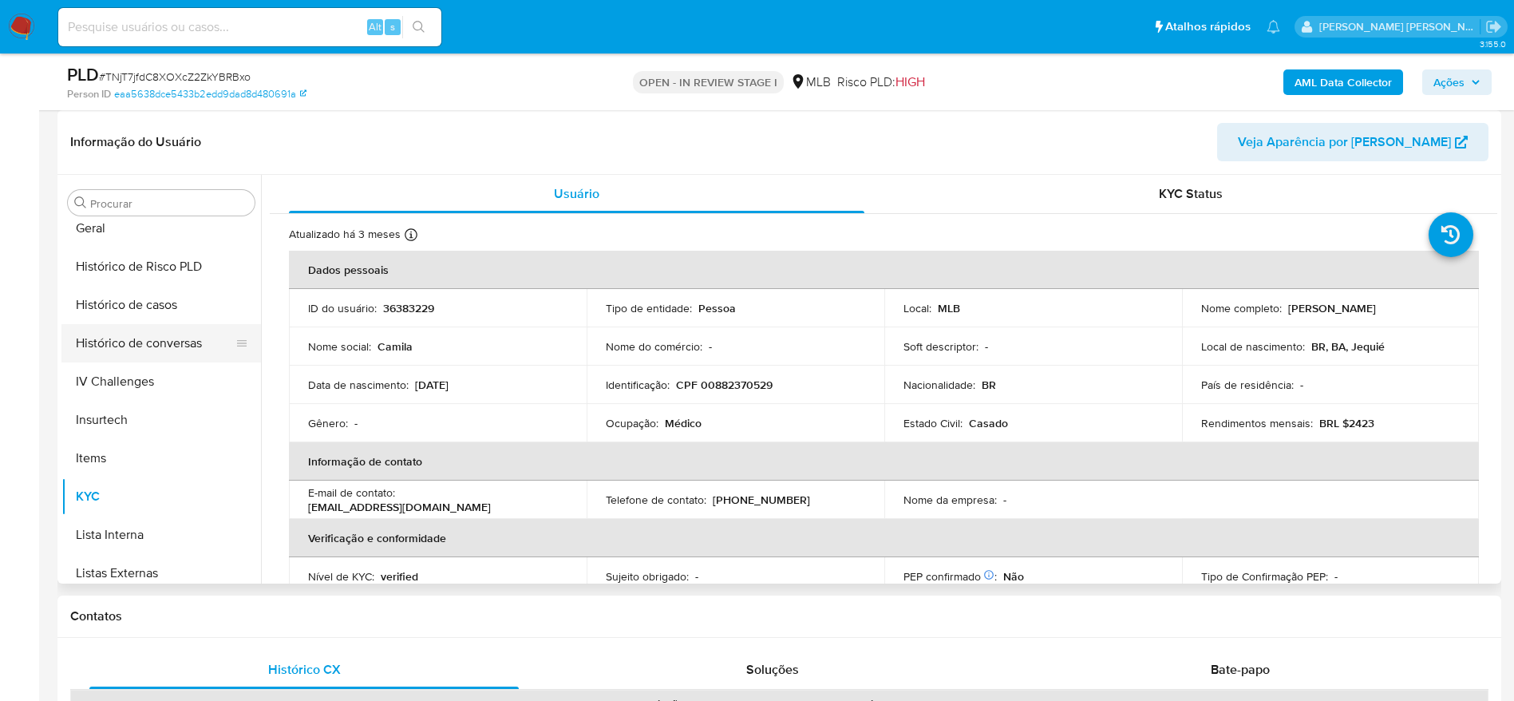
scroll to position [473, 0]
click at [131, 323] on button "Histórico de Risco PLD" at bounding box center [154, 342] width 187 height 38
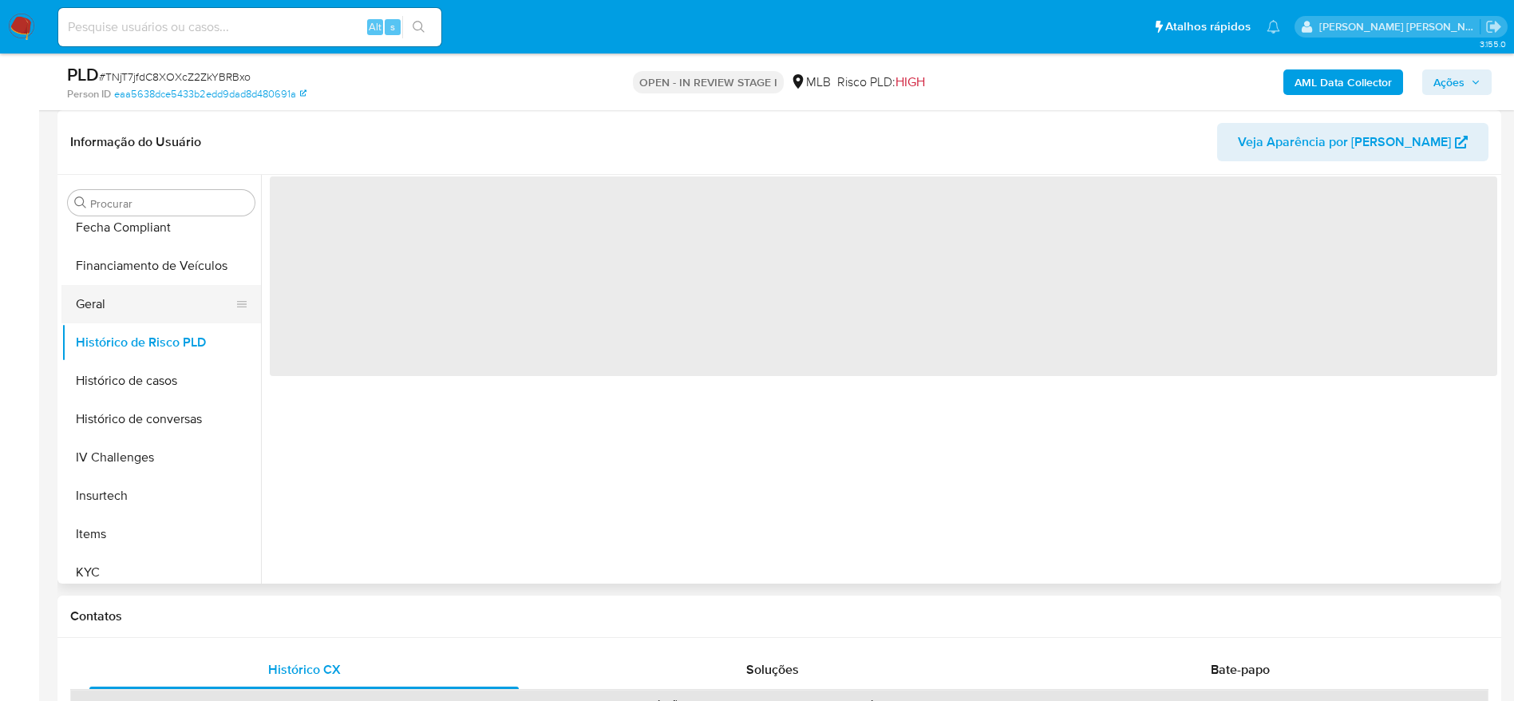
click at [118, 303] on button "Geral" at bounding box center [154, 304] width 187 height 38
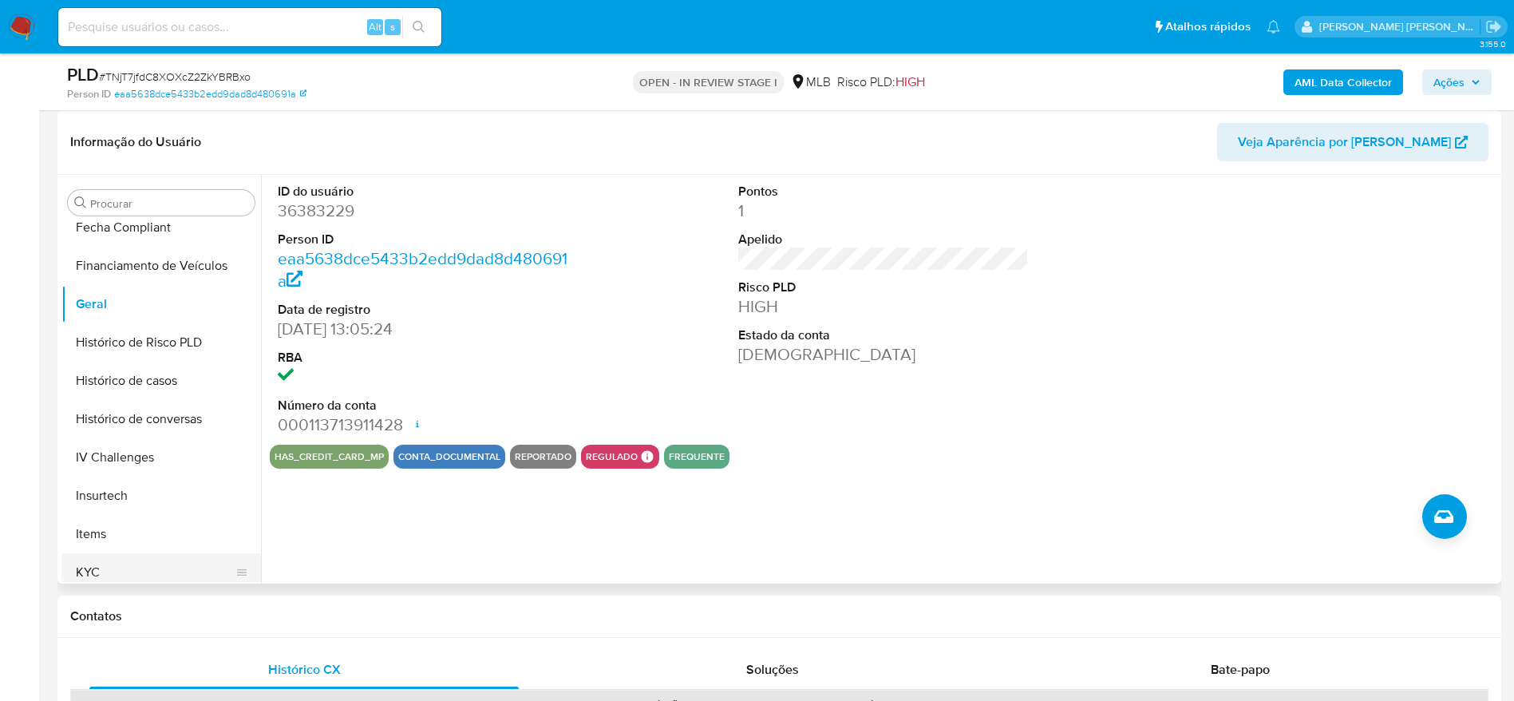
click at [124, 574] on button "KYC" at bounding box center [154, 572] width 187 height 38
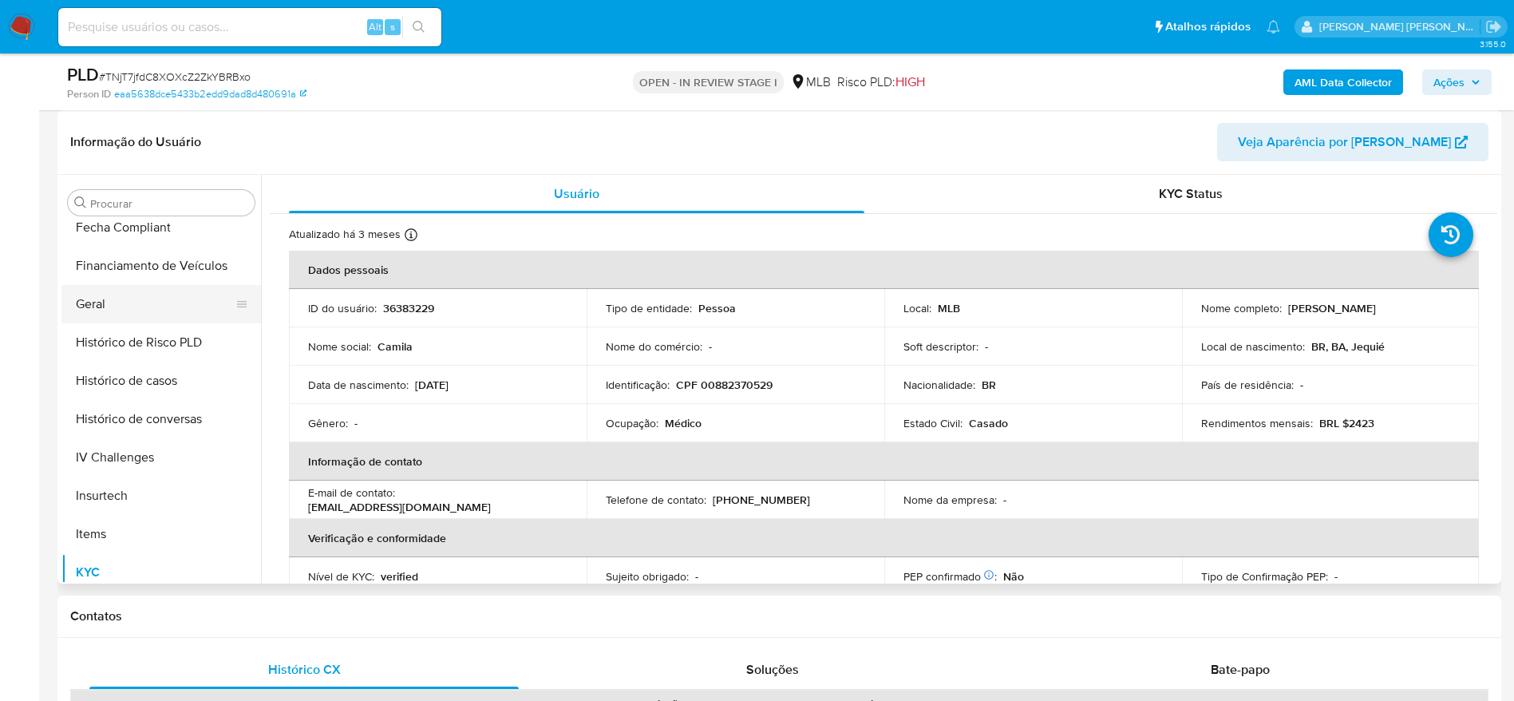
click at [133, 304] on button "Geral" at bounding box center [154, 304] width 187 height 38
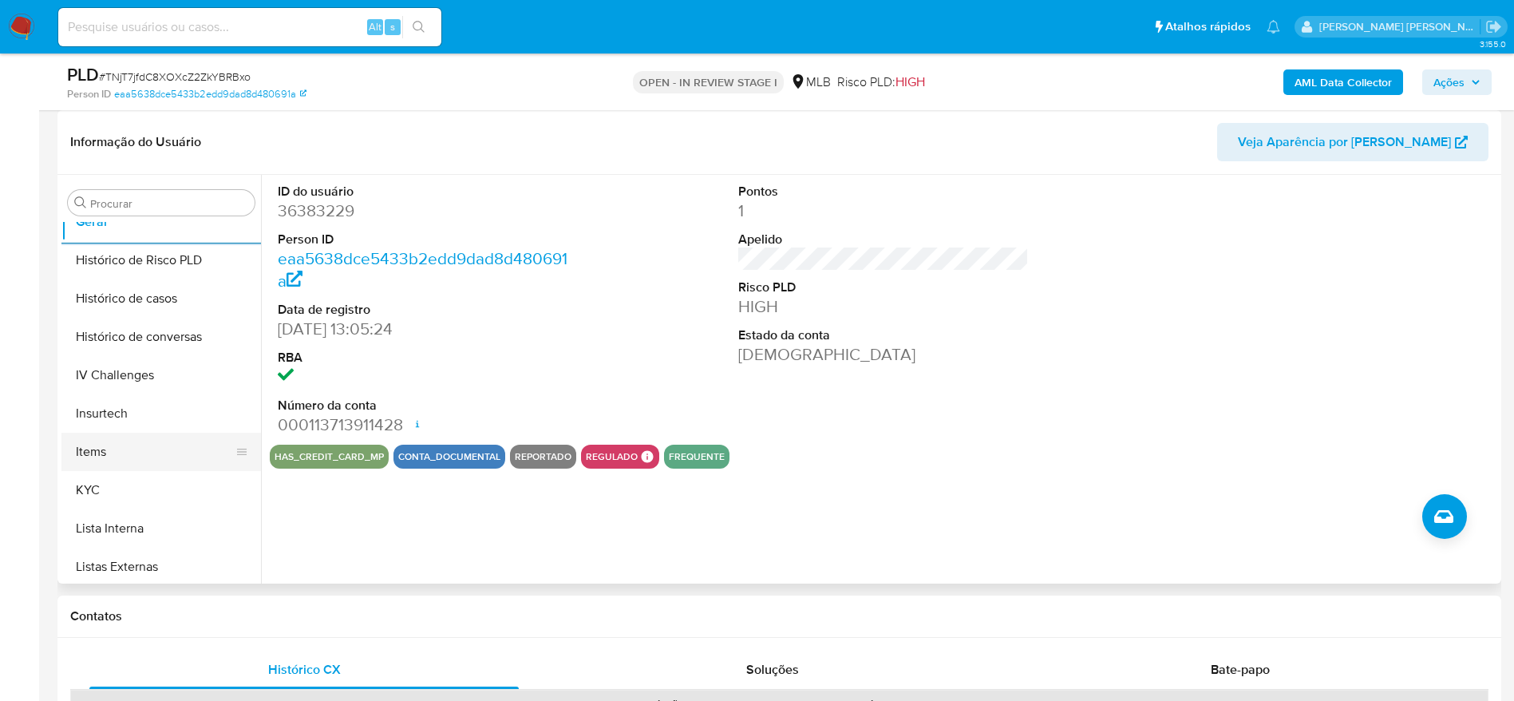
scroll to position [593, 0]
click at [134, 447] on button "KYC" at bounding box center [154, 452] width 187 height 38
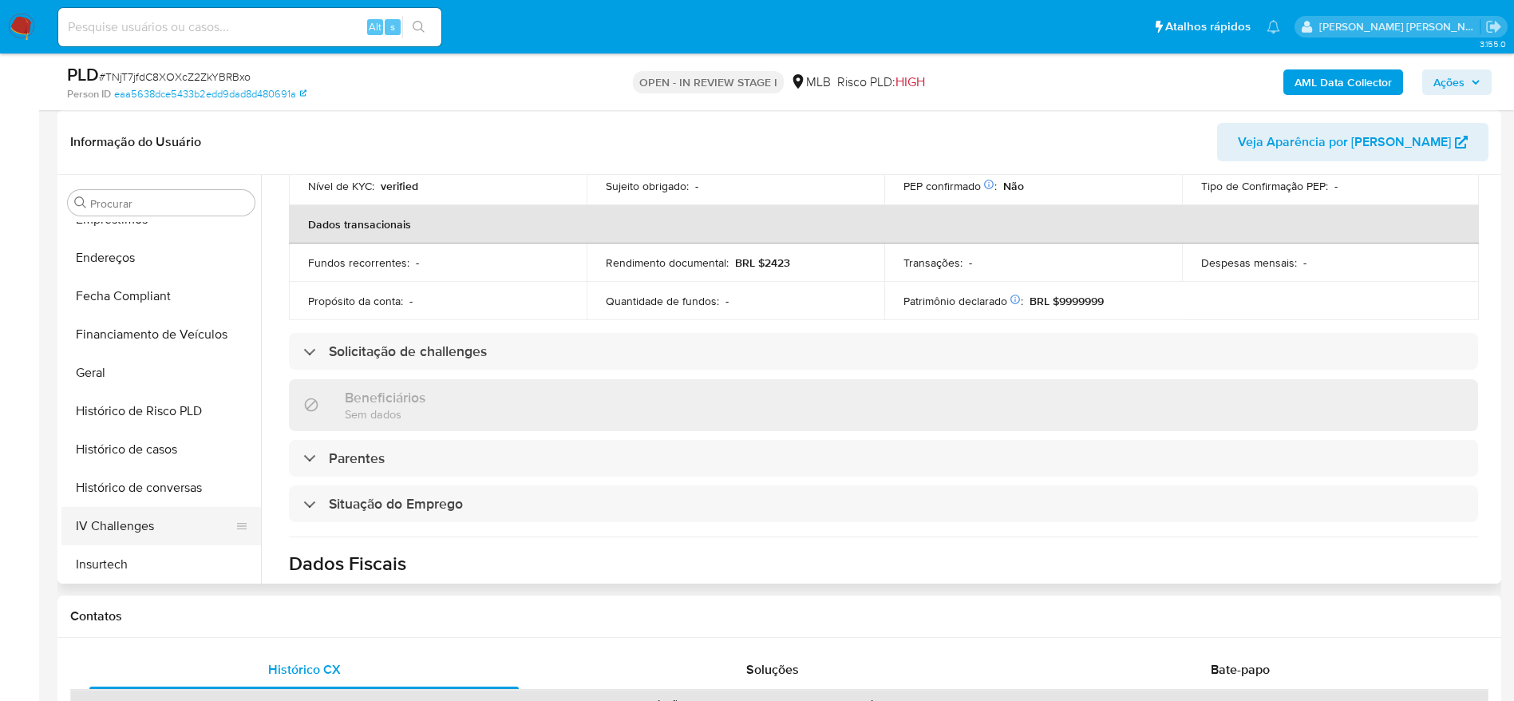
scroll to position [354, 0]
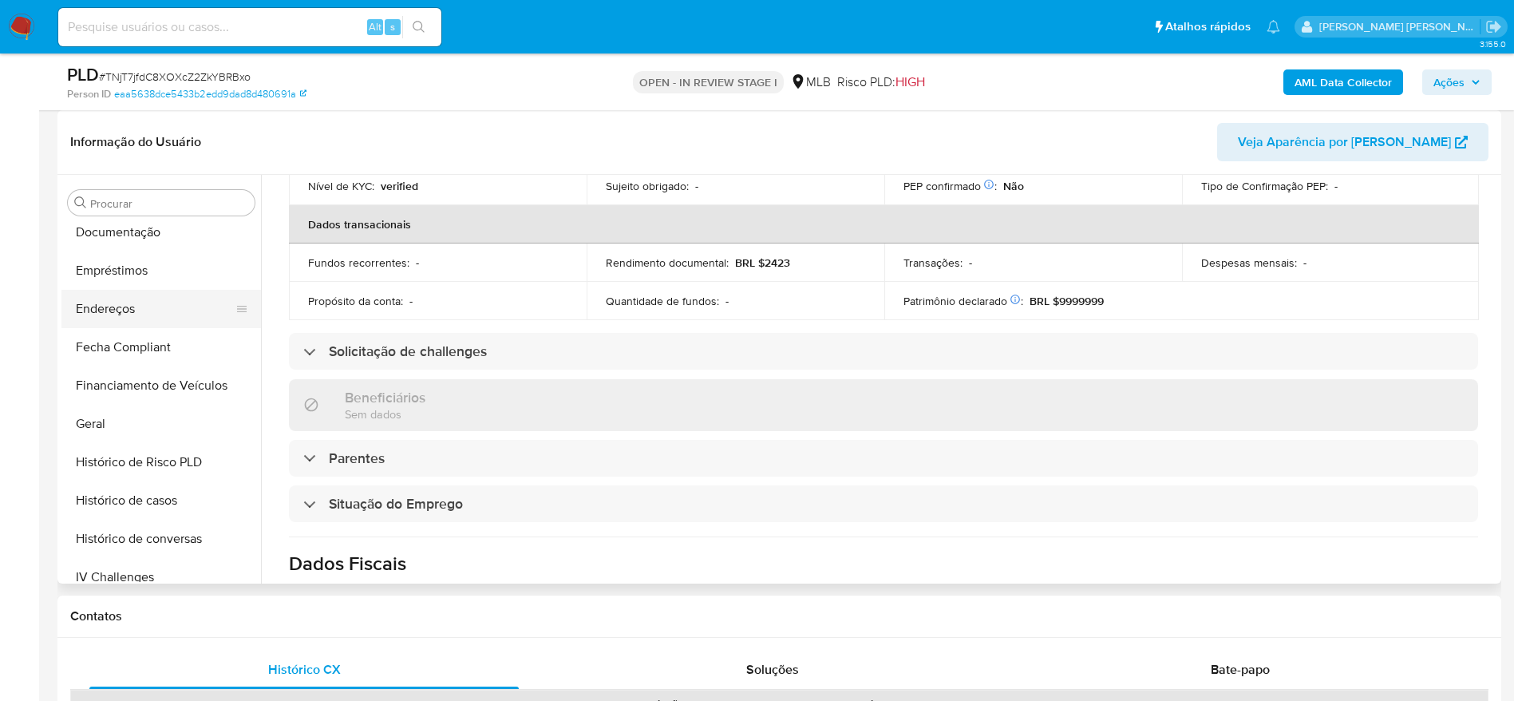
click at [121, 307] on button "Endereços" at bounding box center [154, 309] width 187 height 38
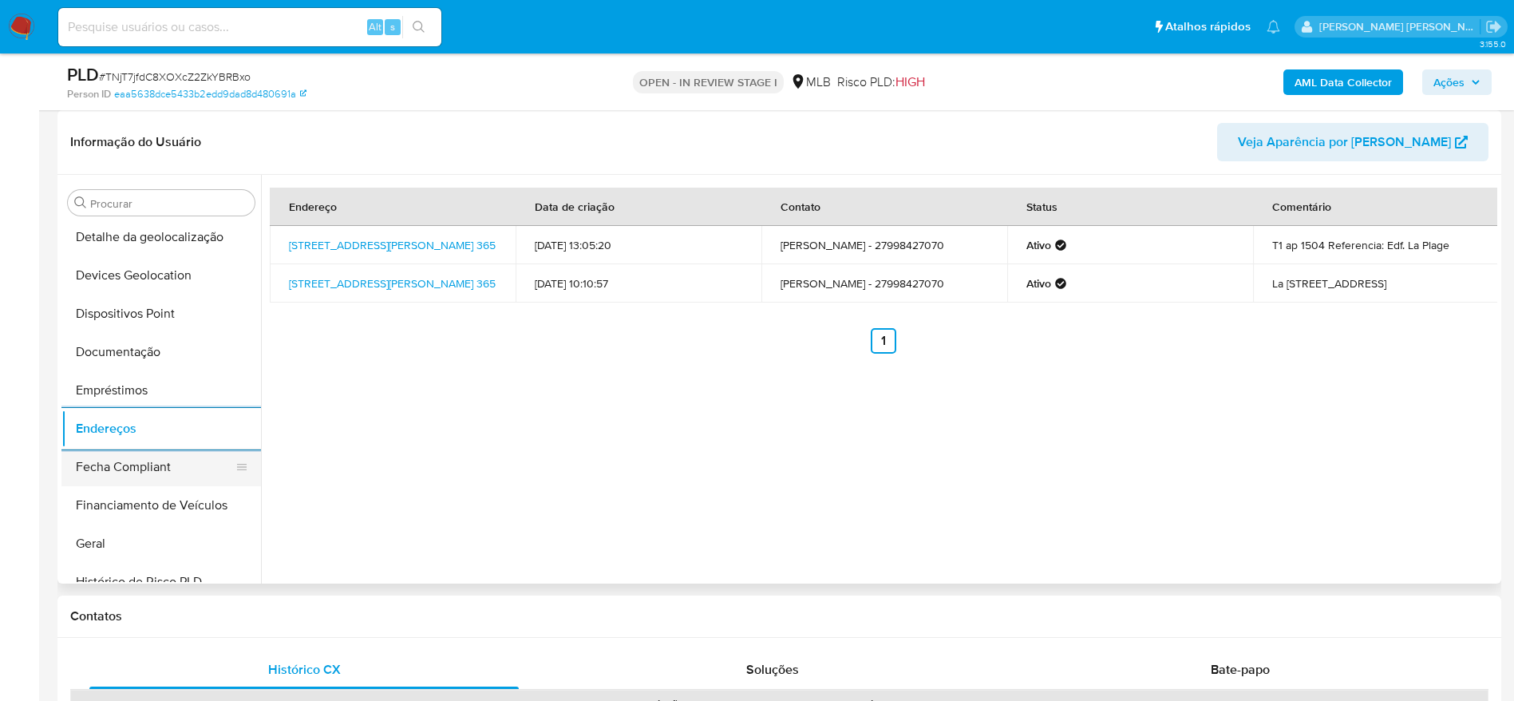
scroll to position [114, 0]
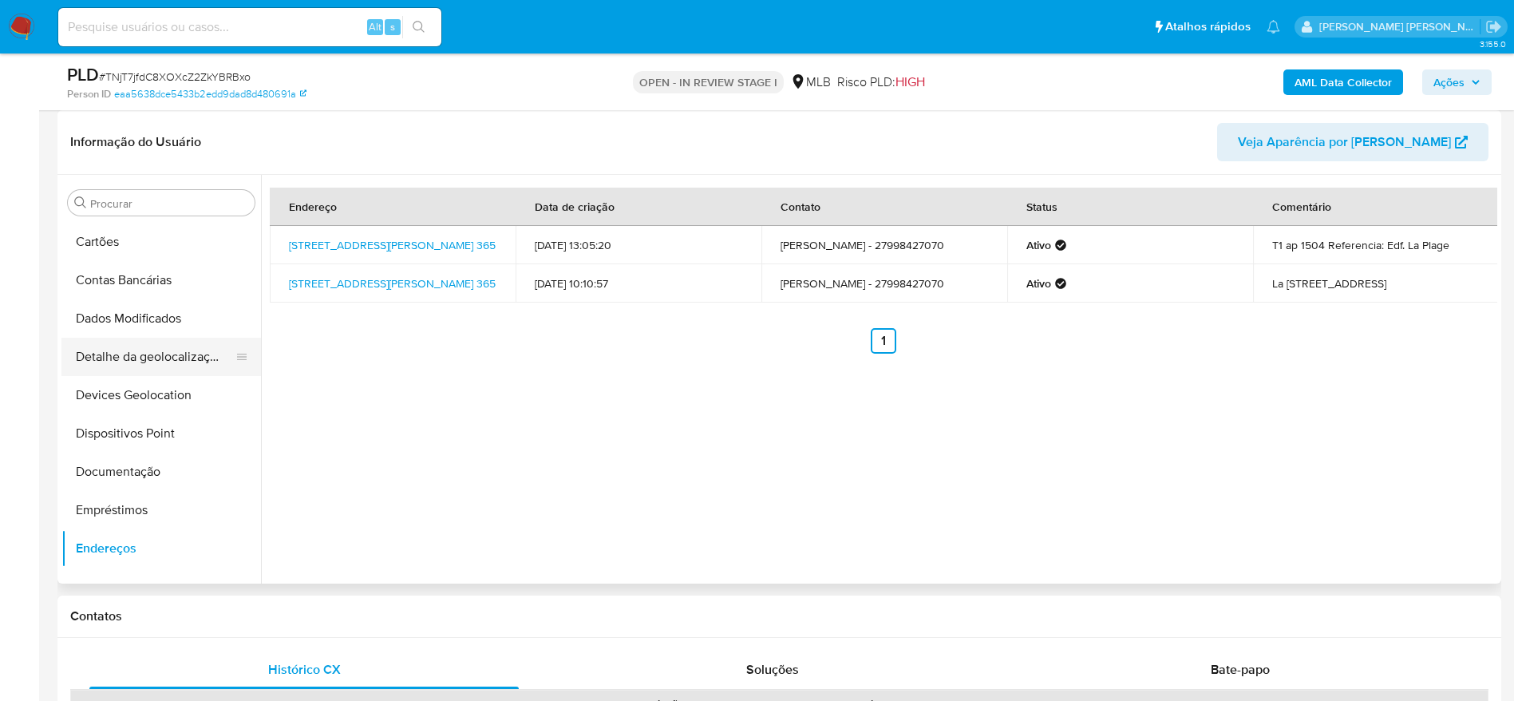
drag, startPoint x: 148, startPoint y: 366, endPoint x: 235, endPoint y: 362, distance: 87.1
click at [148, 363] on button "Detalhe da geolocalização" at bounding box center [154, 357] width 187 height 38
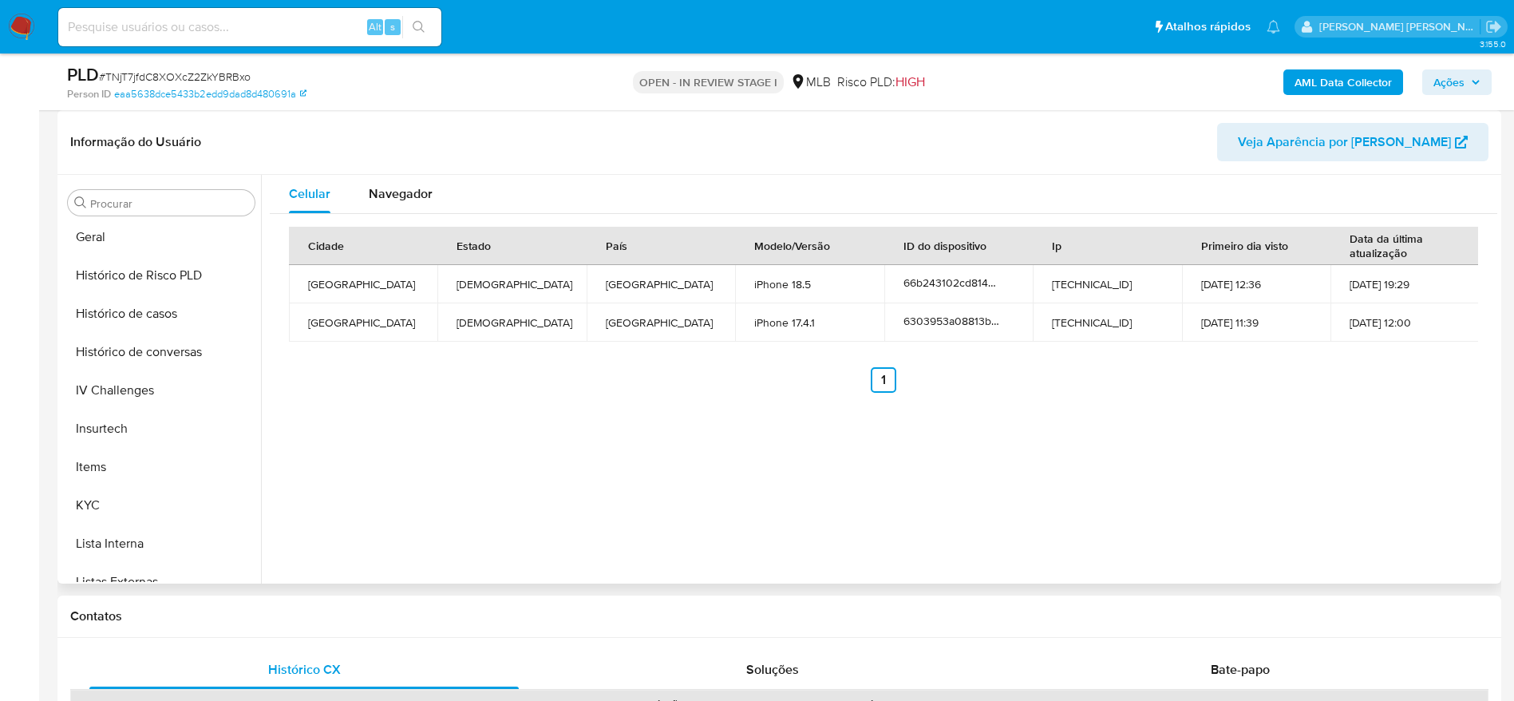
scroll to position [713, 0]
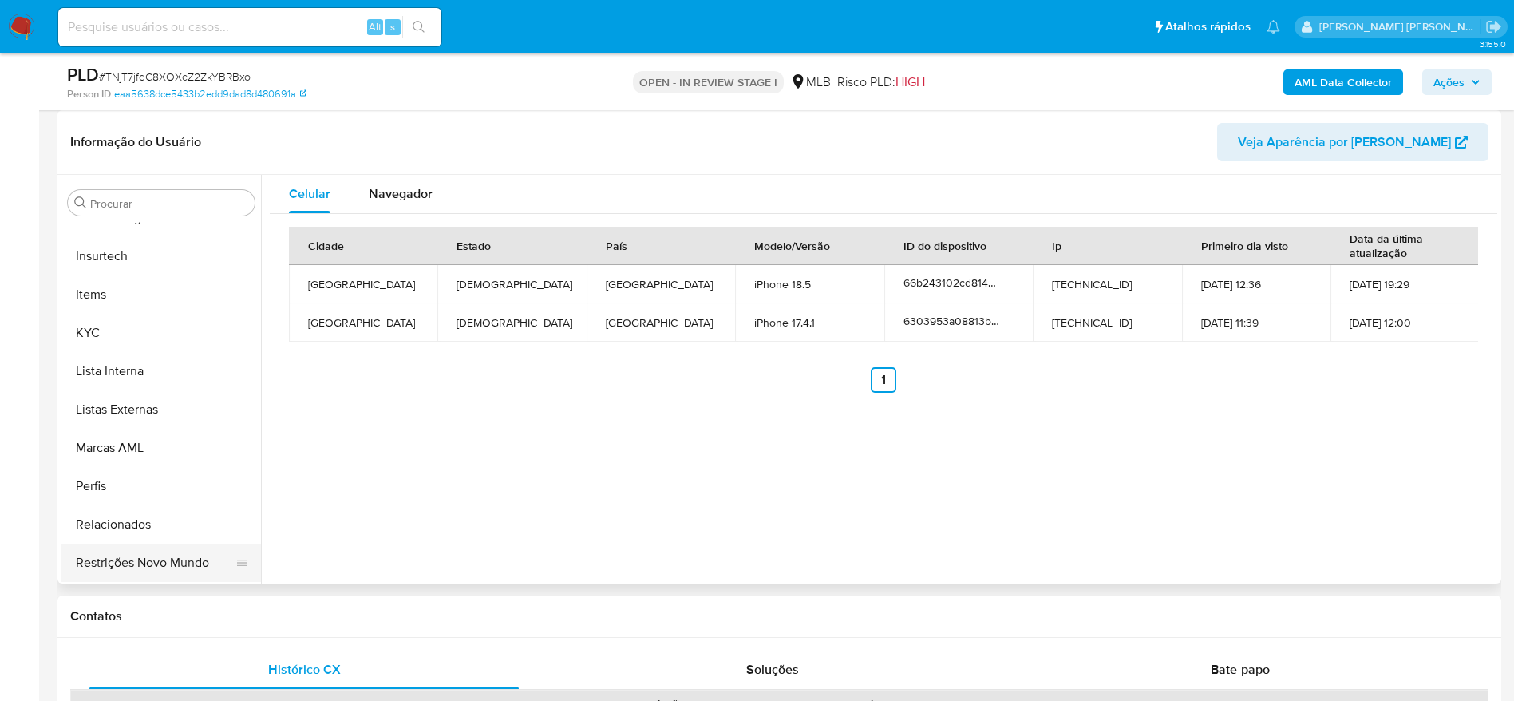
click at [126, 563] on button "Restrições Novo Mundo" at bounding box center [154, 563] width 187 height 38
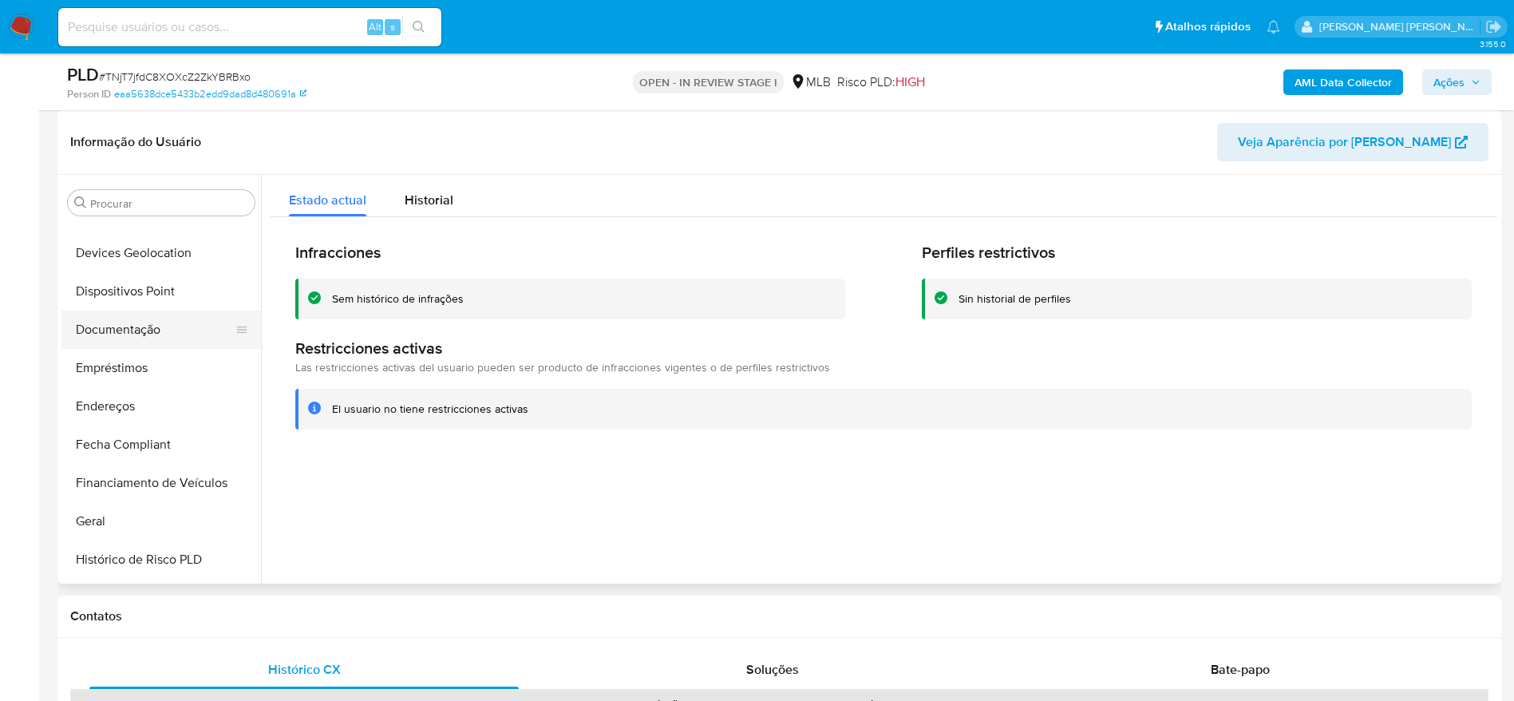
scroll to position [234, 0]
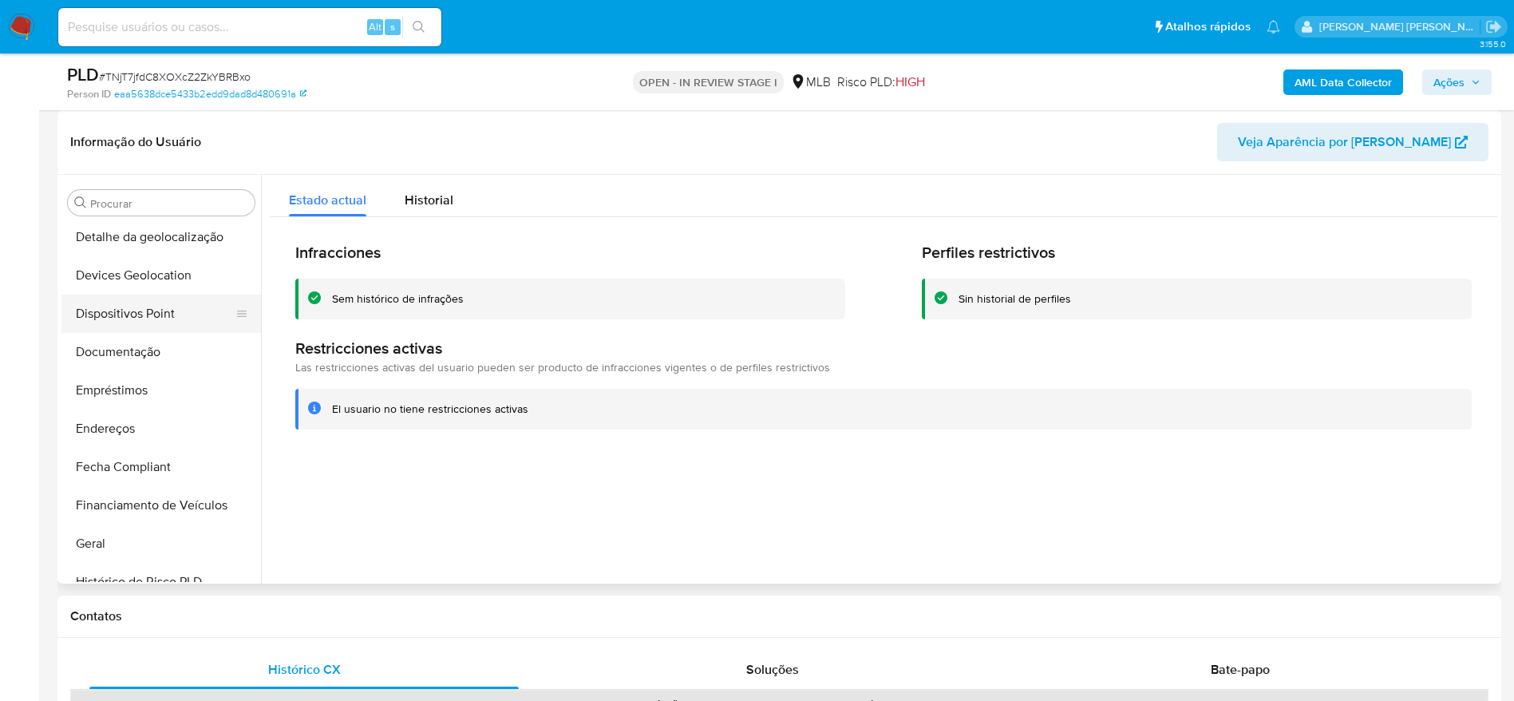
click at [130, 306] on button "Dispositivos Point" at bounding box center [154, 314] width 187 height 38
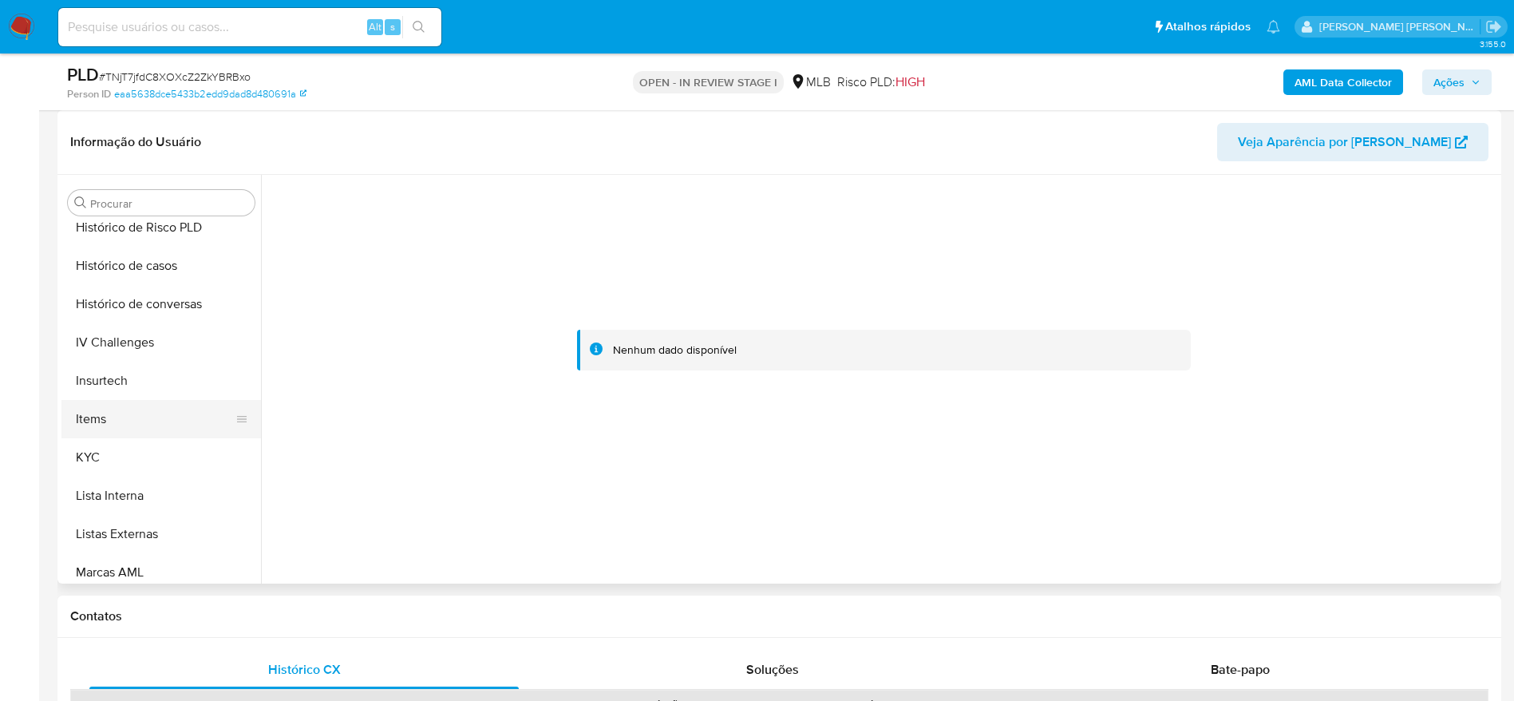
scroll to position [593, 0]
click at [133, 444] on button "KYC" at bounding box center [154, 452] width 187 height 38
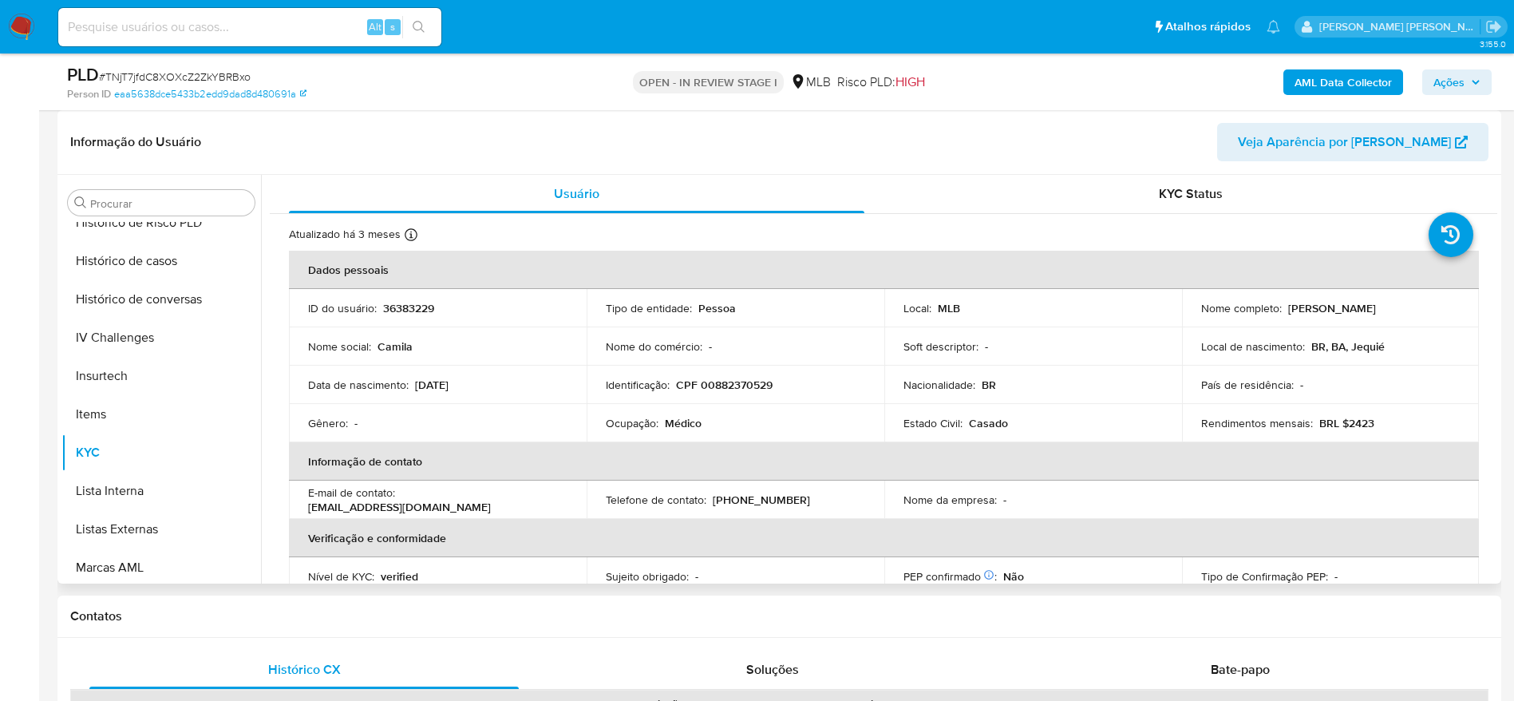
click at [734, 384] on p "CPF 00882370529" at bounding box center [724, 385] width 97 height 14
copy p "00882370529"
